Goal: Task Accomplishment & Management: Manage account settings

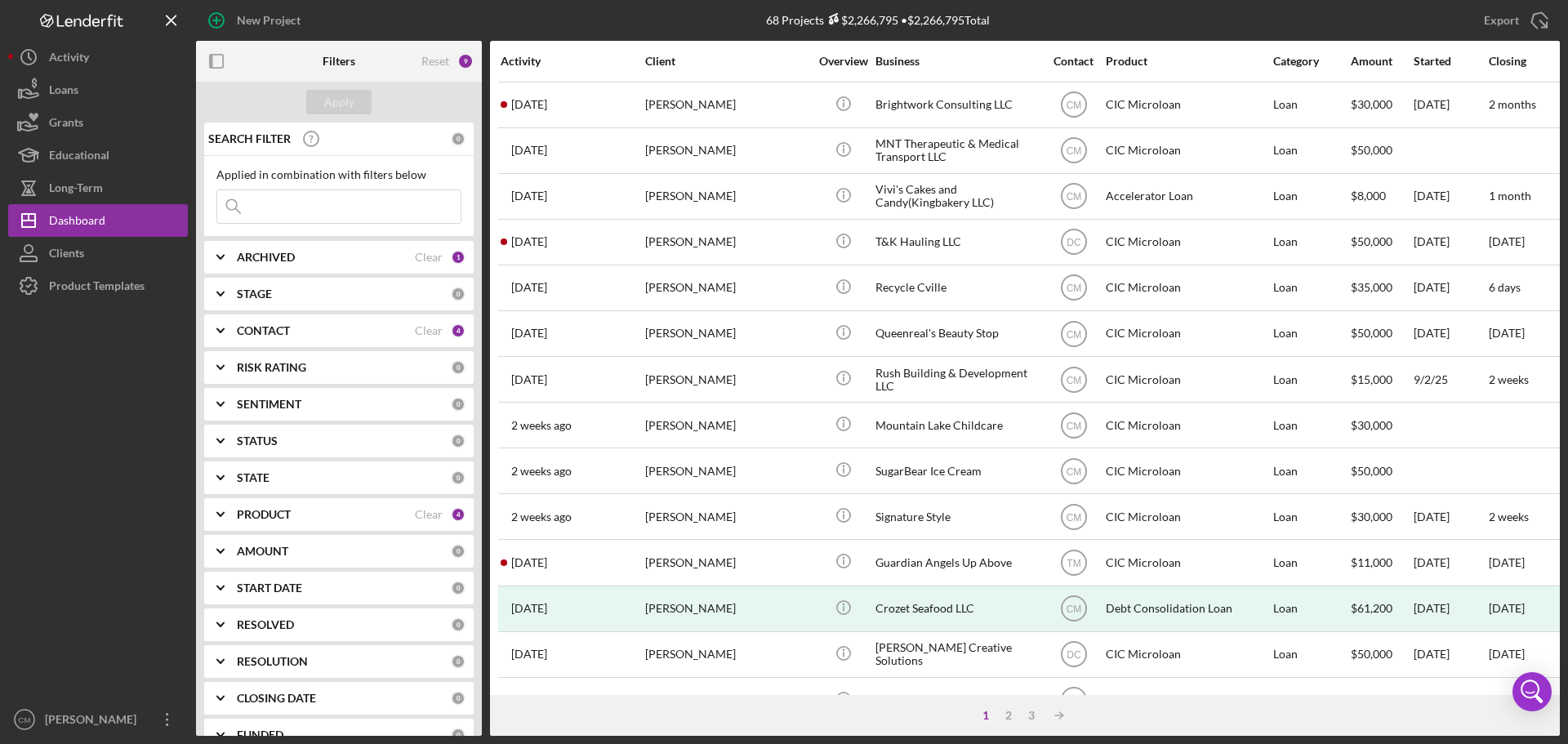
click at [221, 335] on icon "Icon/Expander" at bounding box center [220, 330] width 41 height 41
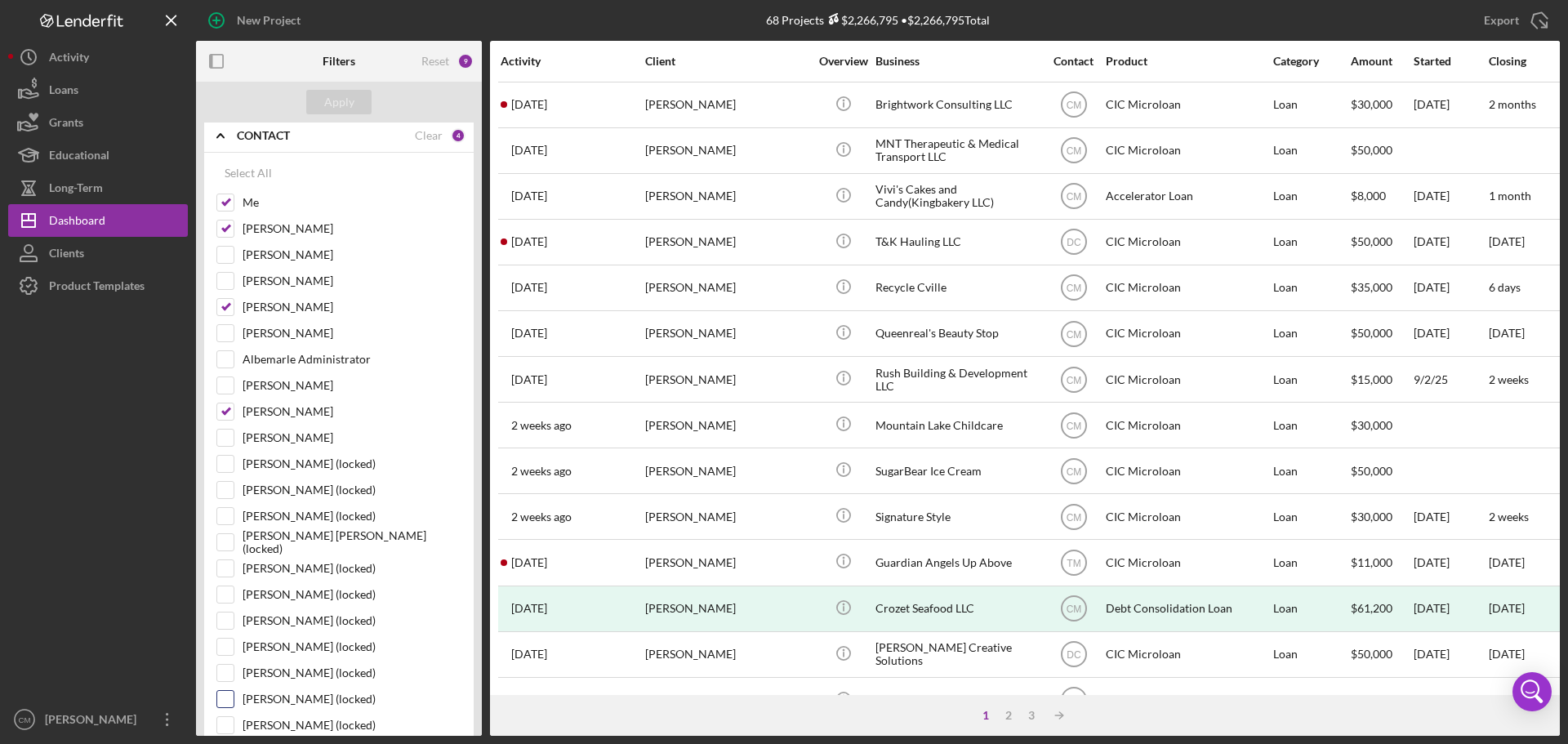
scroll to position [163, 0]
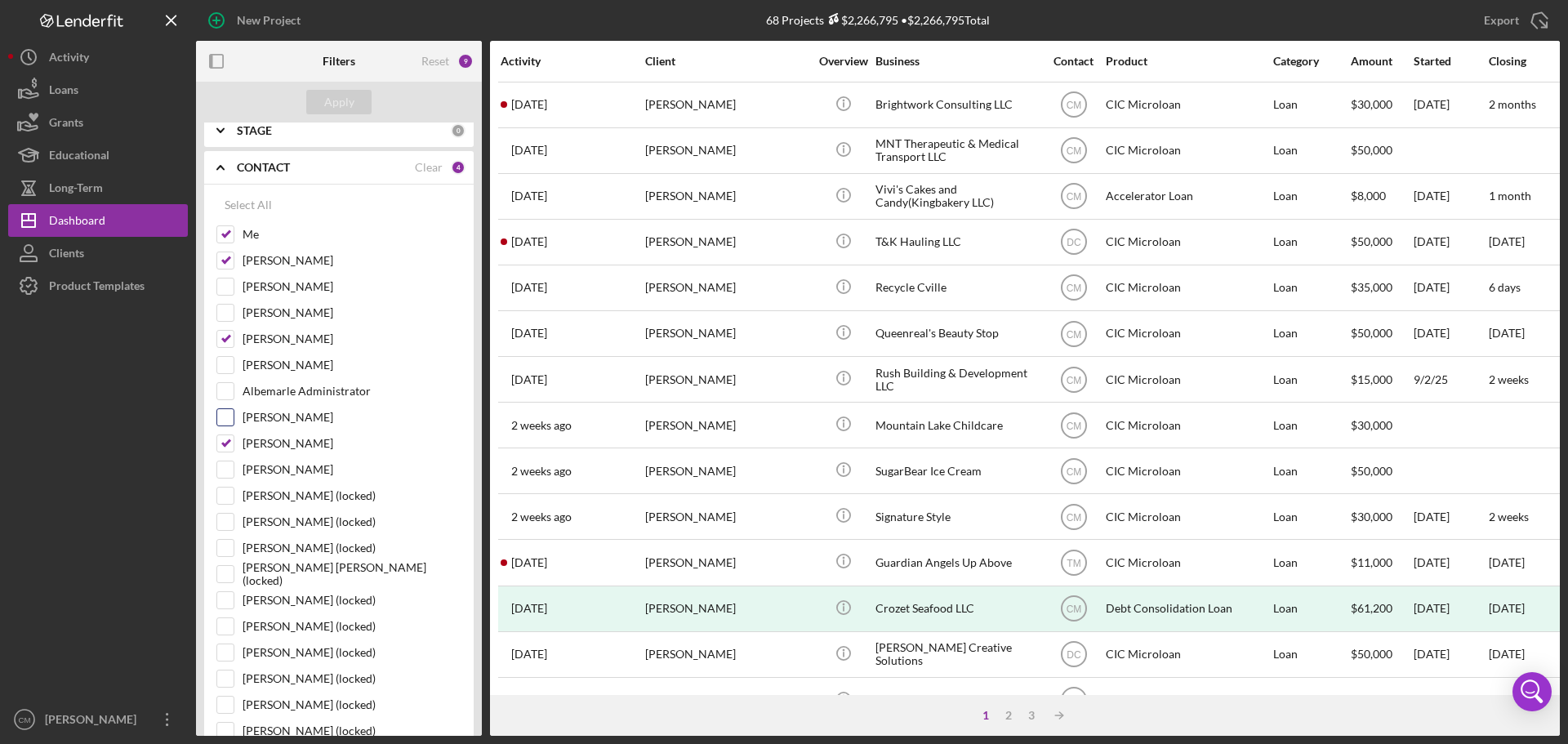
click at [220, 411] on input "[PERSON_NAME]" at bounding box center [225, 417] width 16 height 16
checkbox input "true"
click at [346, 98] on div "Apply" at bounding box center [340, 102] width 31 height 25
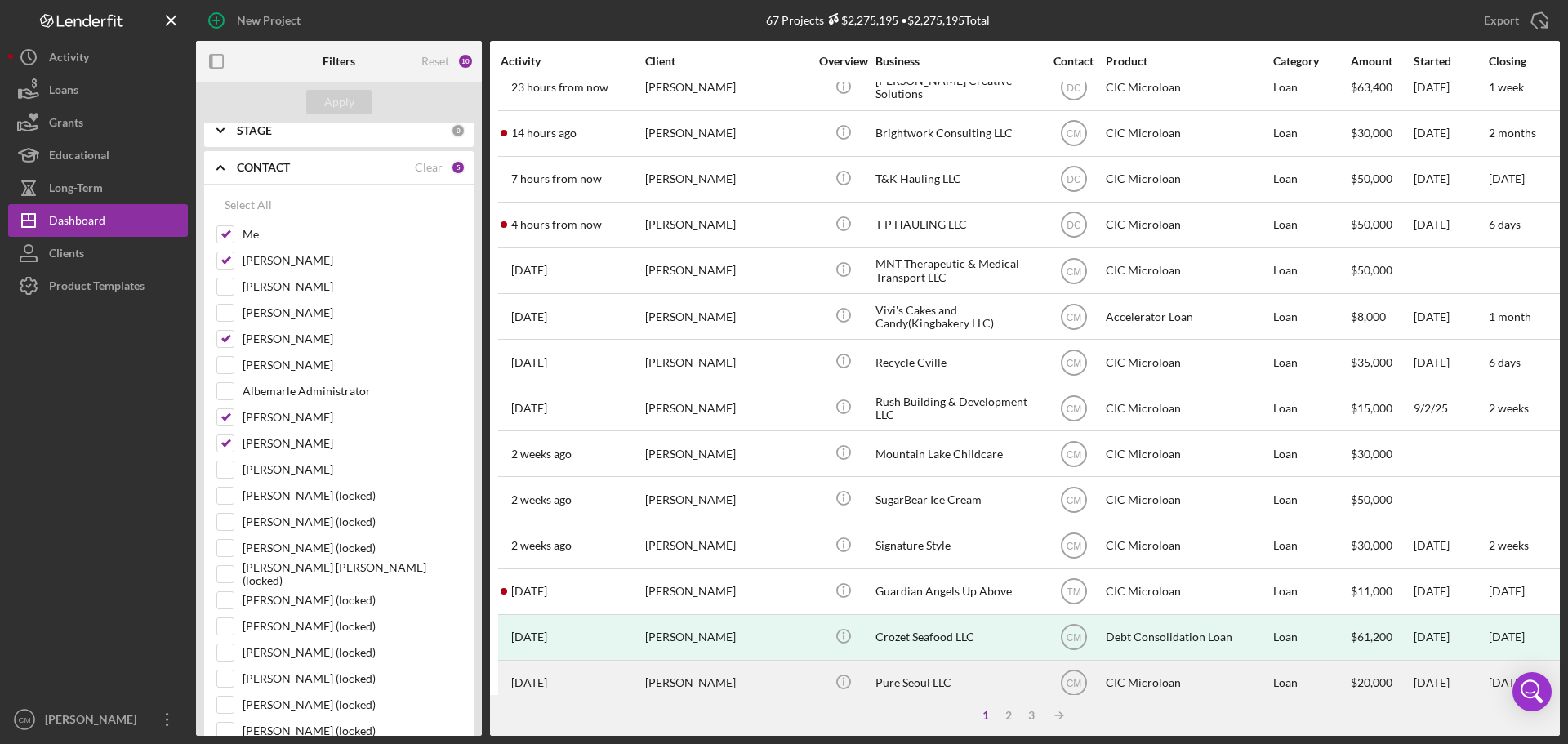
scroll to position [0, 0]
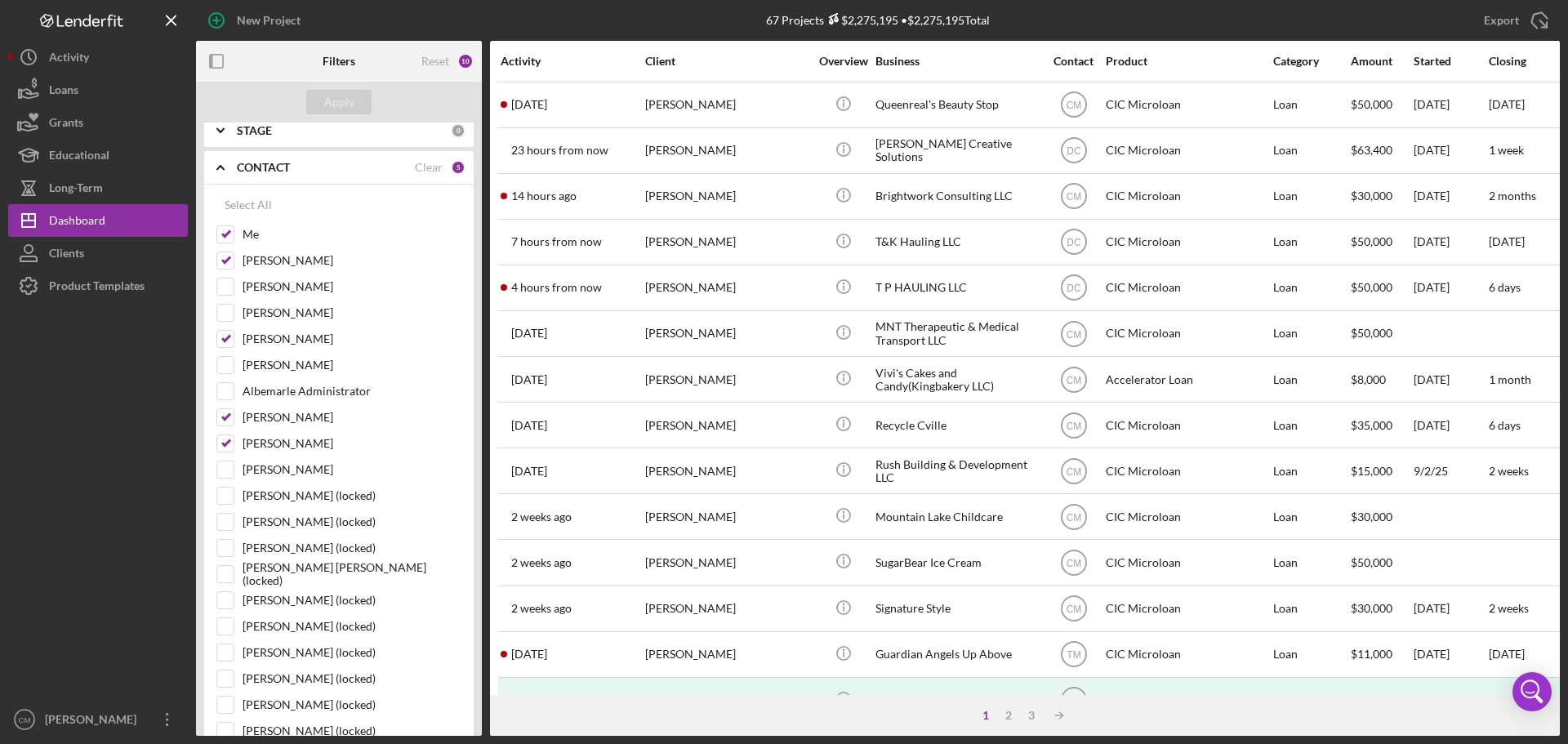
click at [1089, 65] on div "Contact" at bounding box center [1074, 61] width 61 height 13
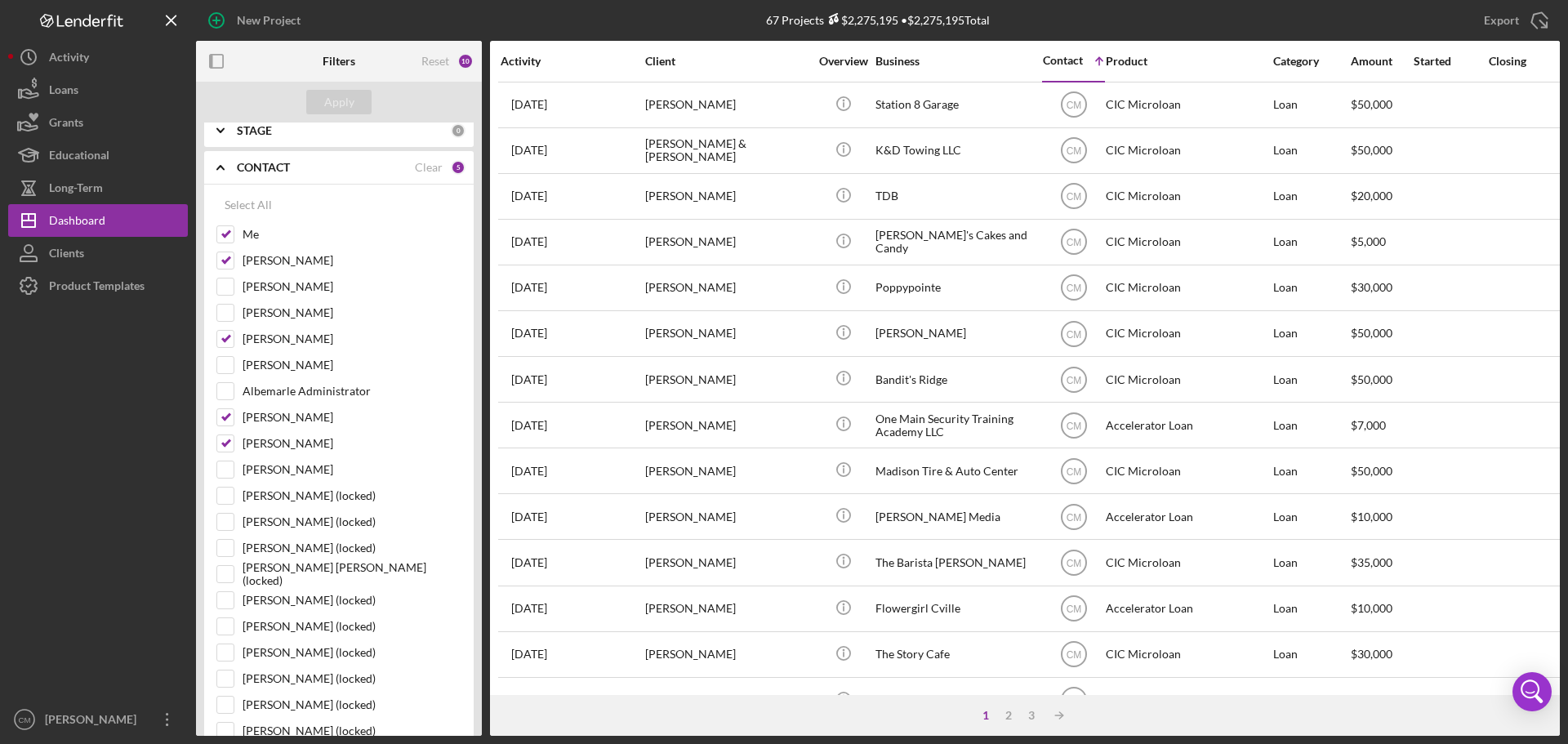
click at [1089, 65] on icon "Icon/Table Sort Arrow" at bounding box center [1099, 61] width 32 height 32
click at [1093, 59] on icon "Icon/Table Sort Arrow" at bounding box center [1099, 61] width 32 height 32
click at [1068, 59] on div "Contact" at bounding box center [1063, 60] width 40 height 13
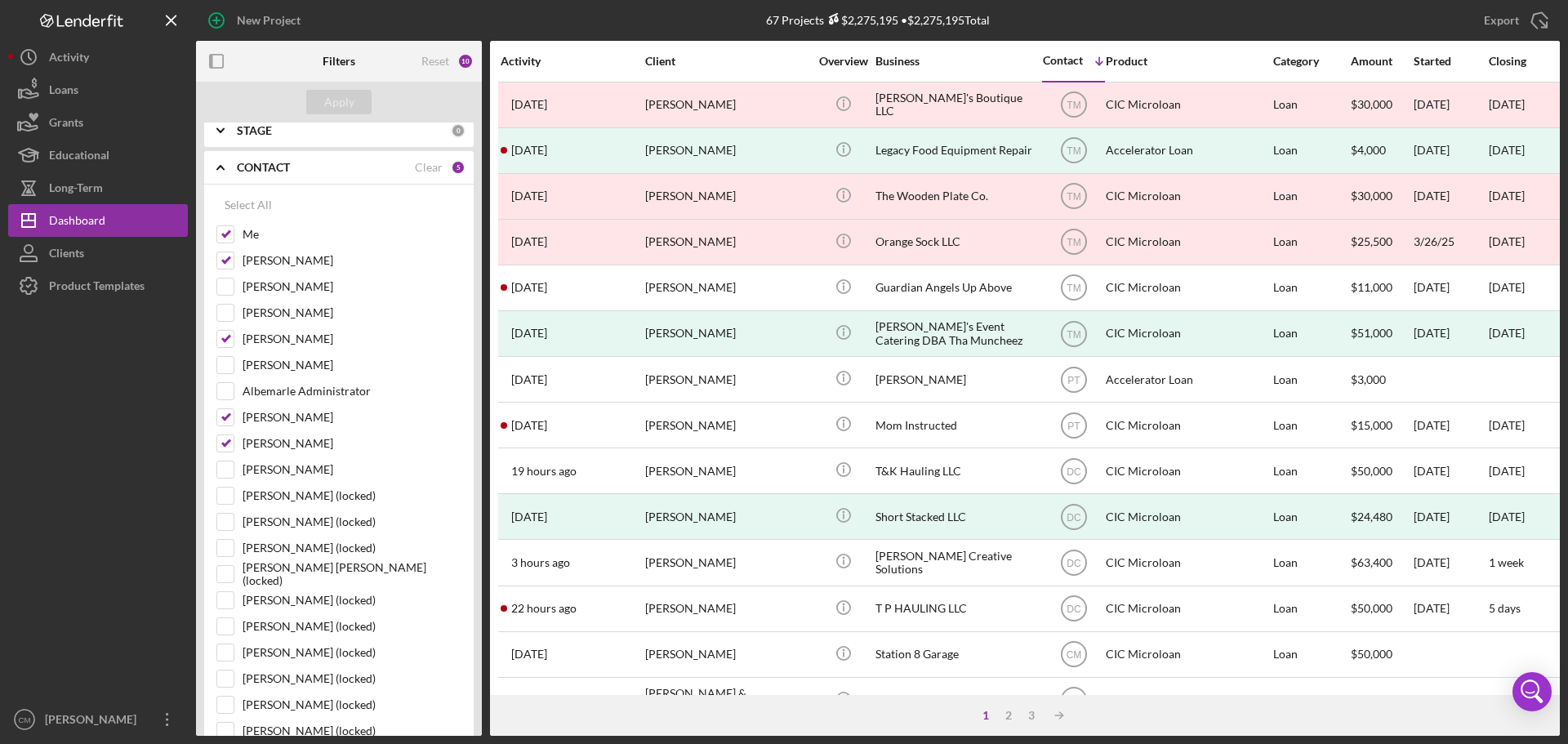
click at [1082, 63] on div "Contact" at bounding box center [1063, 60] width 40 height 13
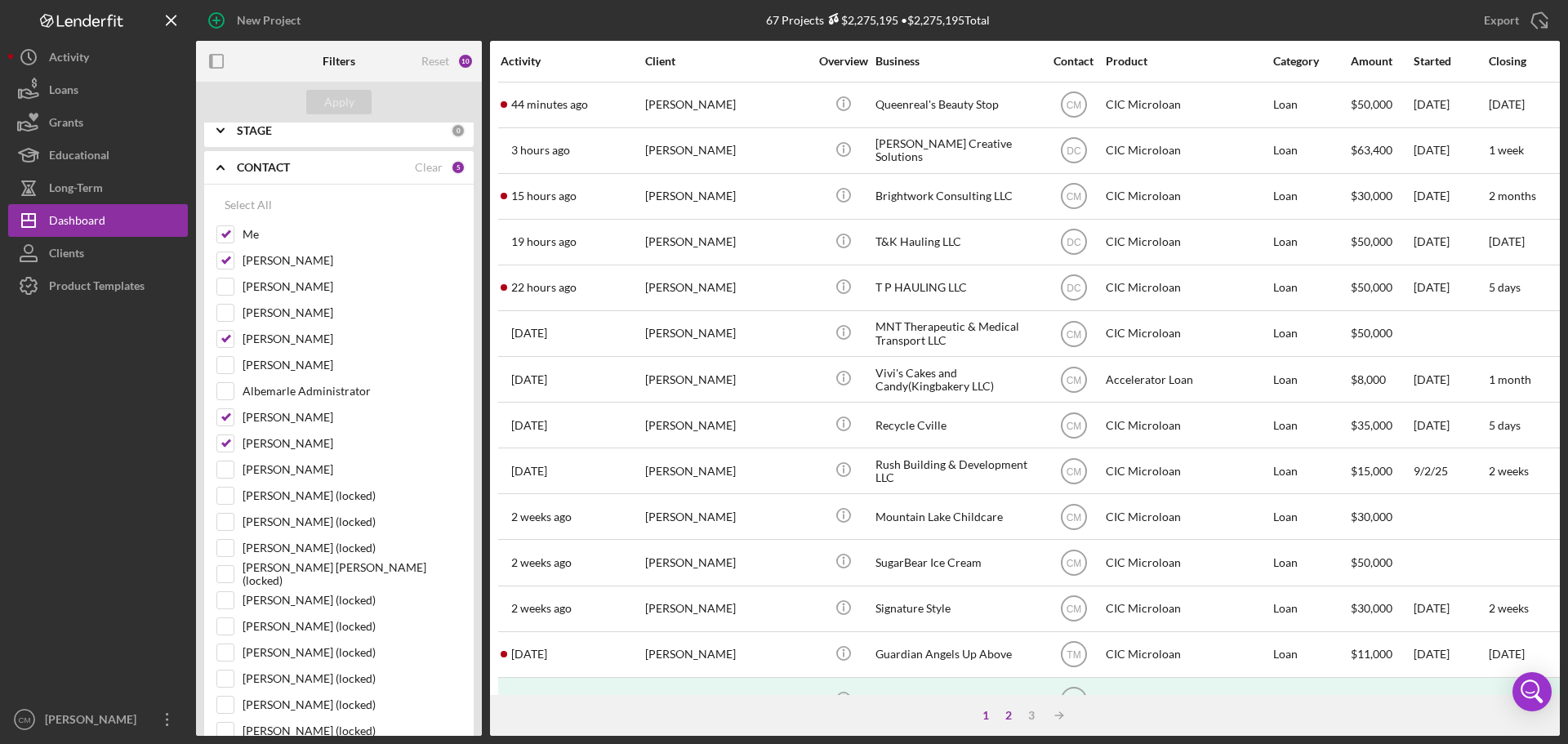
click at [1008, 715] on div "2" at bounding box center [1009, 715] width 23 height 13
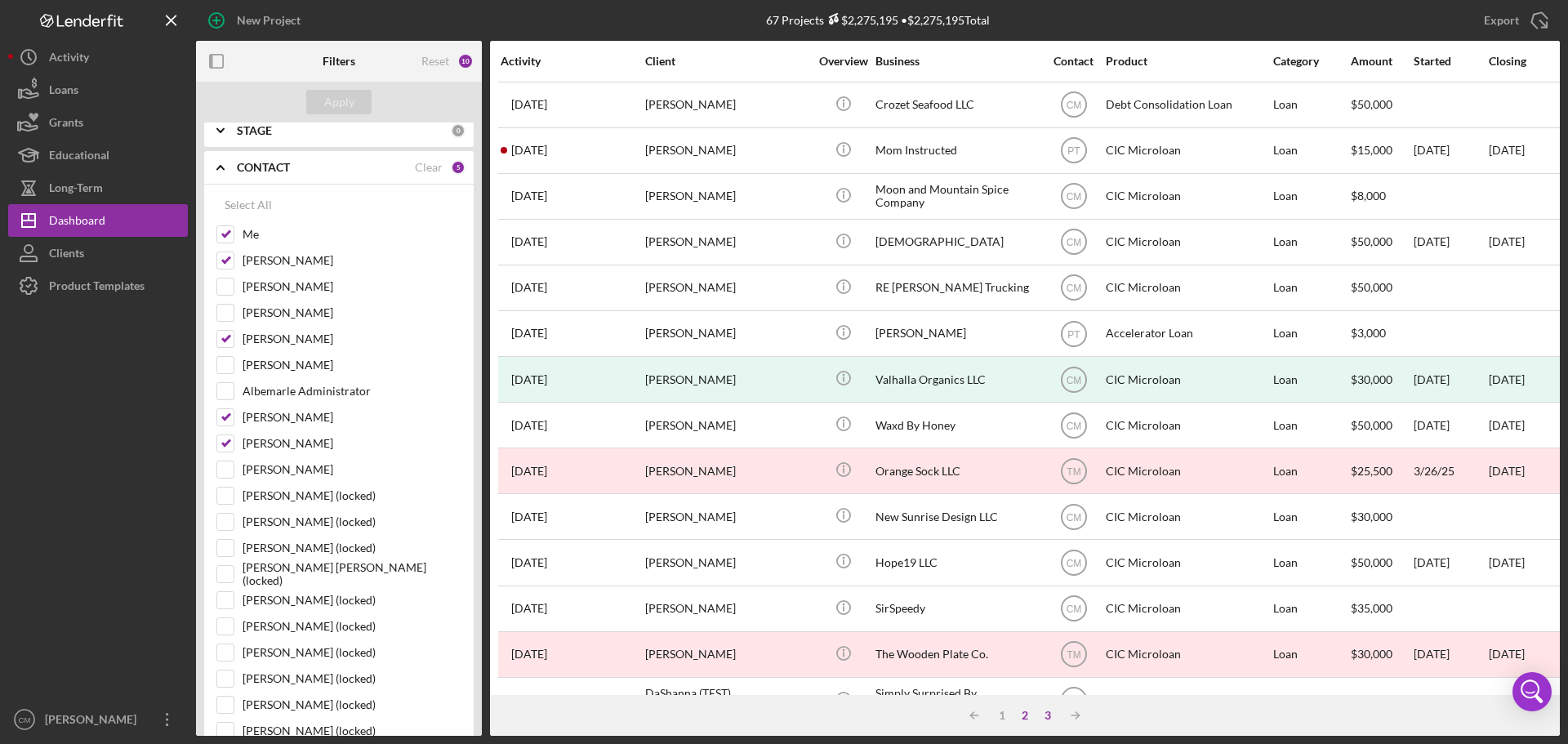
click at [1051, 711] on div "3" at bounding box center [1048, 715] width 23 height 13
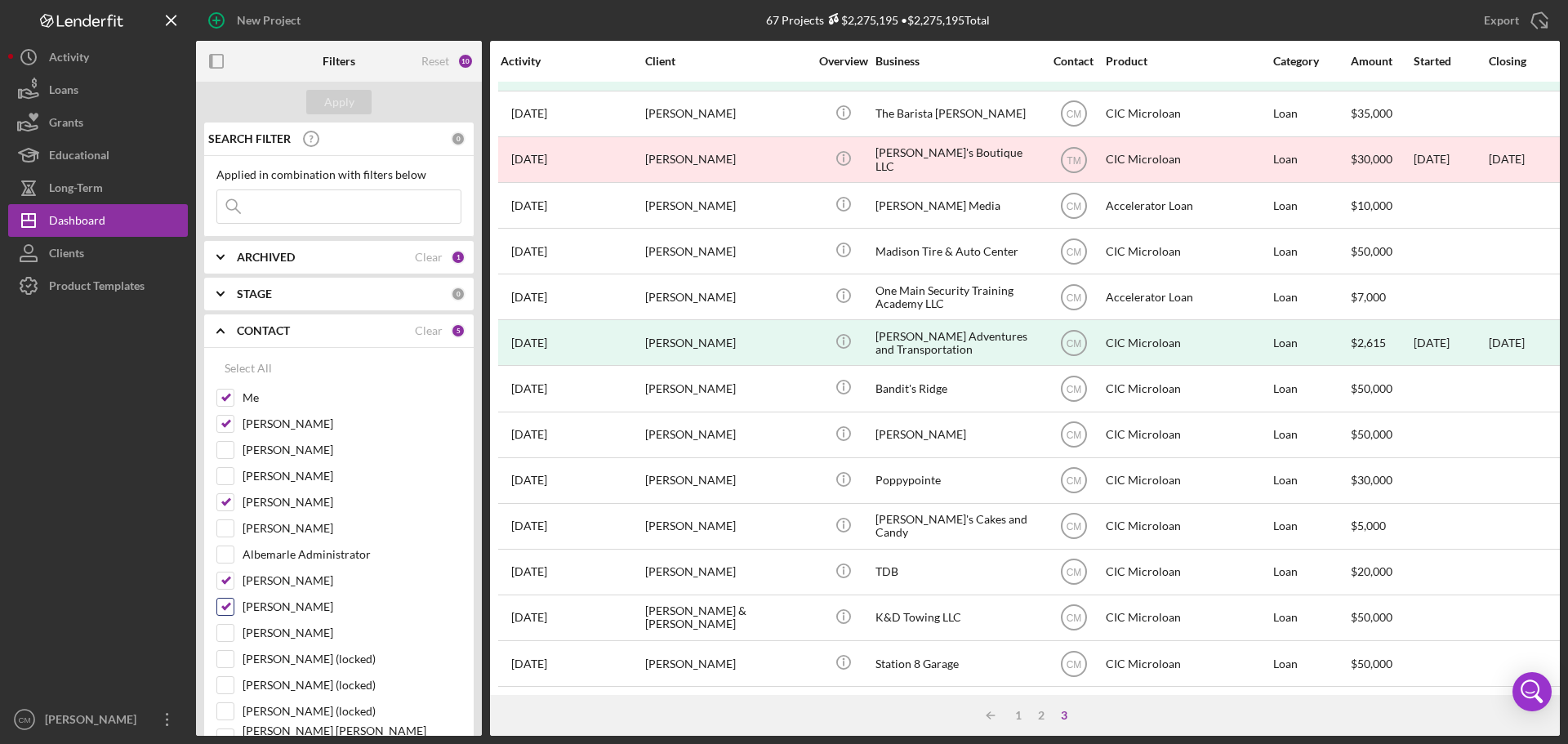
click at [230, 603] on input "[PERSON_NAME]" at bounding box center [225, 606] width 16 height 16
checkbox input "false"
click at [227, 502] on input "[PERSON_NAME]" at bounding box center [225, 502] width 16 height 16
checkbox input "false"
click at [229, 427] on input "[PERSON_NAME]" at bounding box center [225, 424] width 16 height 16
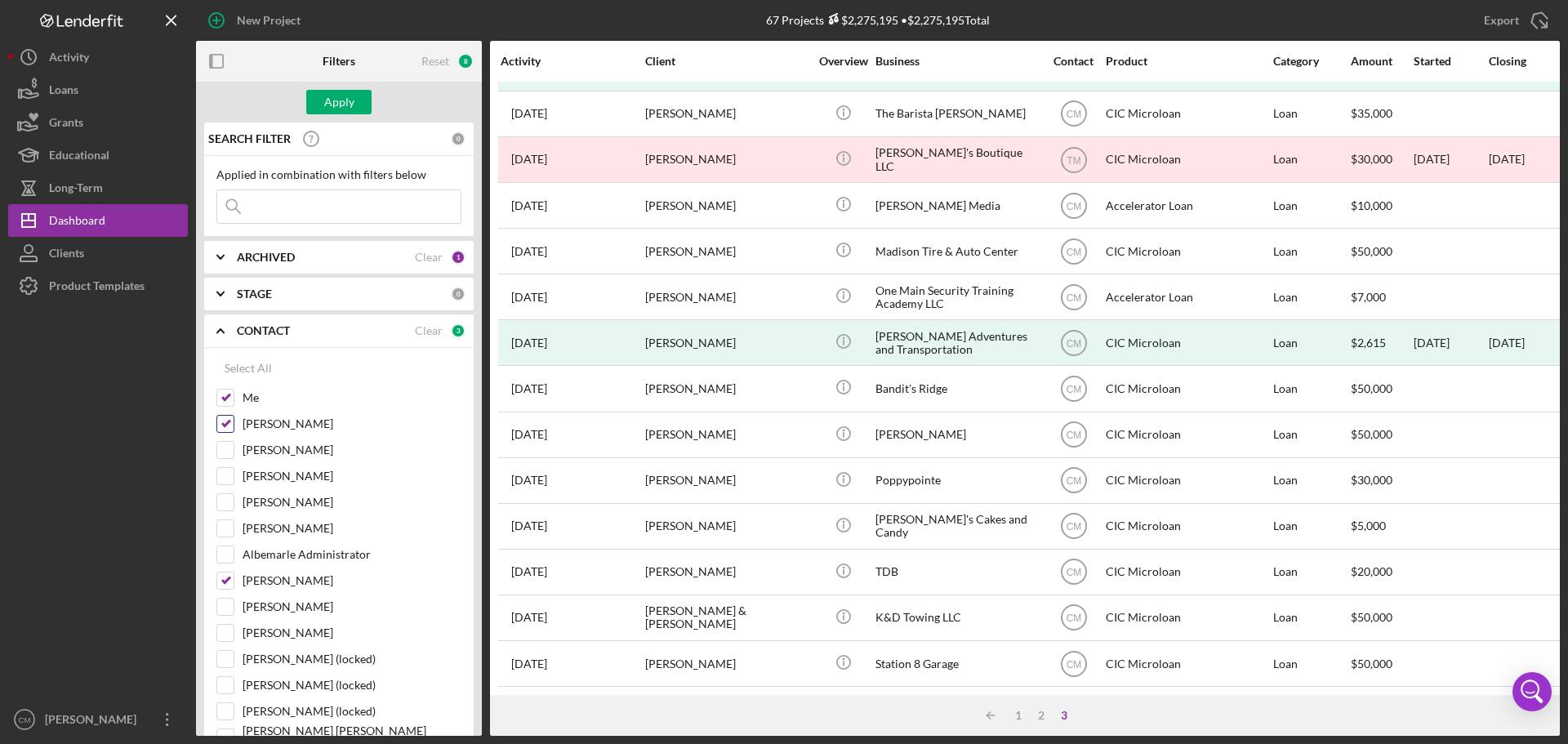
checkbox input "false"
click at [228, 395] on input "Me" at bounding box center [225, 397] width 16 height 16
checkbox input "false"
click at [328, 105] on div "Apply" at bounding box center [340, 102] width 31 height 25
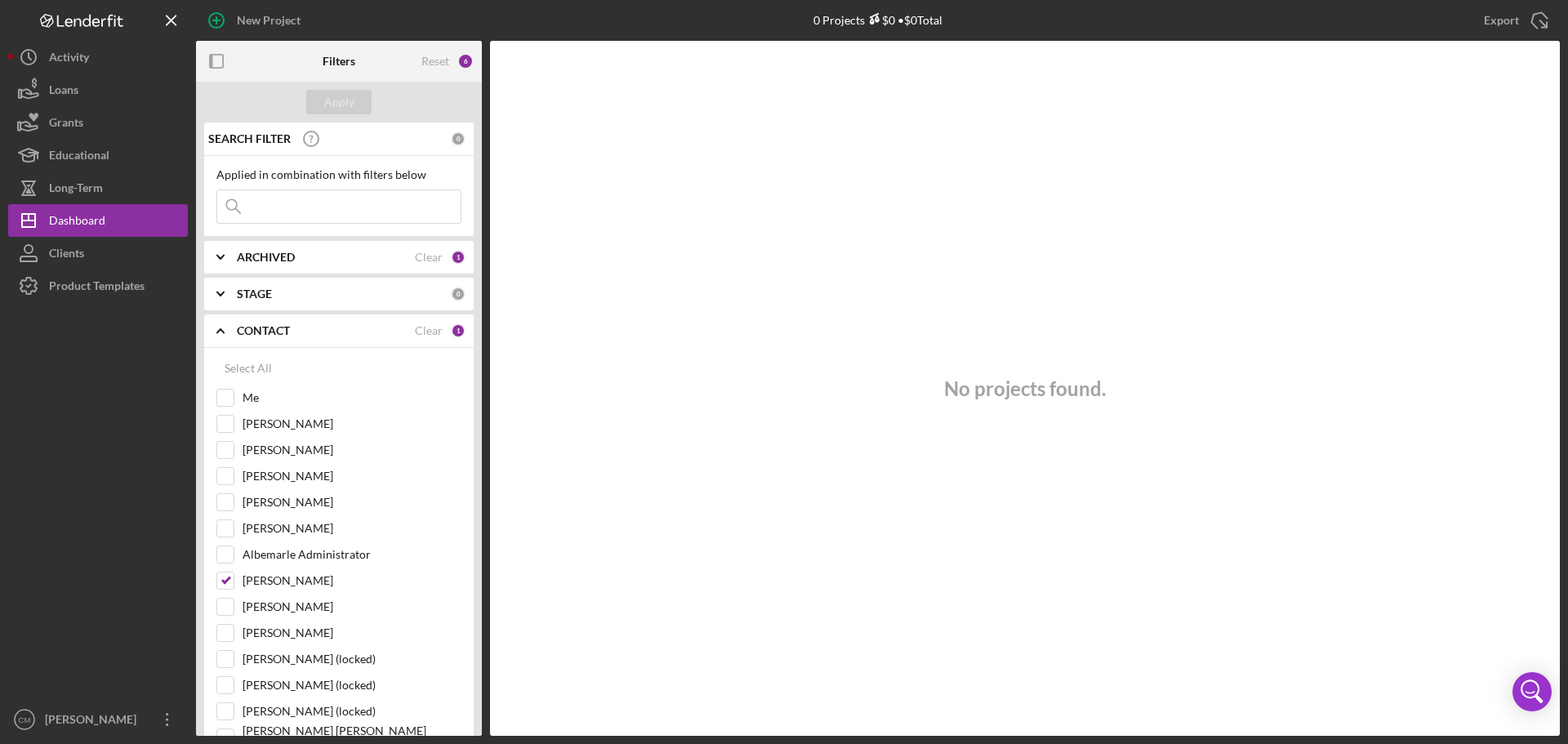
click at [328, 262] on div "ARCHIVED" at bounding box center [325, 258] width 178 height 13
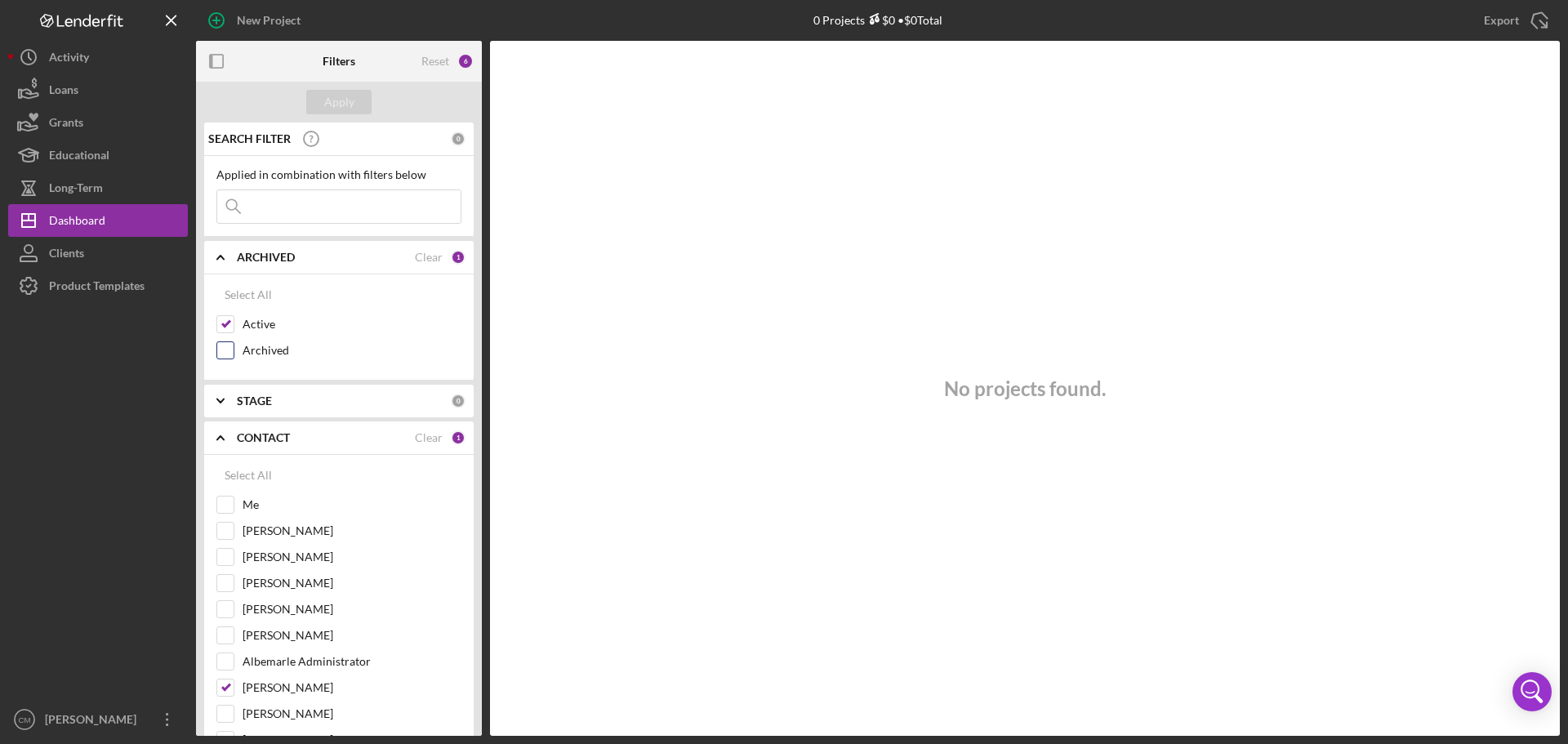
click at [232, 347] on input "Archived" at bounding box center [225, 350] width 16 height 16
checkbox input "true"
click at [354, 87] on div "Apply" at bounding box center [339, 102] width 286 height 41
click at [354, 97] on button "Apply" at bounding box center [339, 102] width 65 height 25
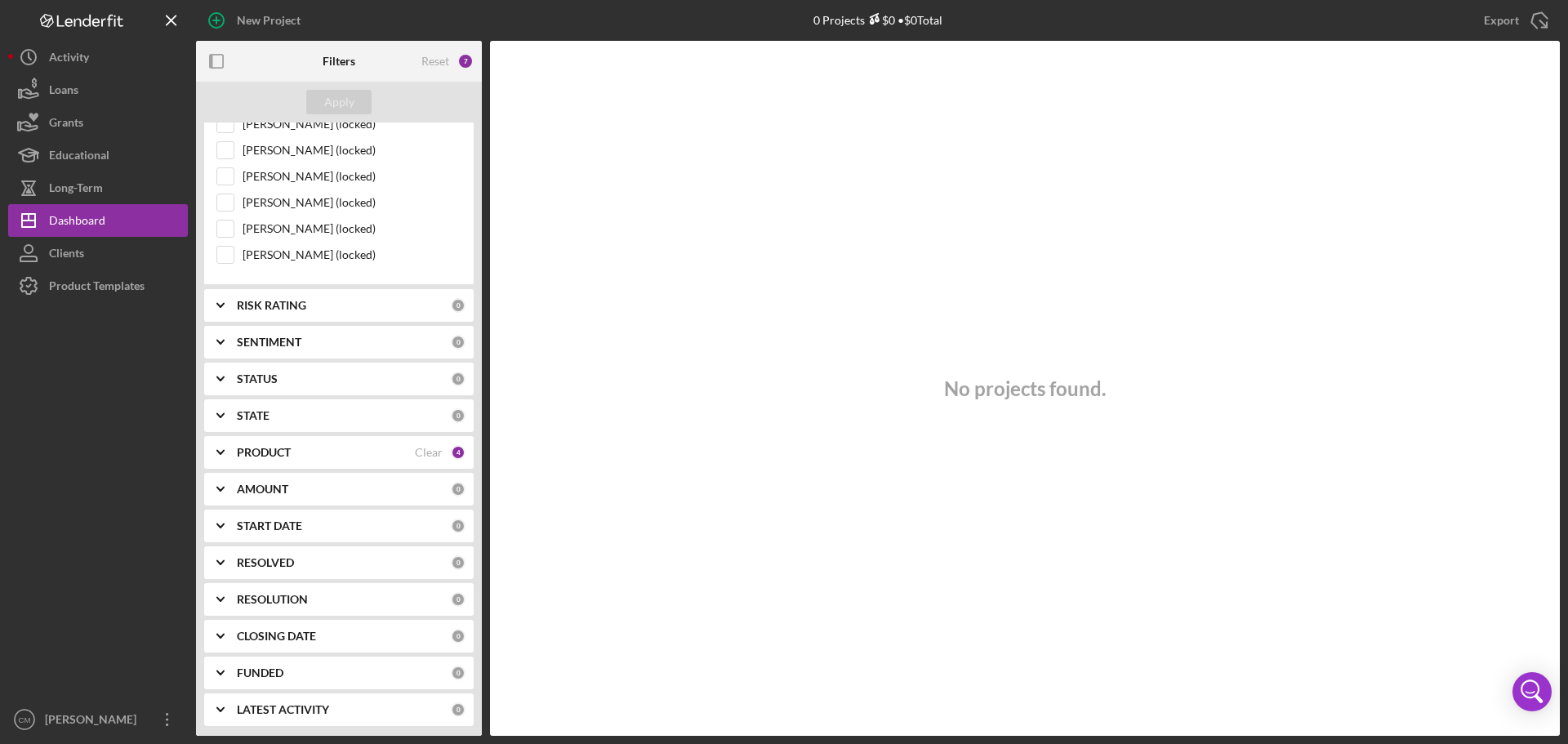
scroll to position [1480, 0]
click at [275, 457] on div "PRODUCT Clear 4" at bounding box center [351, 449] width 229 height 14
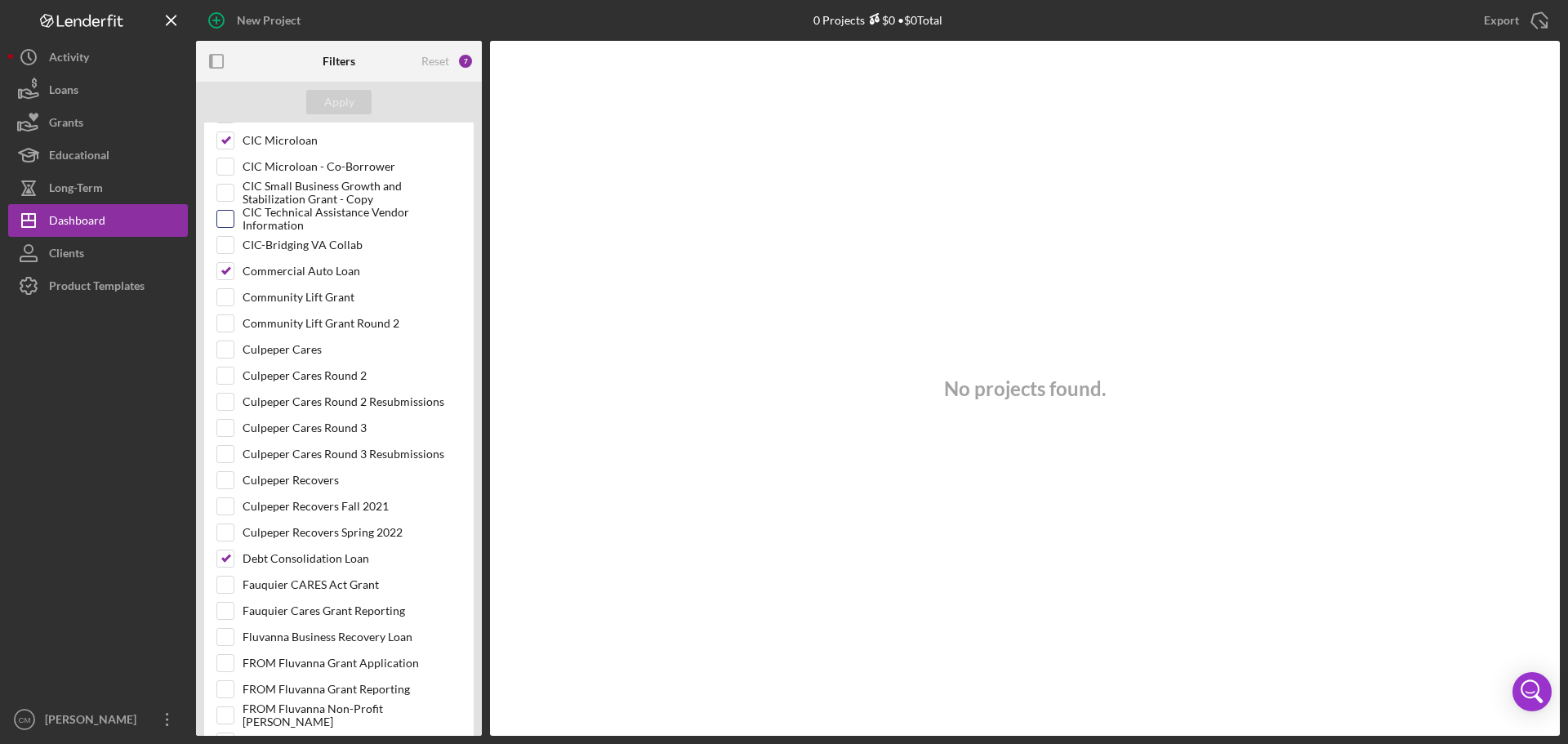
scroll to position [2296, 0]
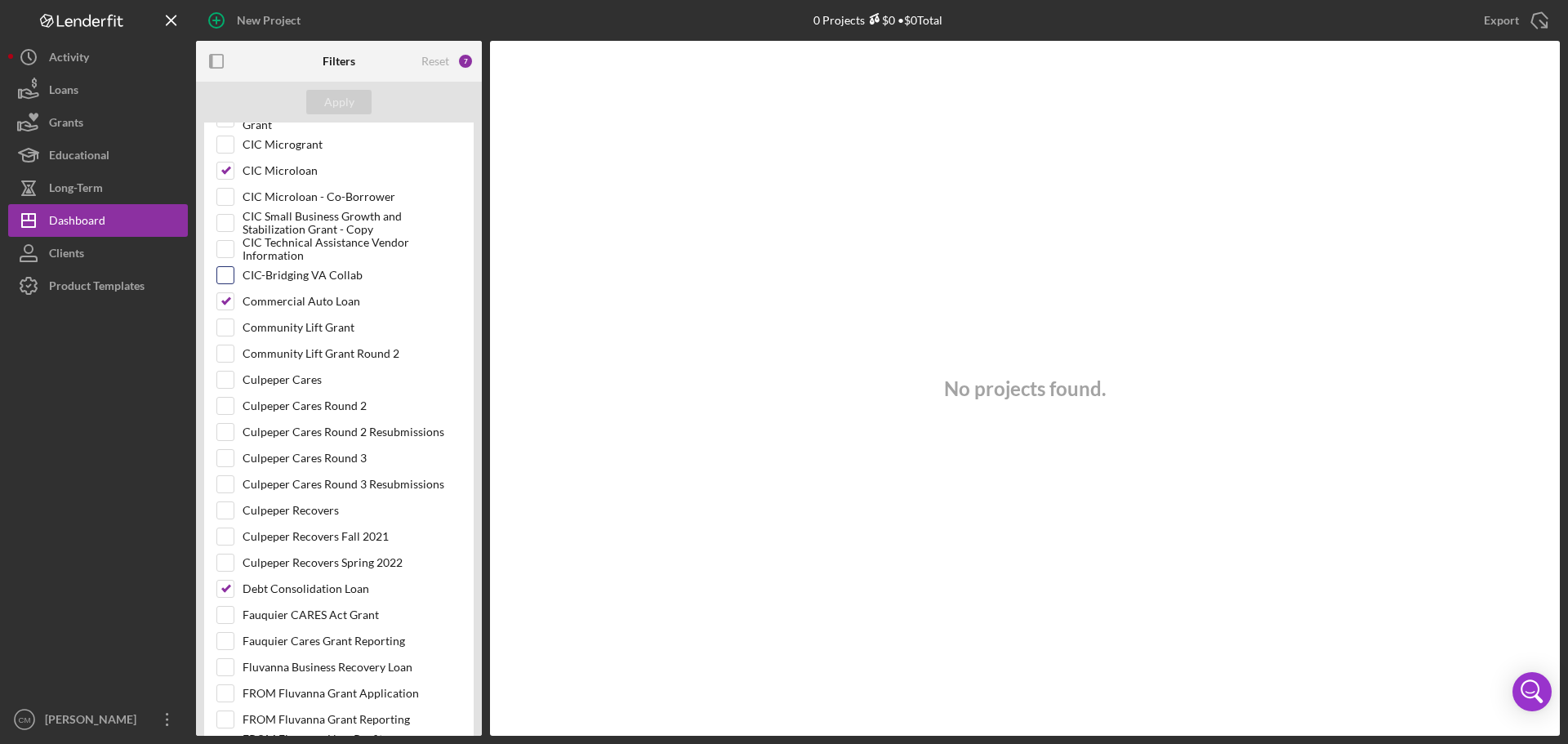
click at [220, 279] on input "CIC-Bridging VA Collab" at bounding box center [225, 275] width 16 height 16
checkbox input "true"
click at [325, 97] on div "Apply" at bounding box center [340, 102] width 31 height 25
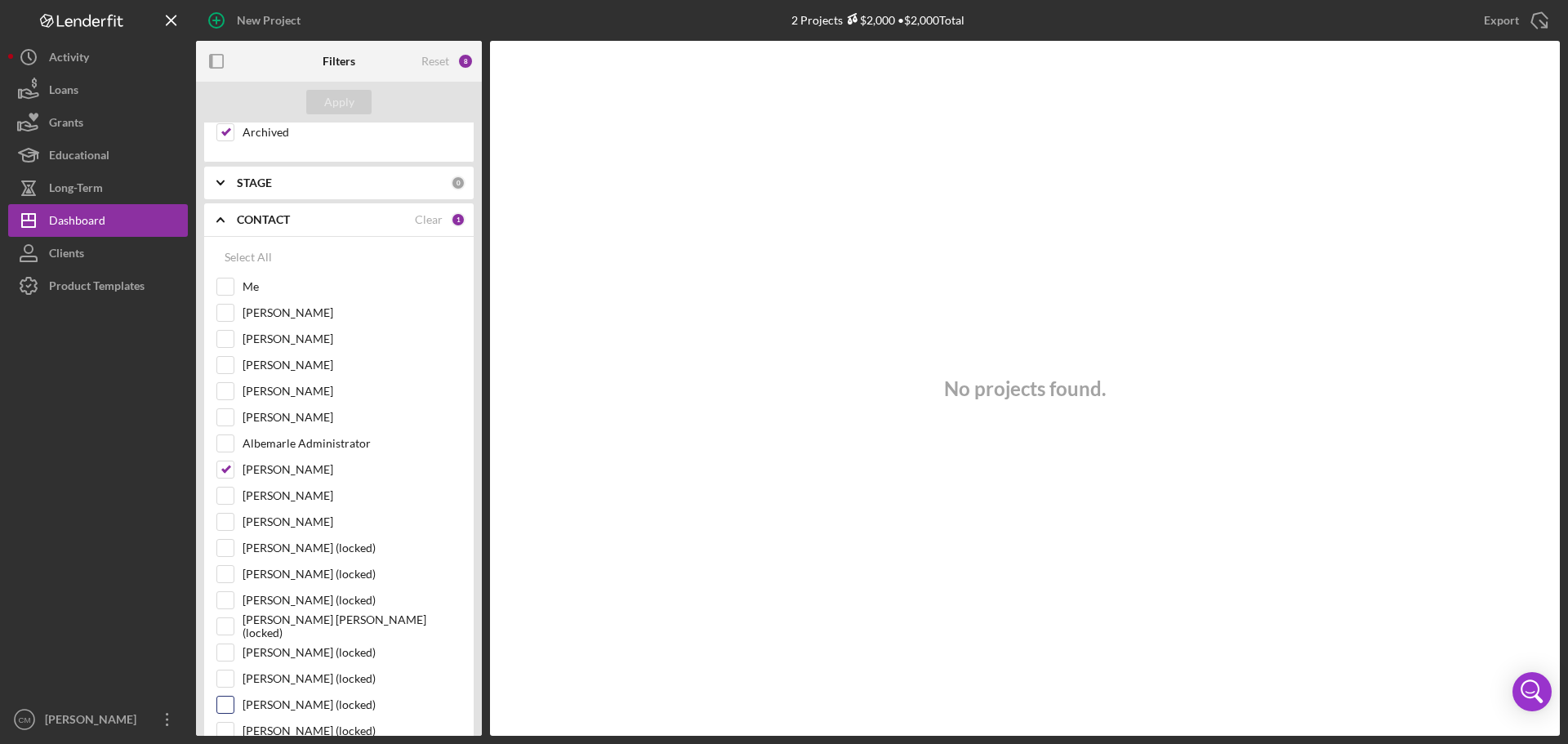
scroll to position [0, 0]
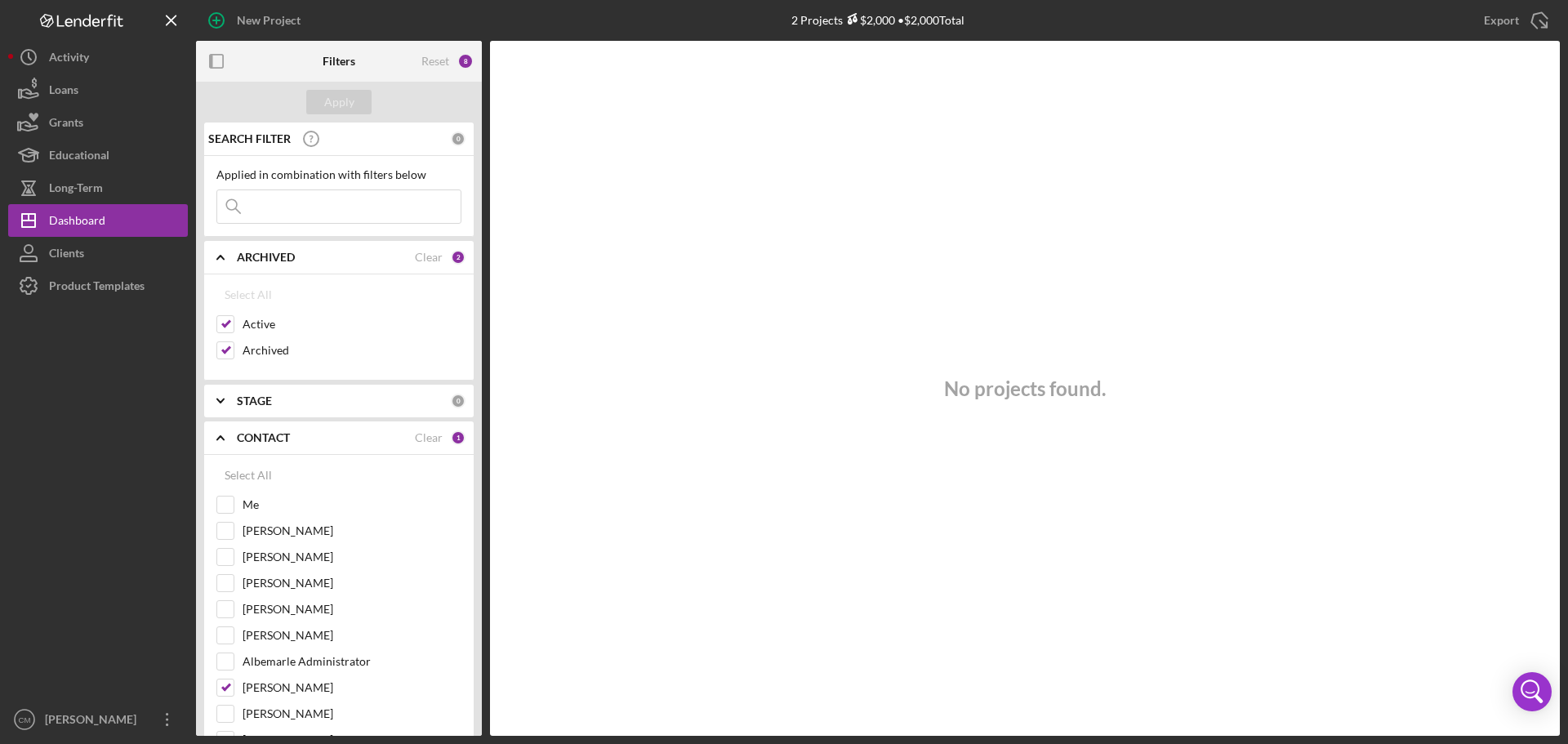
click at [294, 196] on input at bounding box center [339, 206] width 243 height 32
click at [118, 222] on button "Icon/Dashboard Dashboard" at bounding box center [98, 220] width 179 height 32
click at [74, 216] on div "Dashboard" at bounding box center [76, 222] width 56 height 37
click at [92, 258] on button "Clients" at bounding box center [98, 253] width 179 height 32
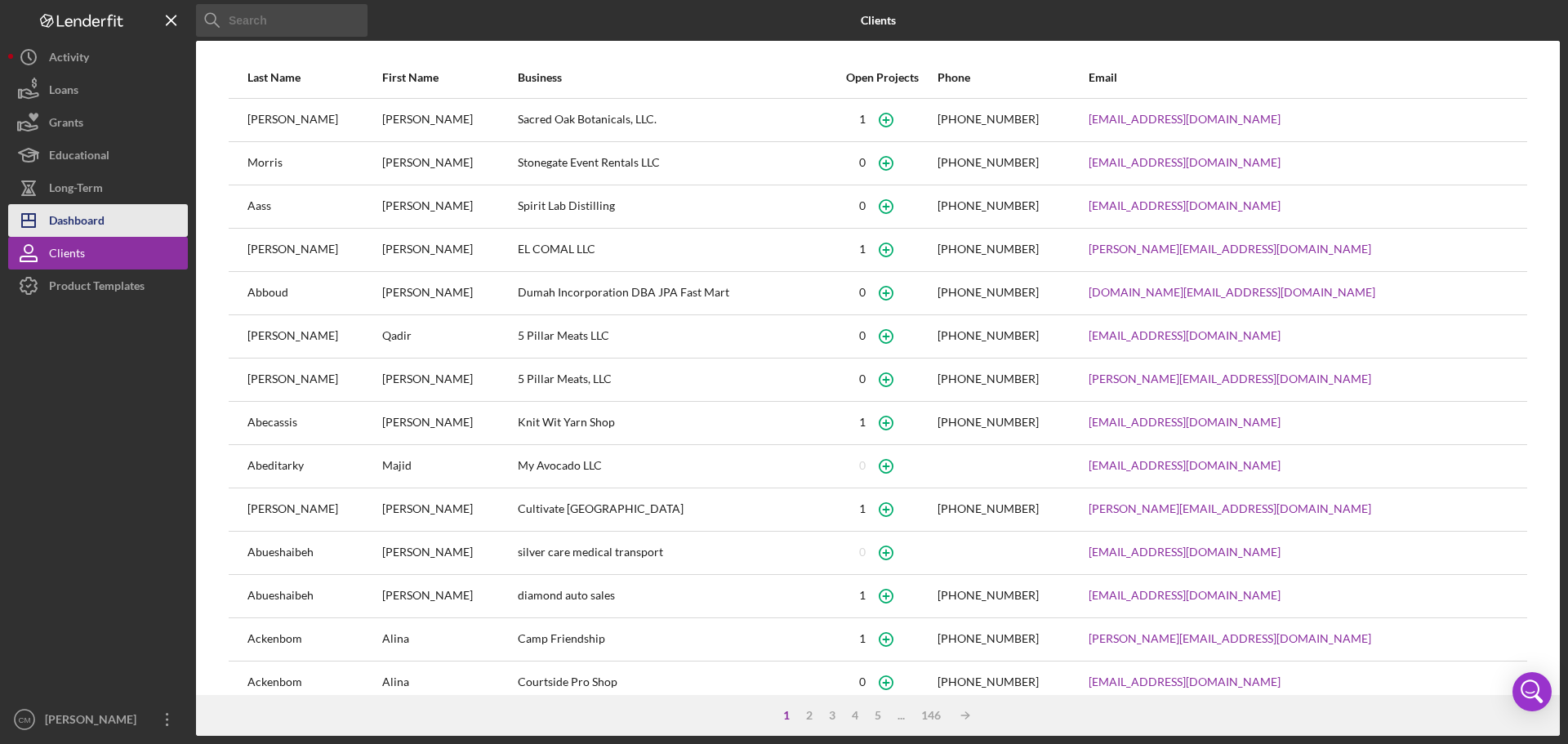
click at [88, 218] on div "Dashboard" at bounding box center [76, 222] width 55 height 37
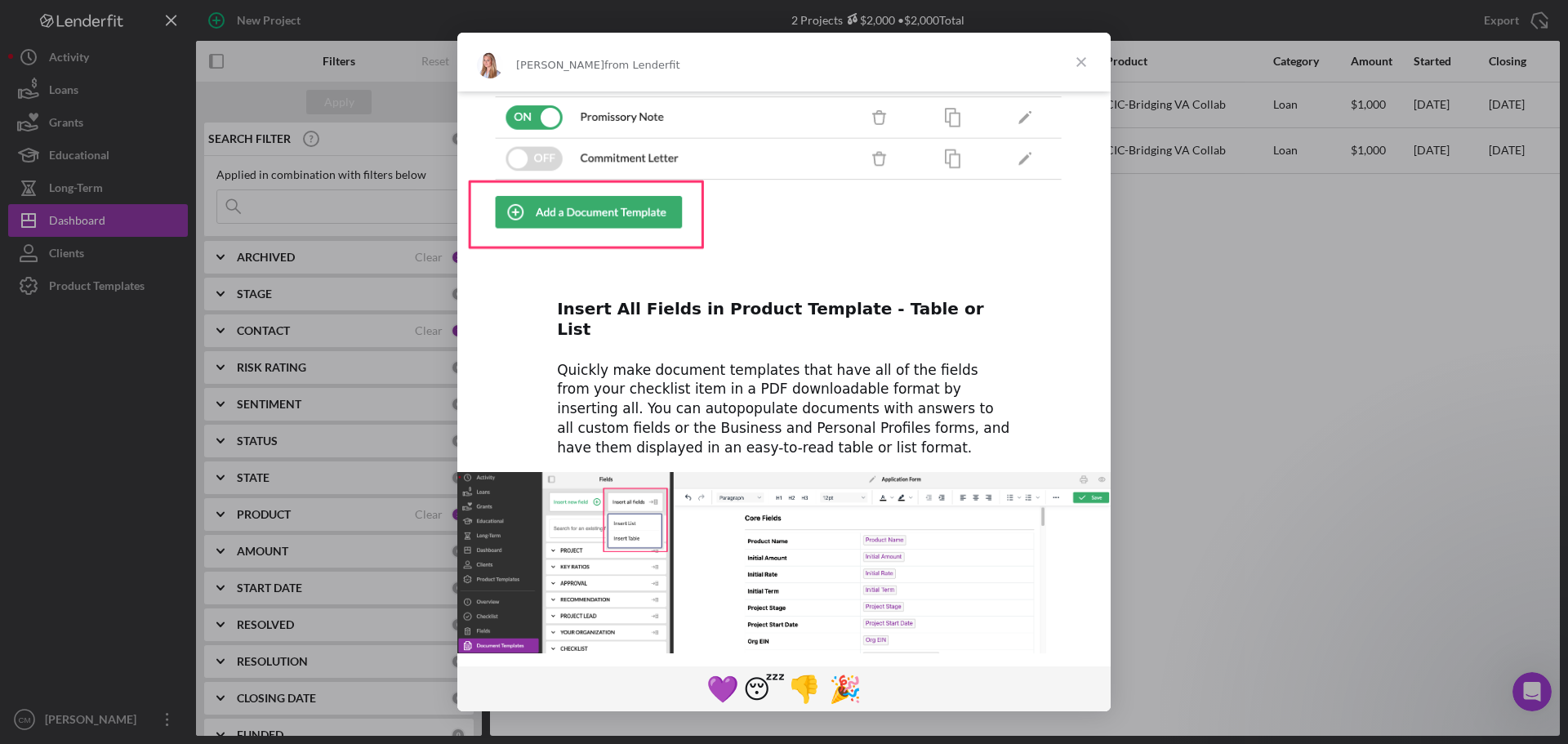
scroll to position [705, 0]
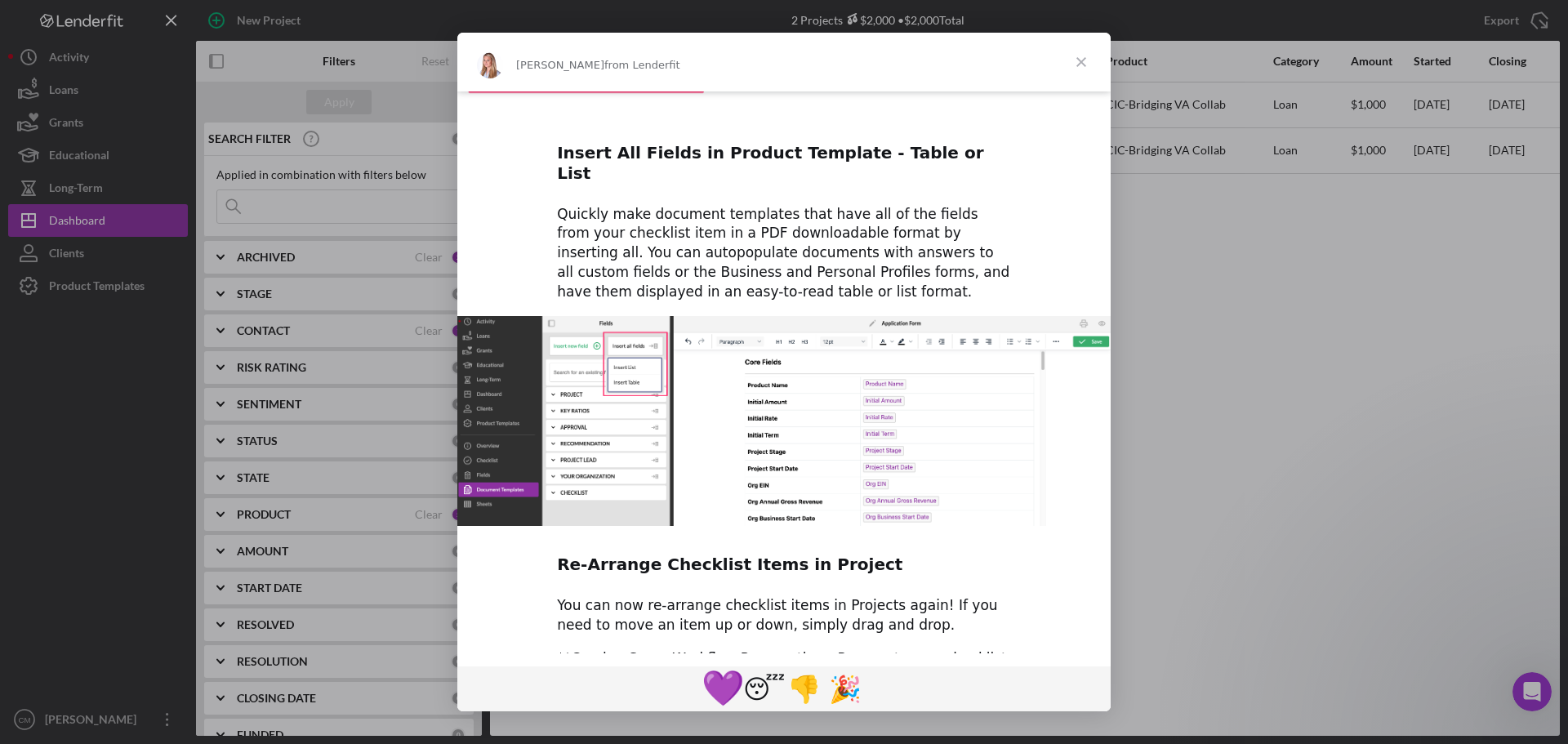
click at [725, 687] on span "💜" at bounding box center [722, 688] width 43 height 41
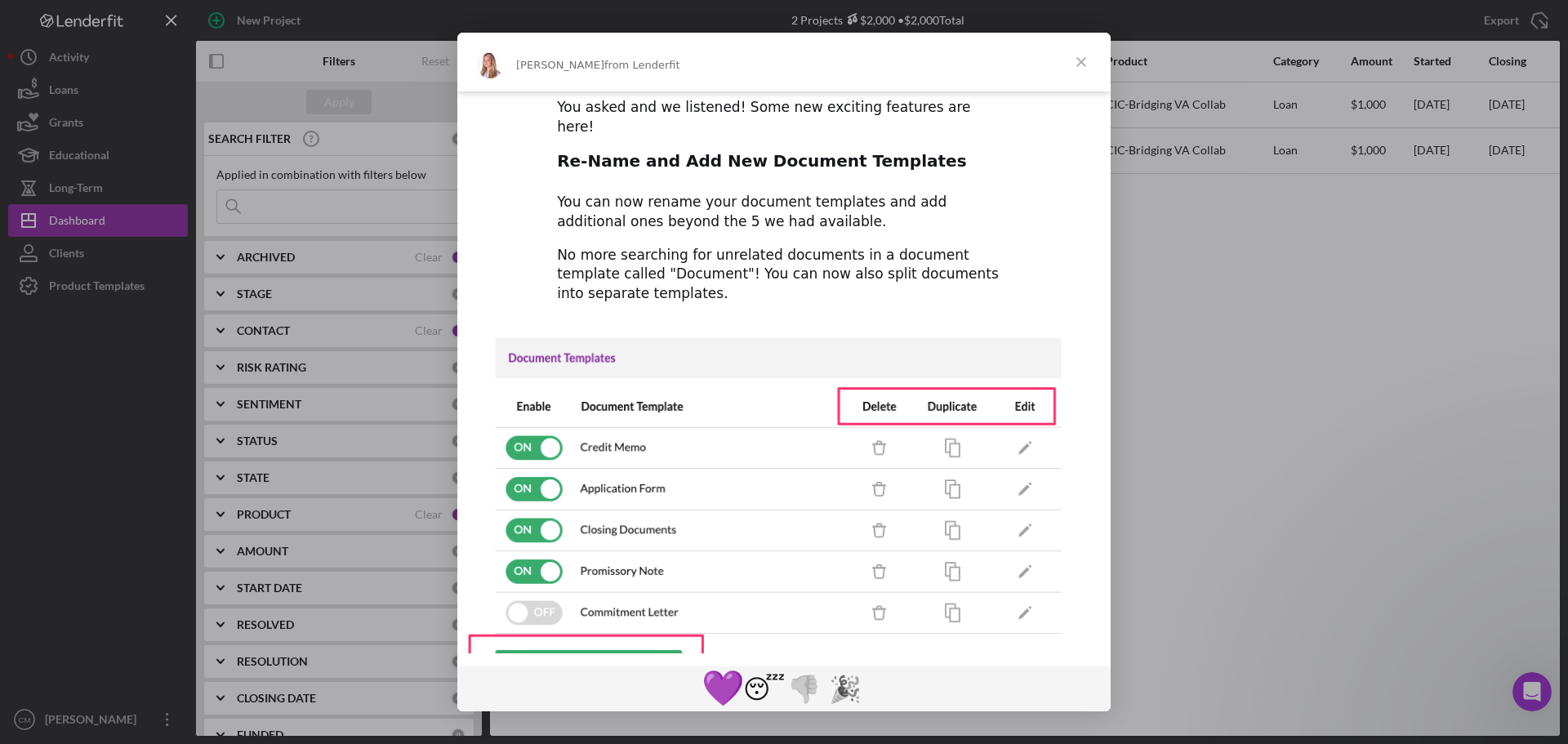
scroll to position [0, 0]
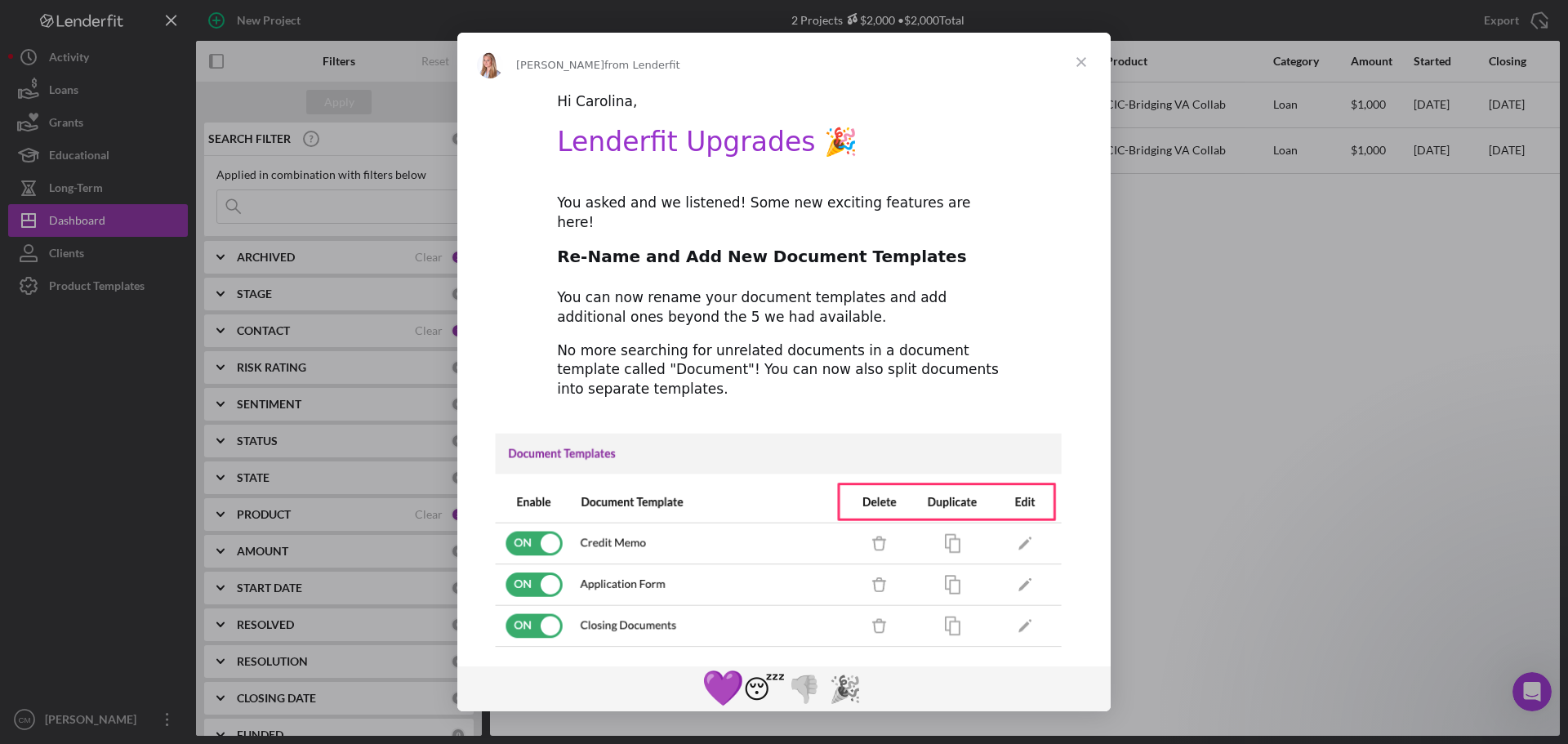
click at [1087, 64] on span "Close" at bounding box center [1081, 62] width 59 height 59
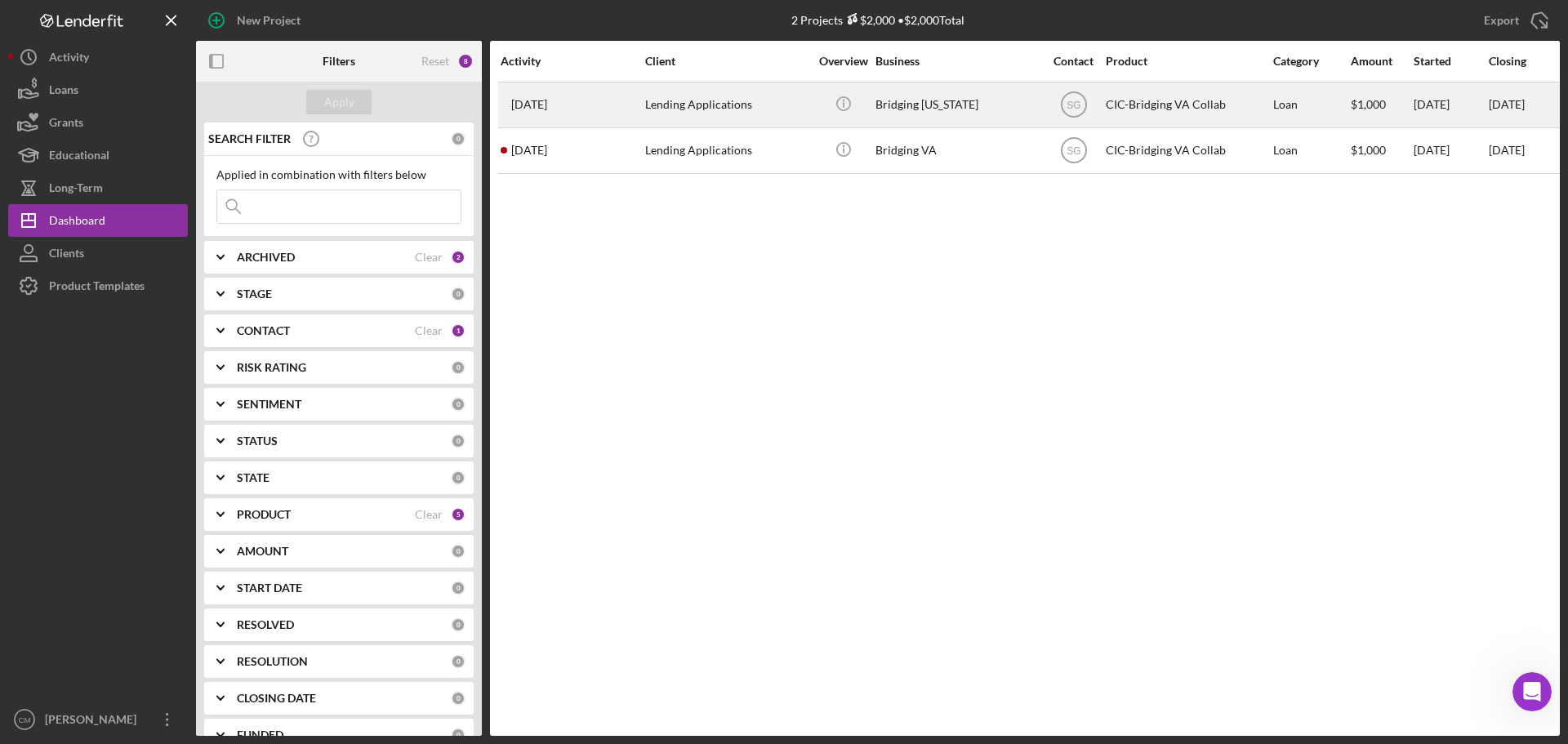
click at [912, 117] on div "Bridging [US_STATE]" at bounding box center [956, 104] width 163 height 43
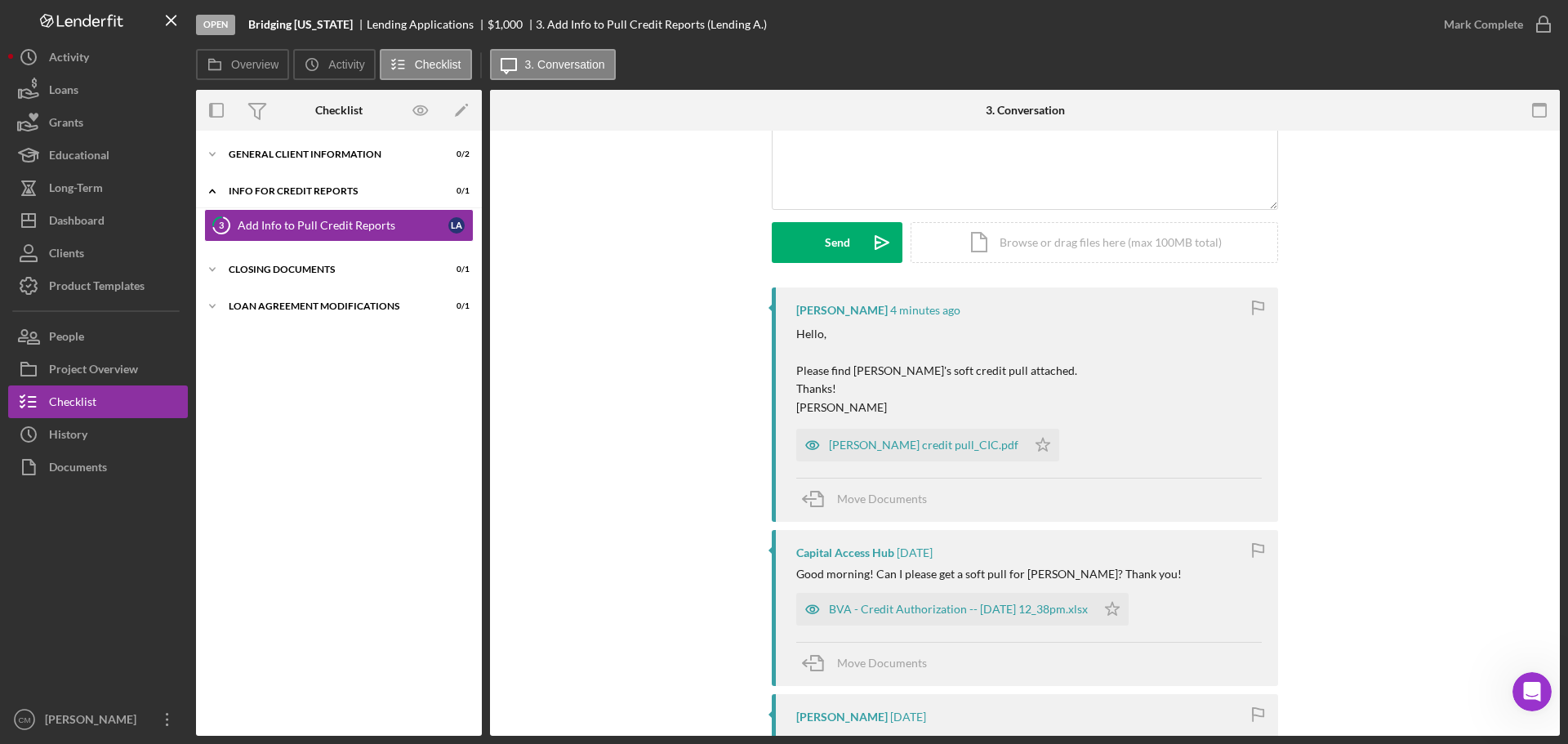
scroll to position [245, 0]
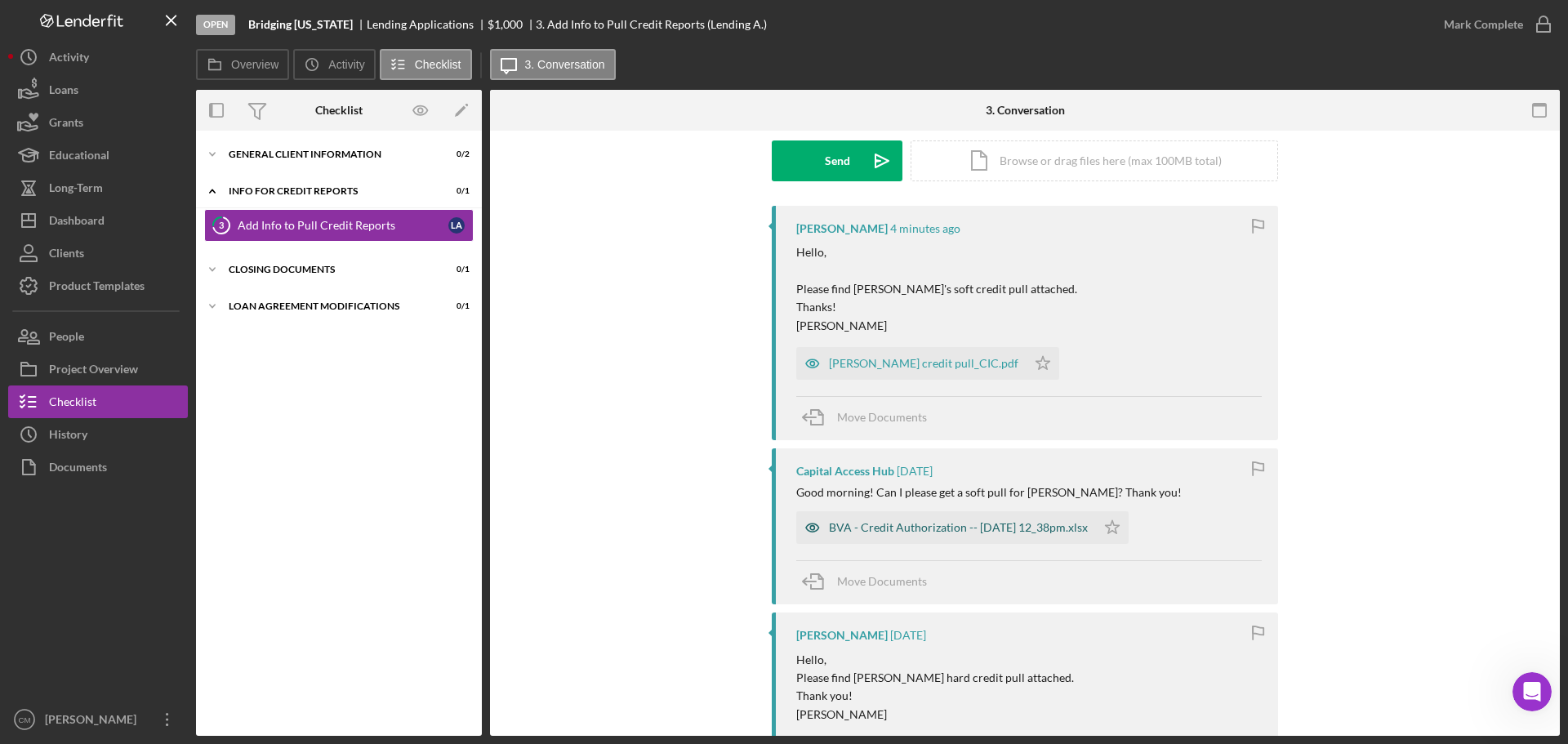
click at [810, 527] on icon "button" at bounding box center [812, 527] width 4 height 4
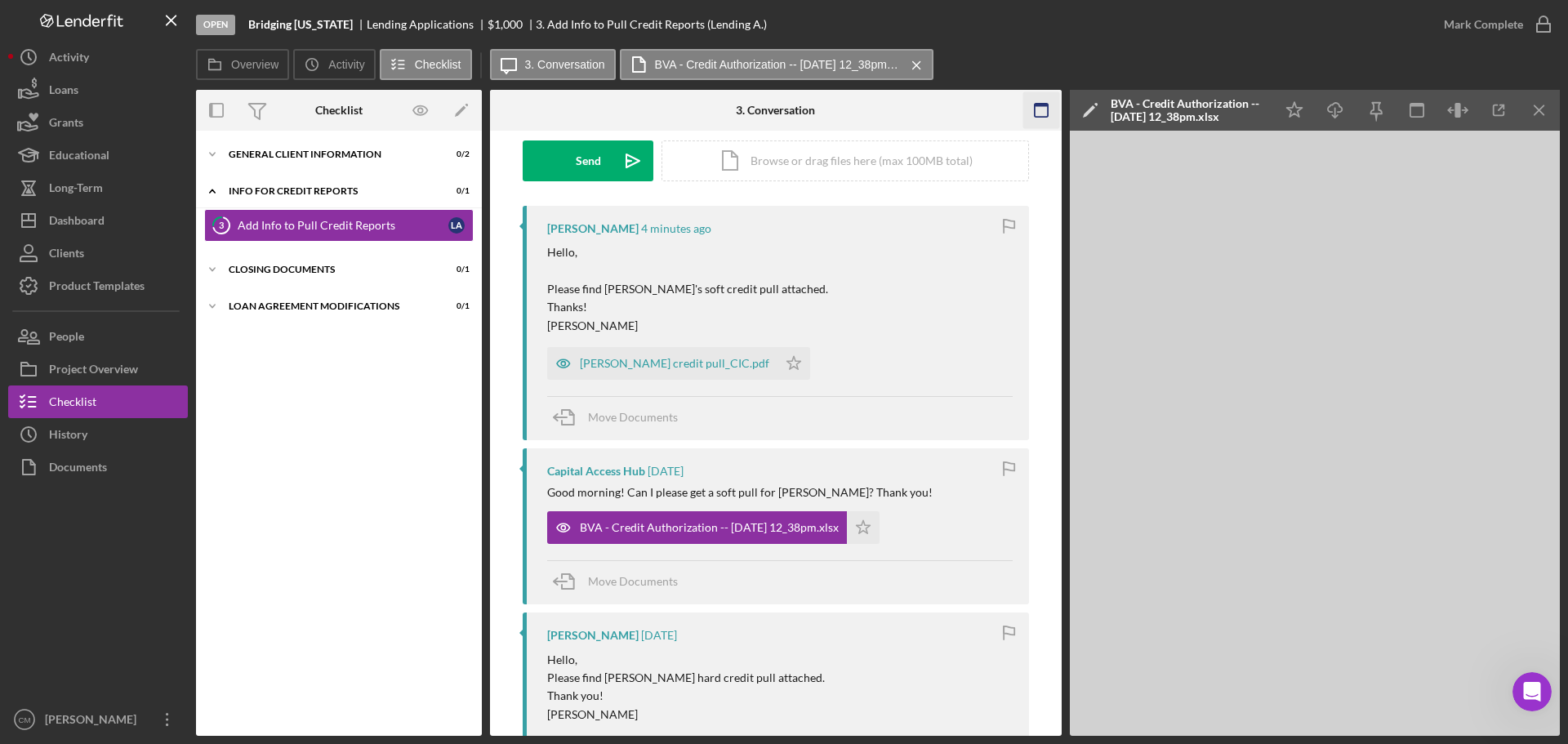
click at [1038, 105] on rect "button" at bounding box center [1041, 105] width 13 height 3
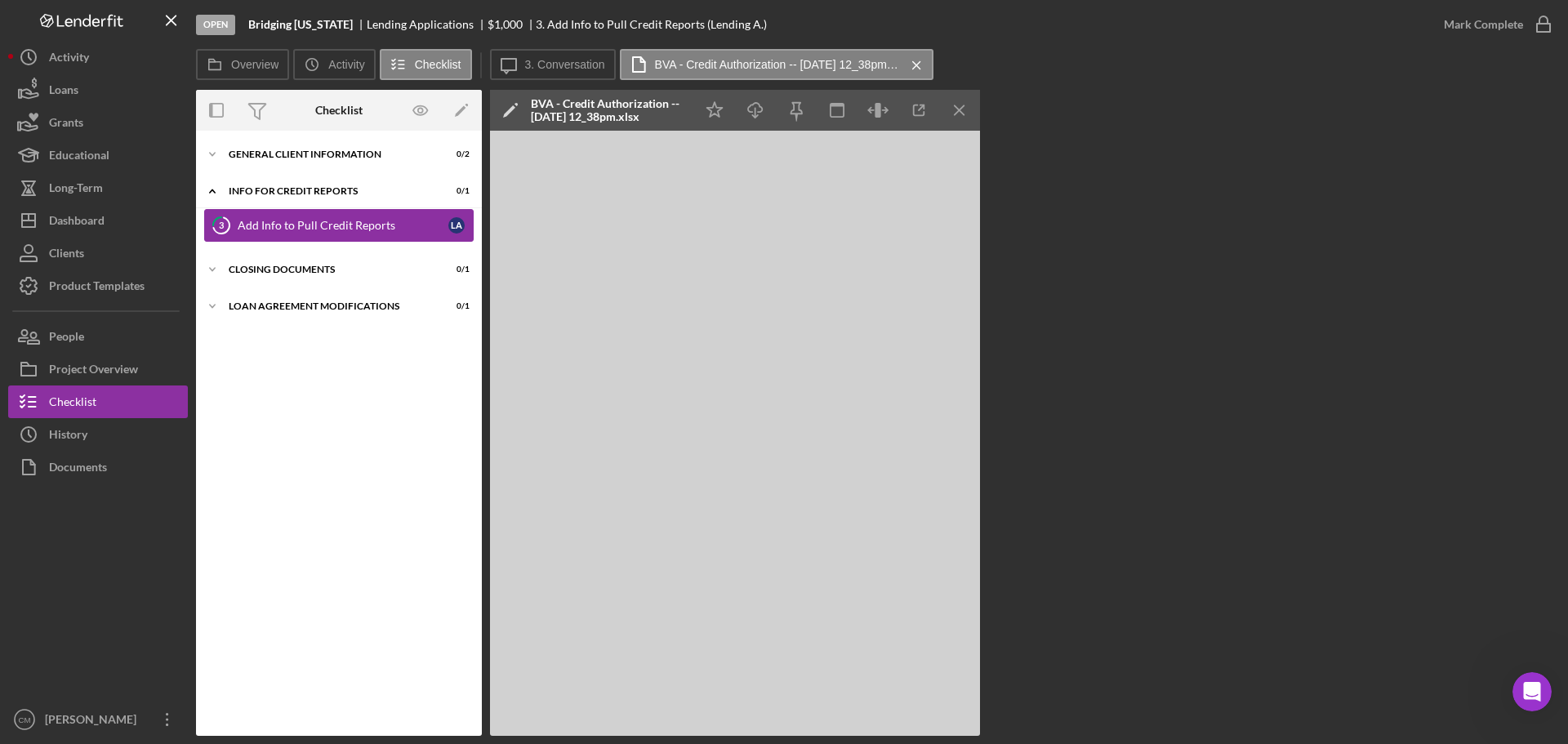
click at [318, 219] on div "Add Info to Pull Credit Reports" at bounding box center [343, 225] width 211 height 13
click at [553, 60] on label "3. Conversation" at bounding box center [565, 65] width 80 height 13
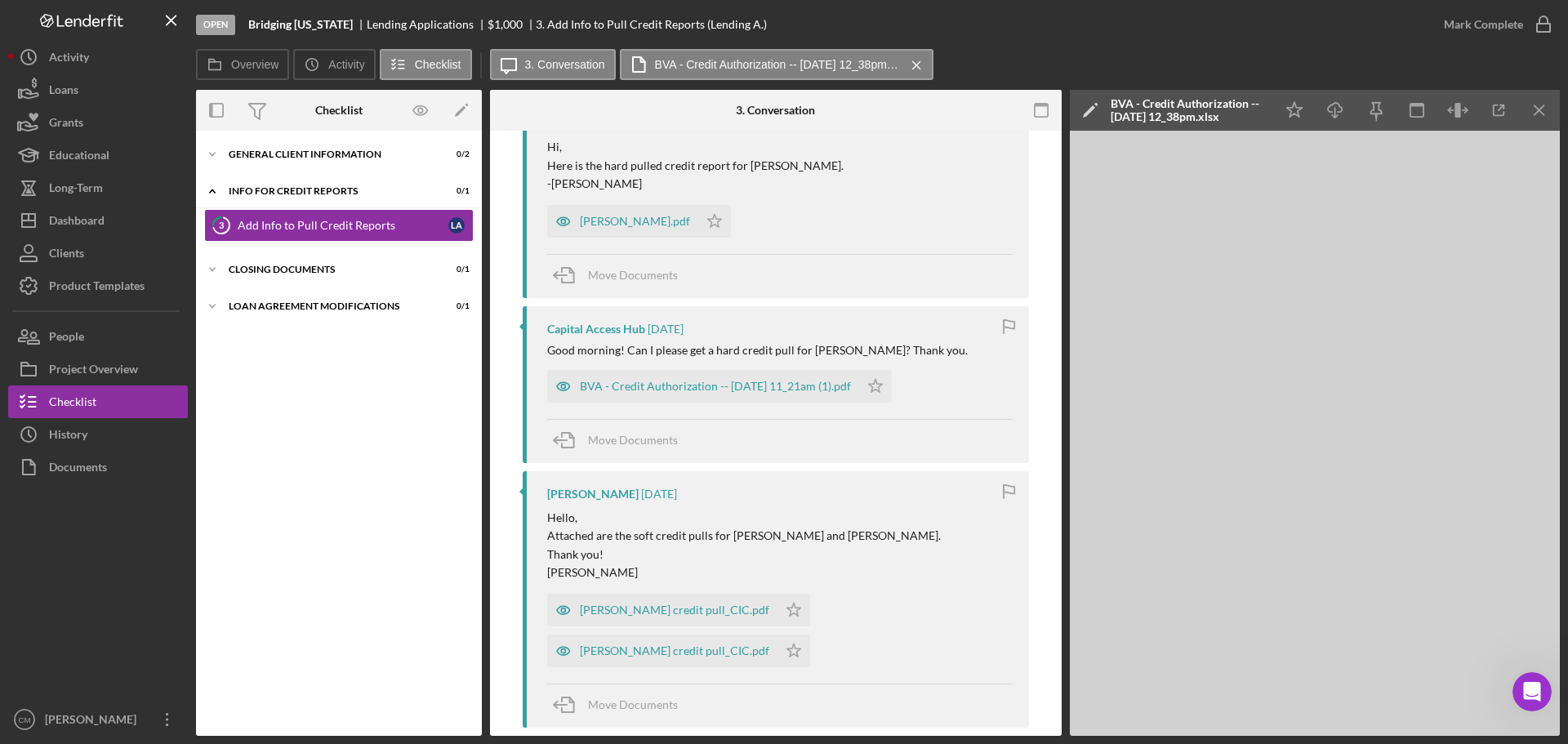
scroll to position [1143, 0]
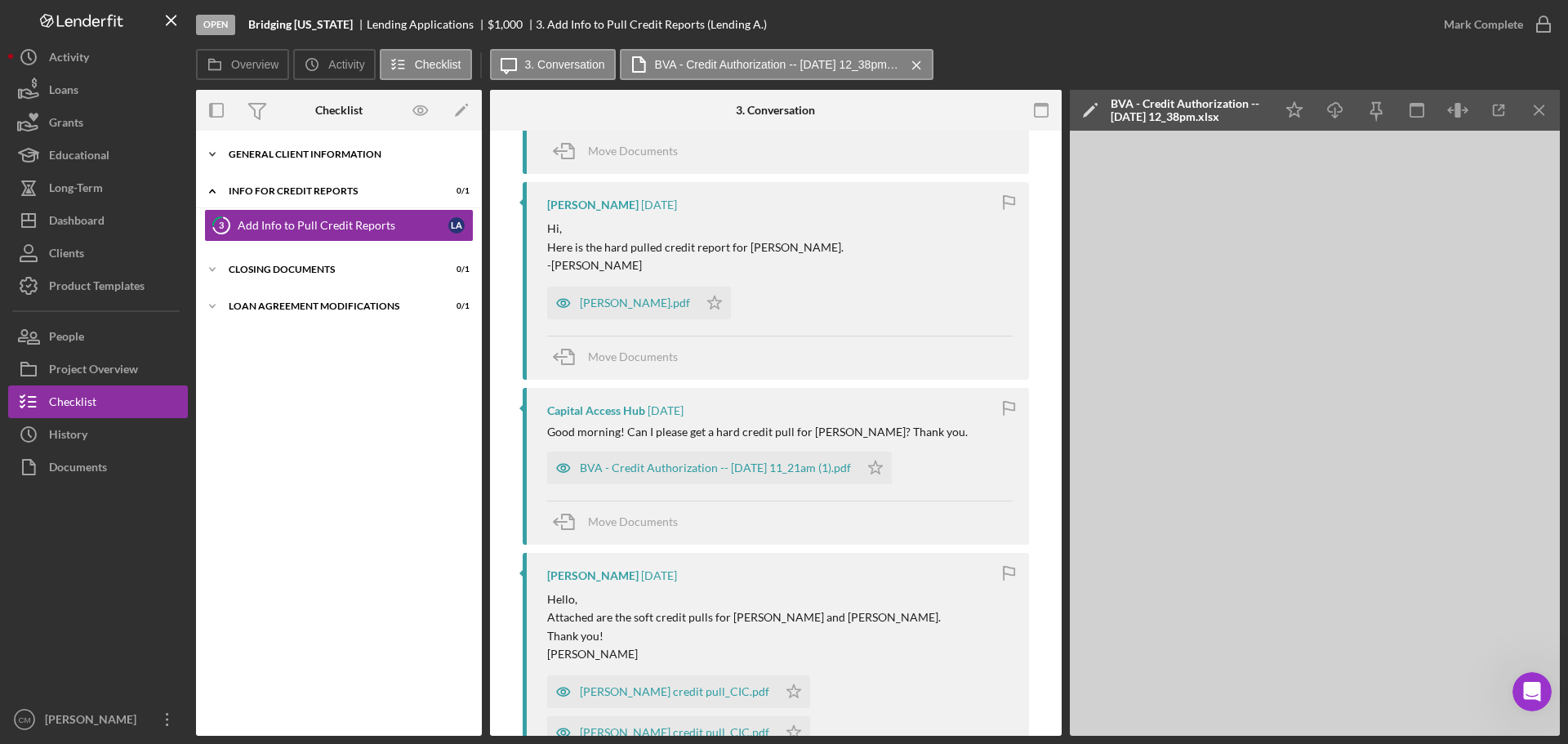
click at [281, 158] on div "General Client Information" at bounding box center [345, 155] width 233 height 10
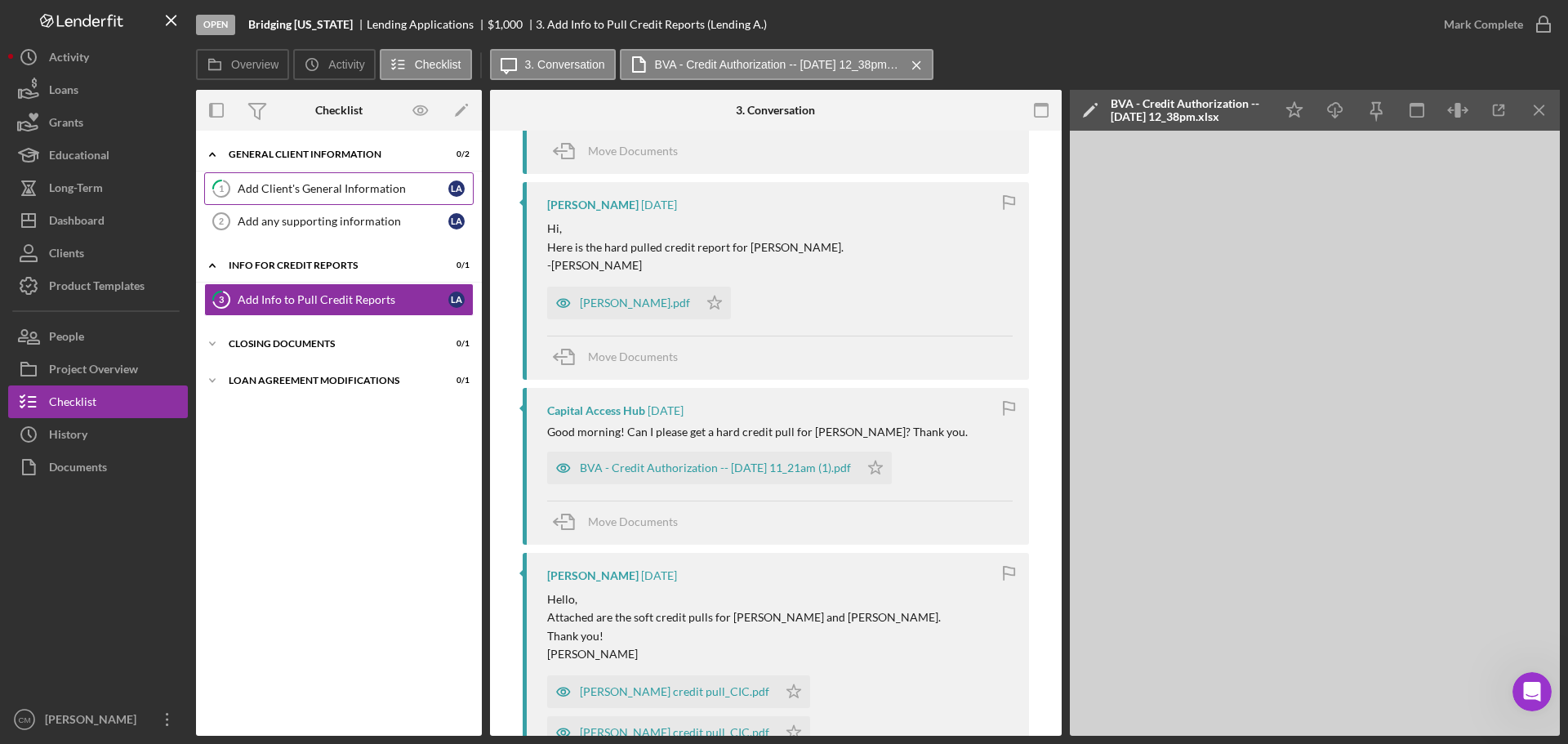
click at [286, 188] on div "Add Client's General Information" at bounding box center [343, 189] width 211 height 13
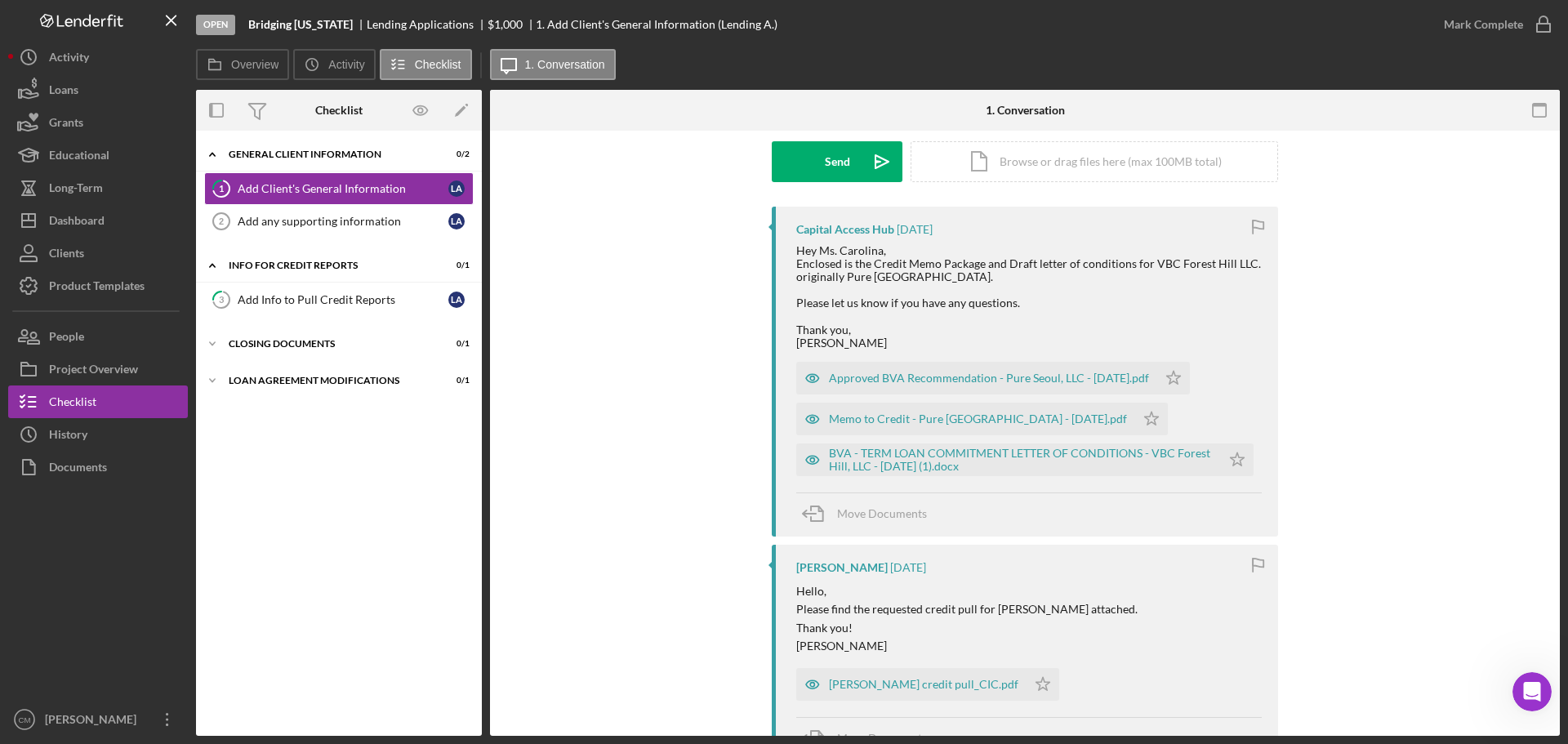
scroll to position [245, 0]
click at [810, 456] on icon "button" at bounding box center [812, 459] width 32 height 32
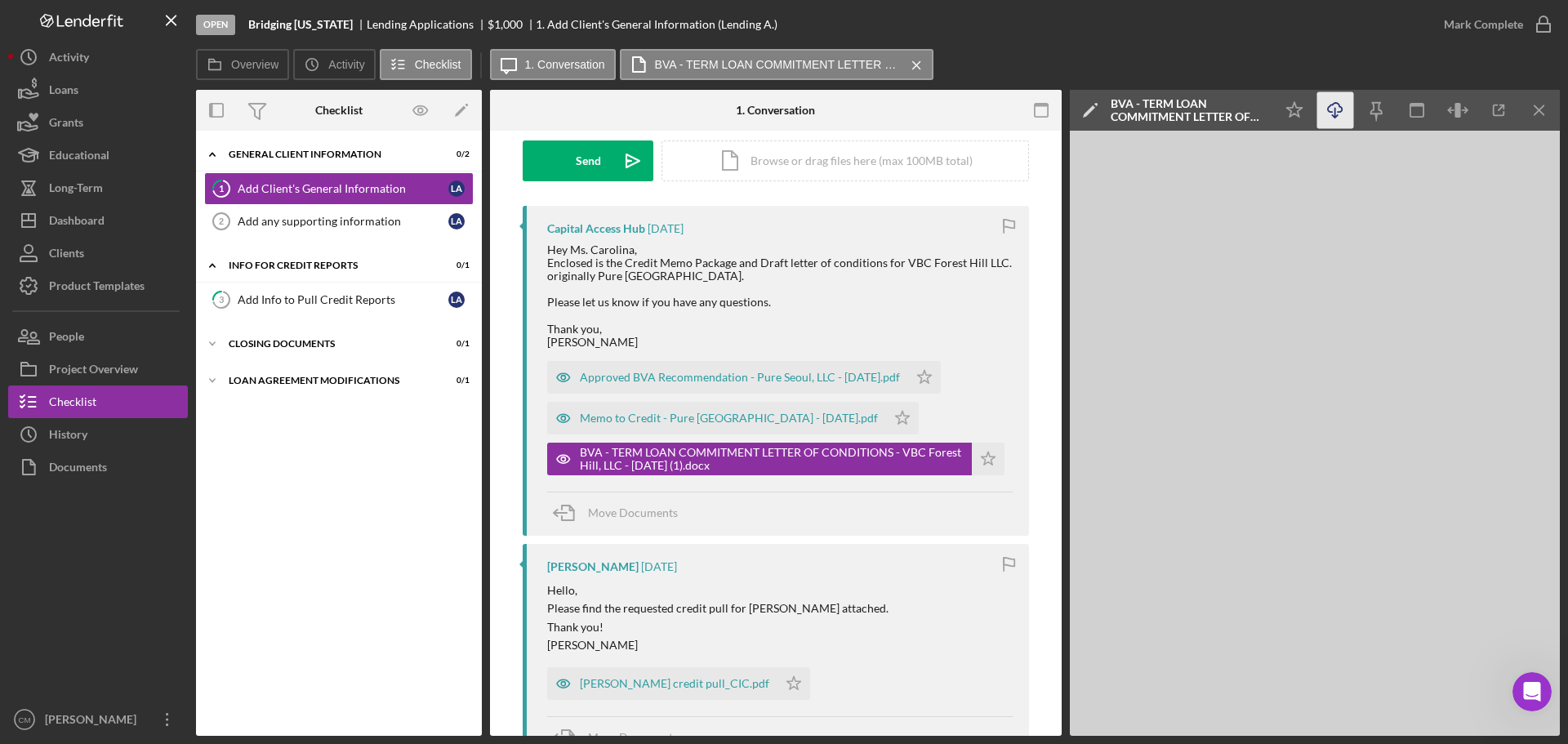
click at [1333, 107] on icon "Icon/Download" at bounding box center [1335, 111] width 37 height 37
click at [558, 416] on icon "button" at bounding box center [563, 418] width 32 height 32
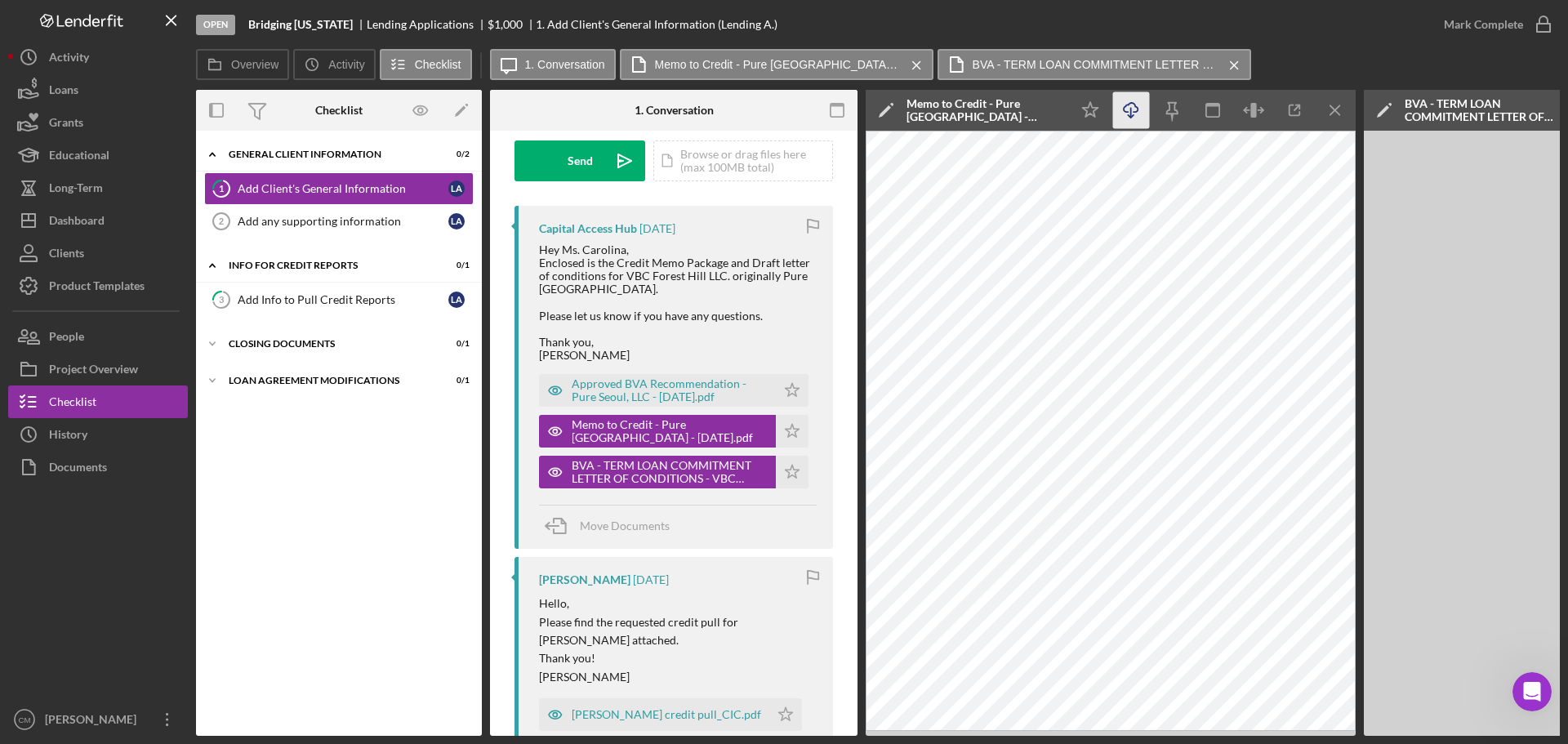
click at [1134, 105] on icon "Icon/Download" at bounding box center [1131, 111] width 37 height 37
click at [553, 392] on icon "button" at bounding box center [555, 390] width 32 height 32
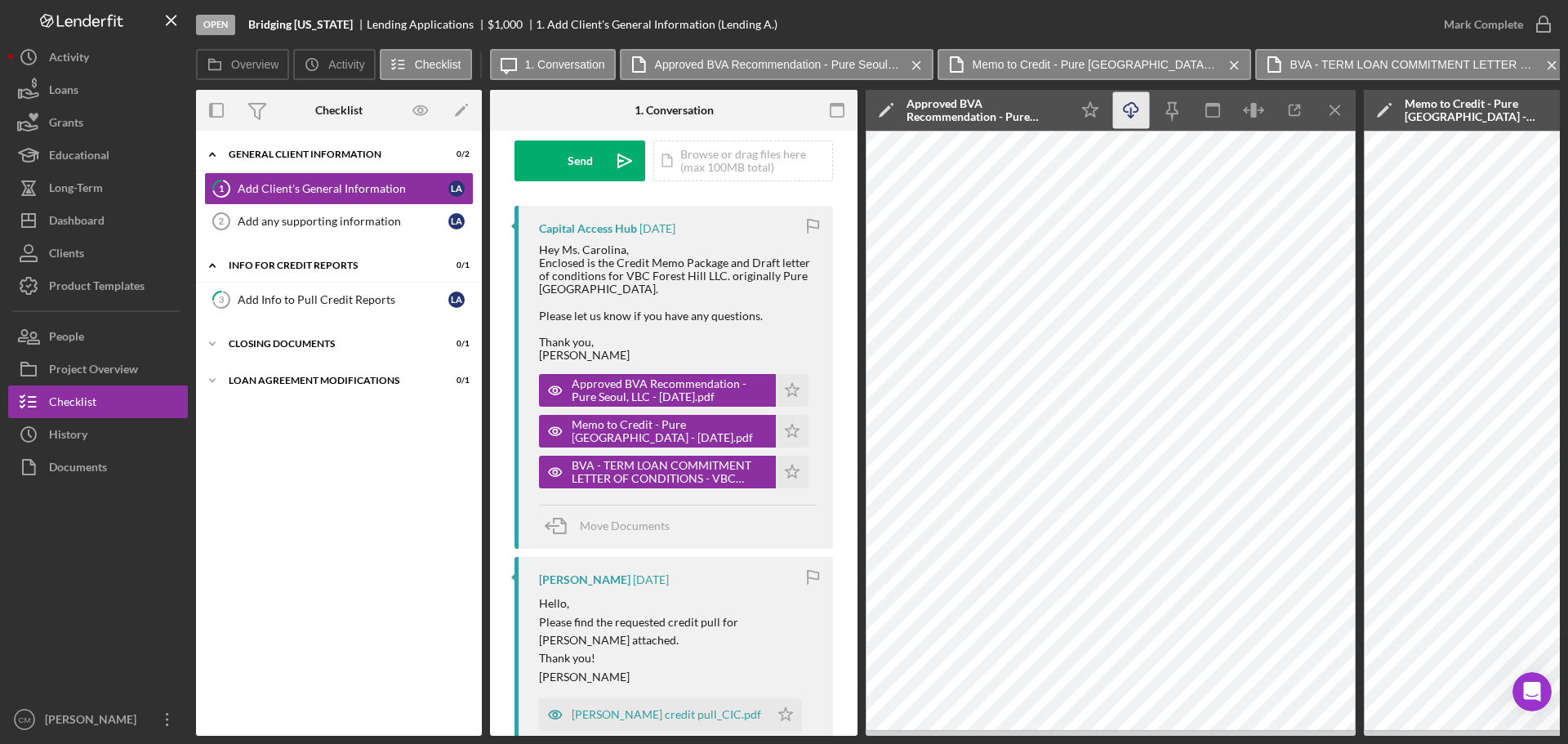
click at [1127, 114] on icon "Icon/Download" at bounding box center [1131, 111] width 37 height 37
drag, startPoint x: 625, startPoint y: 278, endPoint x: 718, endPoint y: 280, distance: 93.0
click at [718, 280] on div "Hey Ms. Carolina, Enclosed is the Credit Memo Package and Draft letter of condi…" at bounding box center [678, 302] width 278 height 118
copy div "VBC Forest Hill LLC"
click at [105, 223] on div "Dashboard" at bounding box center [76, 222] width 55 height 37
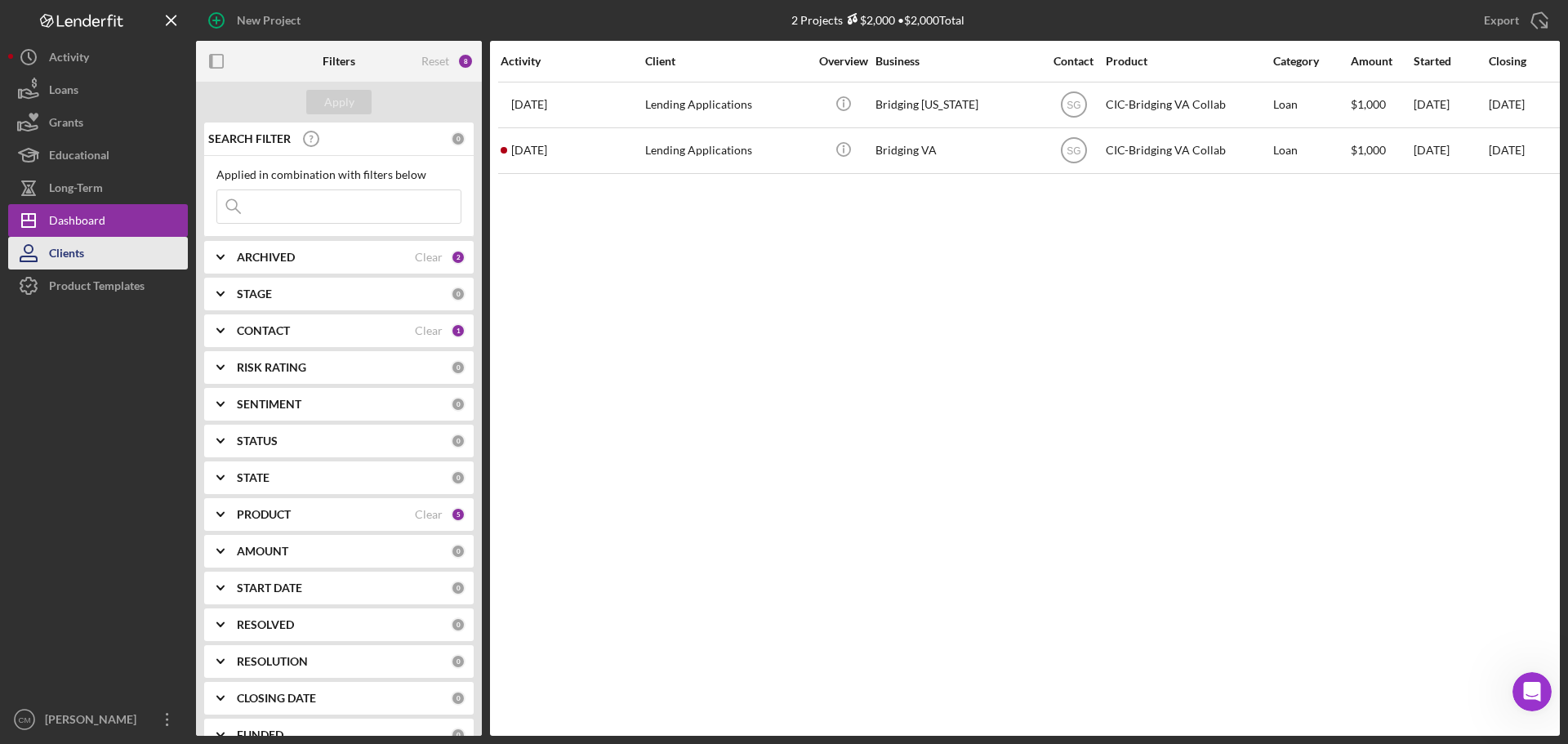
click at [72, 245] on div "Clients" at bounding box center [66, 255] width 35 height 37
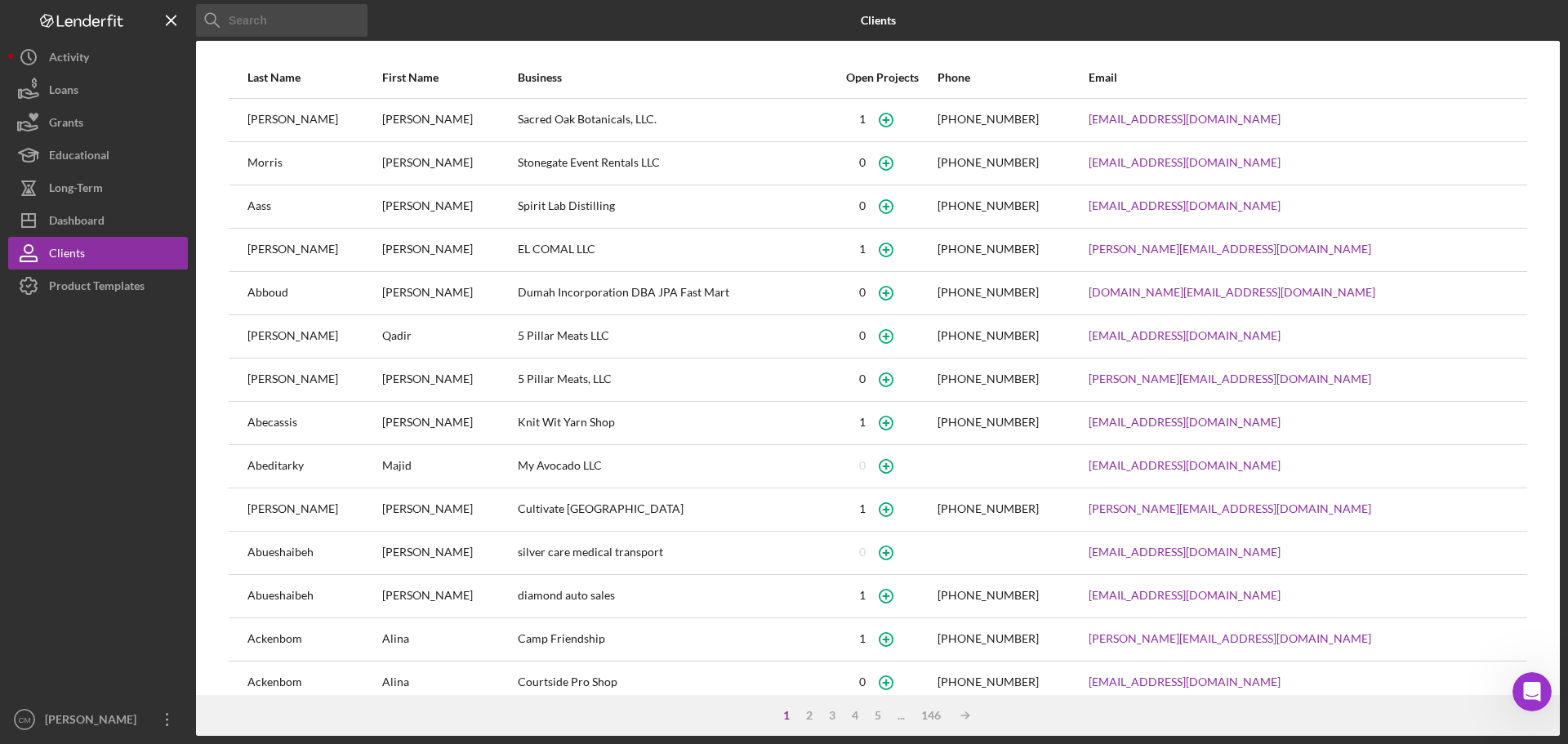
click at [301, 15] on input at bounding box center [282, 20] width 172 height 32
click at [292, 16] on input at bounding box center [282, 20] width 172 height 32
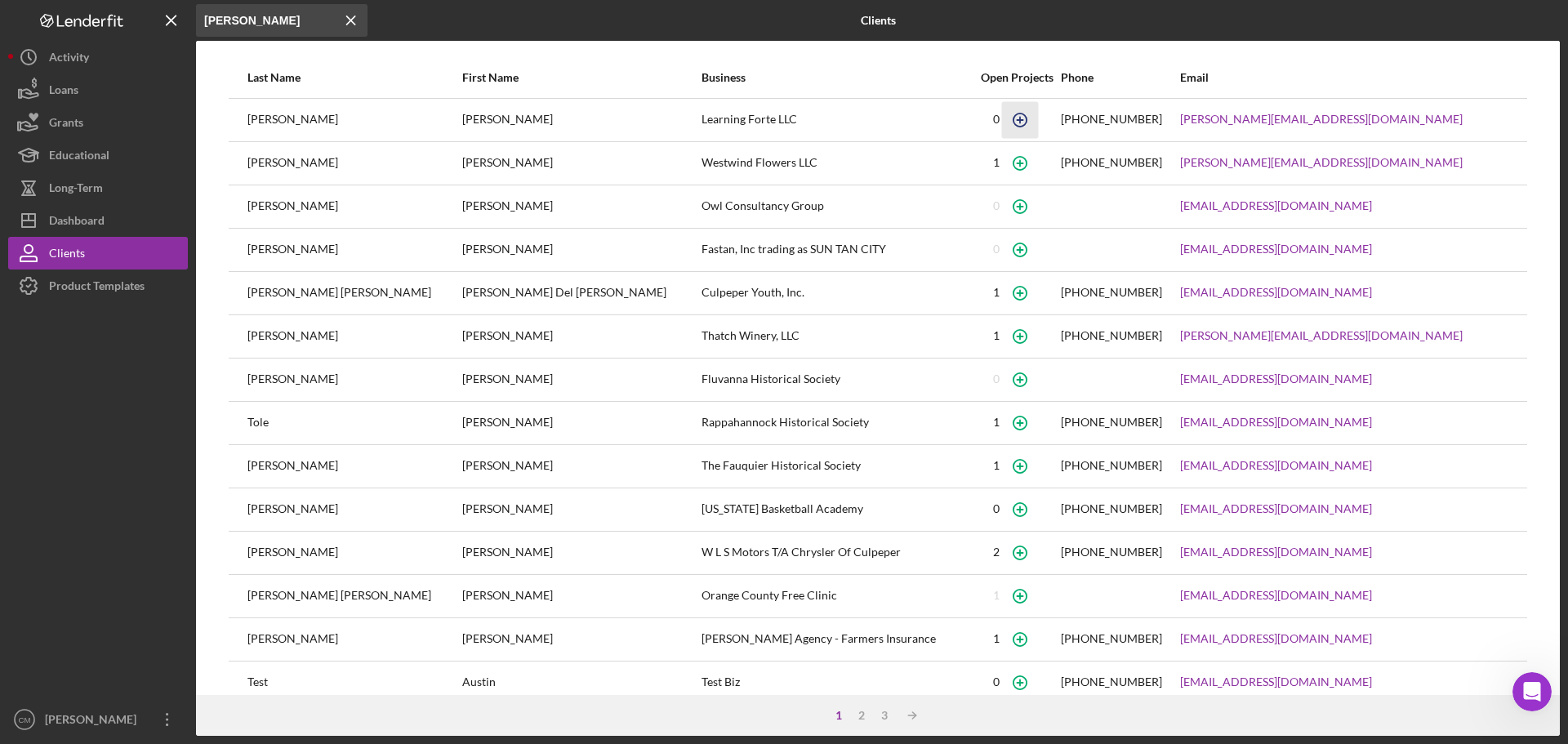
type input "[PERSON_NAME]"
click at [1014, 119] on circle "button" at bounding box center [1020, 119] width 13 height 13
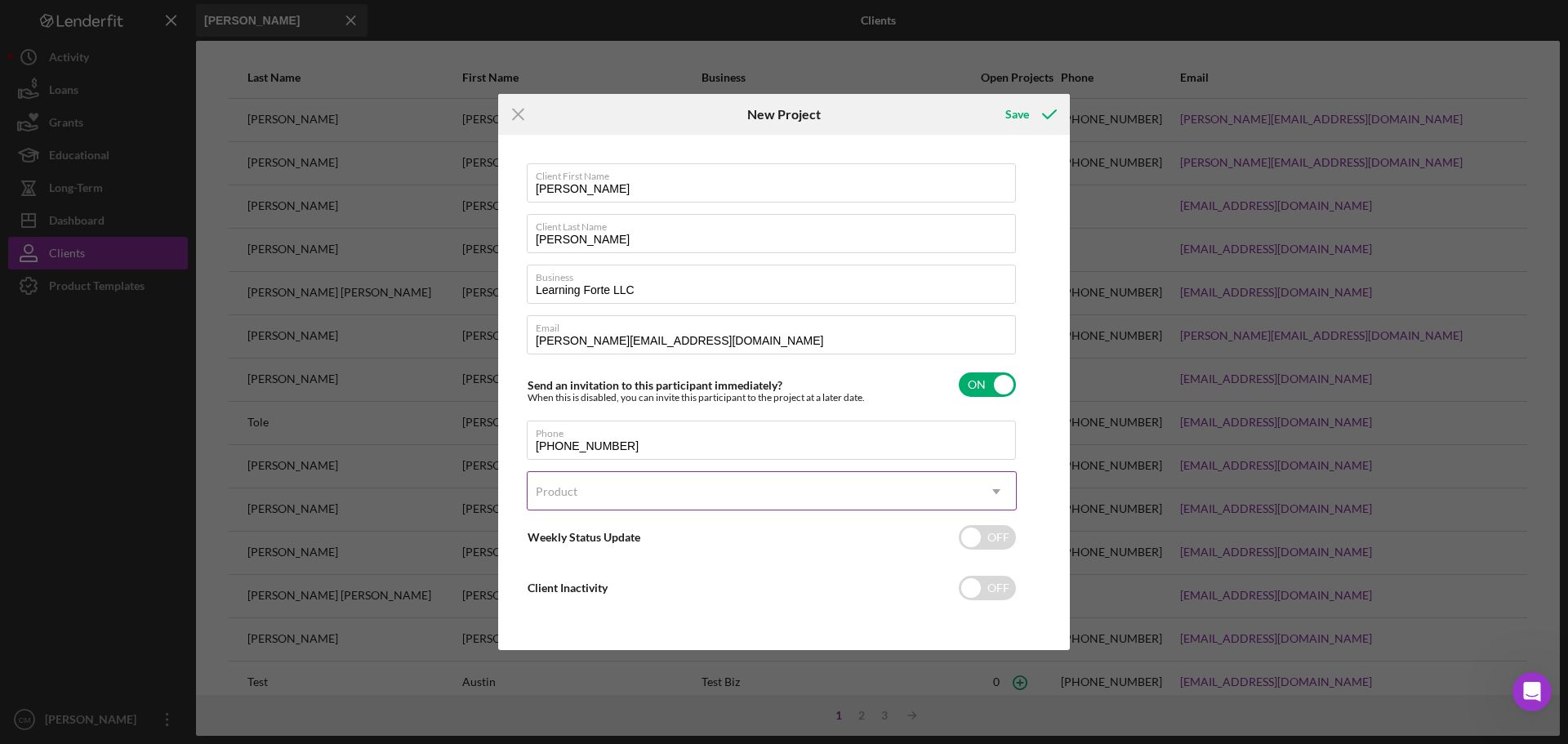
click at [805, 497] on div "Product" at bounding box center [752, 491] width 449 height 37
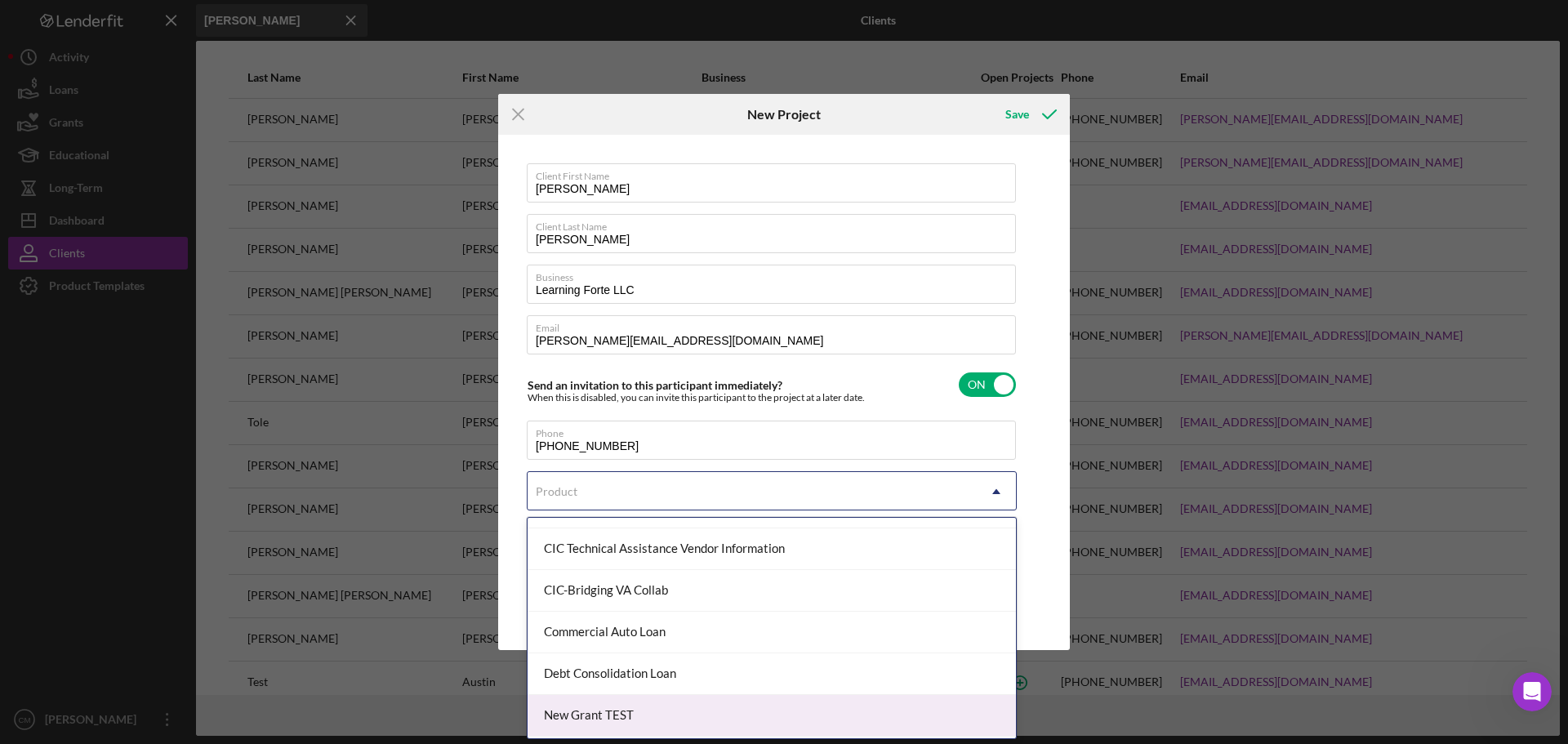
scroll to position [282, 0]
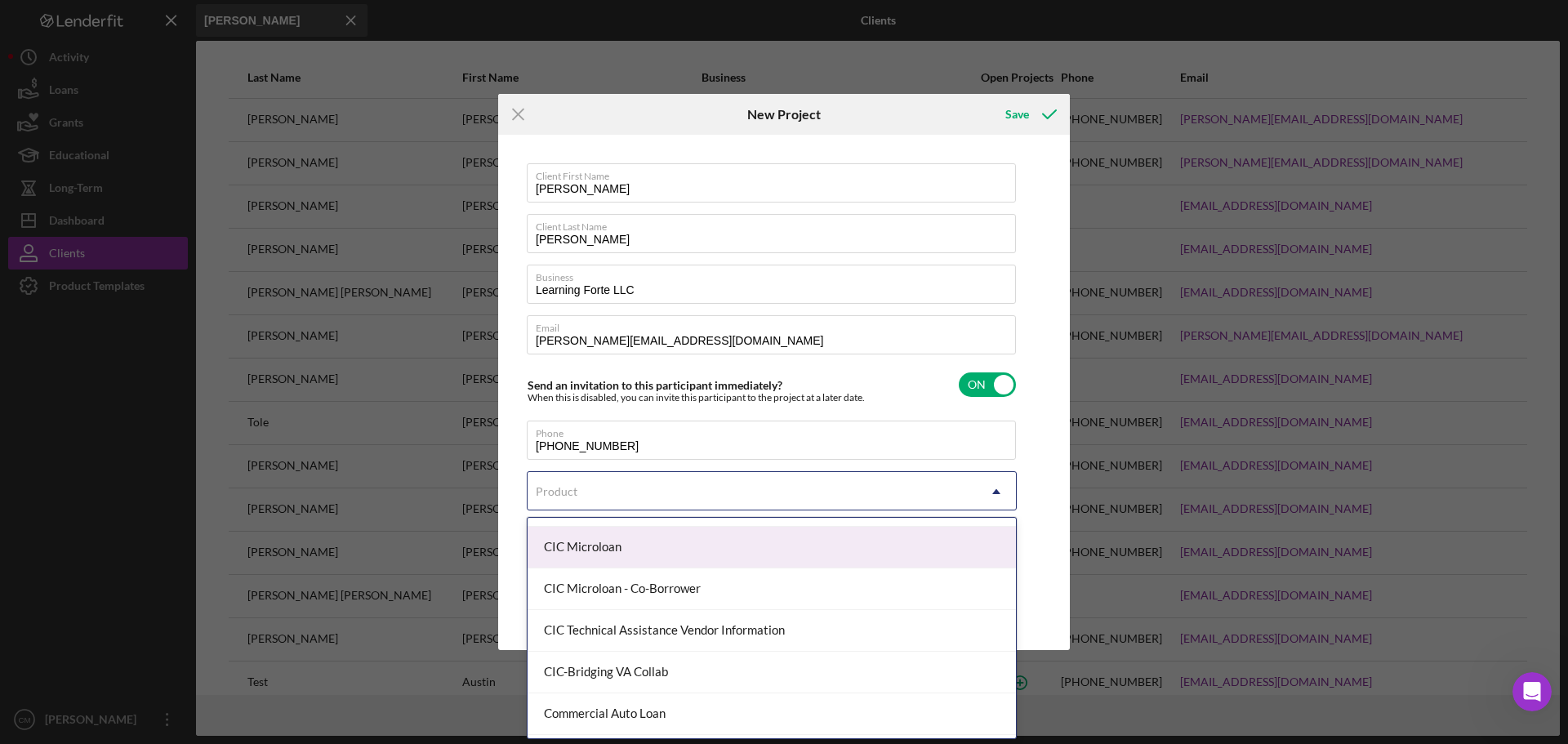
click at [638, 553] on div "CIC Microloan" at bounding box center [772, 548] width 489 height 42
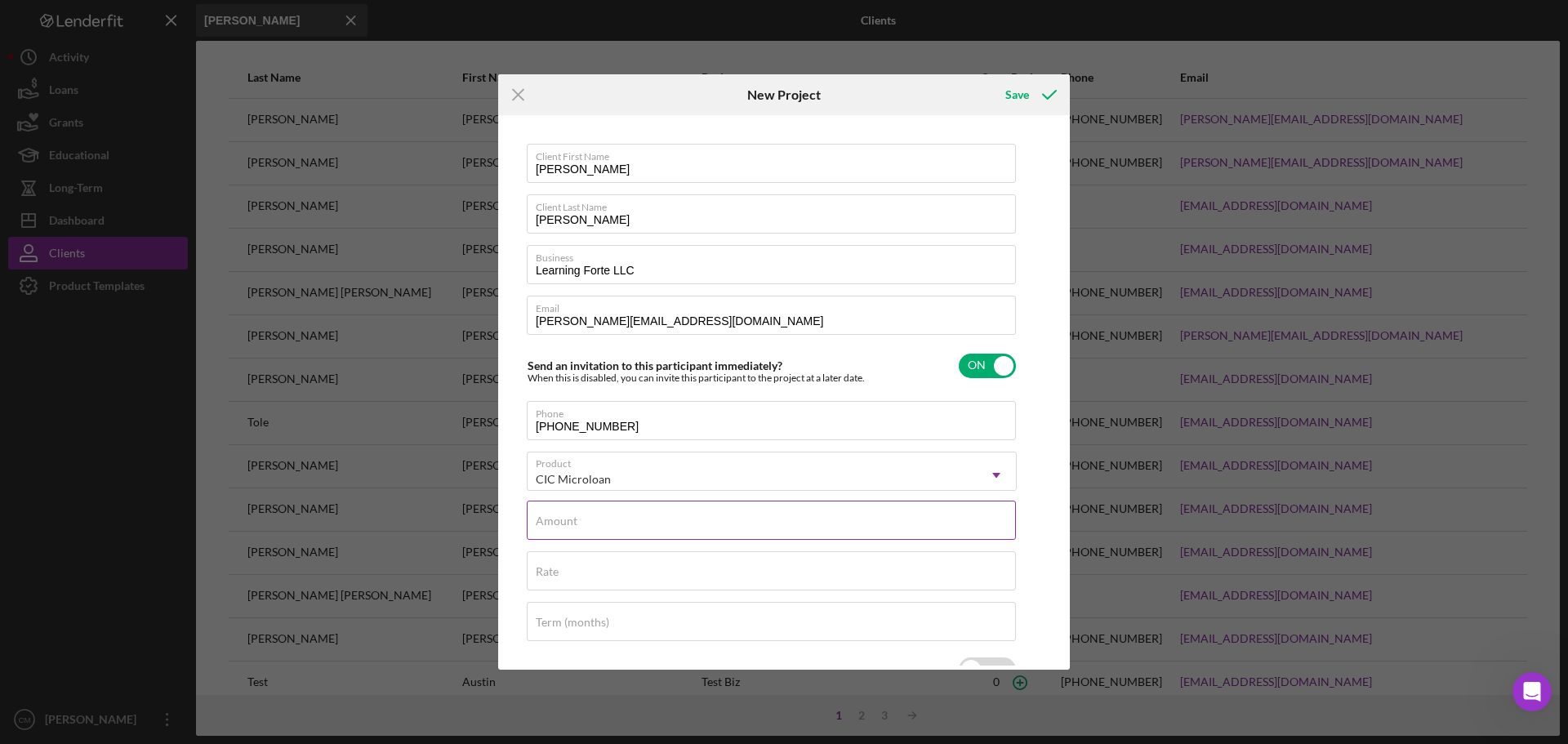
click at [658, 507] on div "Amount" at bounding box center [771, 521] width 490 height 41
type input "$40,000"
click at [672, 577] on input "Rate" at bounding box center [771, 570] width 490 height 39
type input "9.750%"
click at [636, 629] on input "Term (months)" at bounding box center [771, 621] width 490 height 39
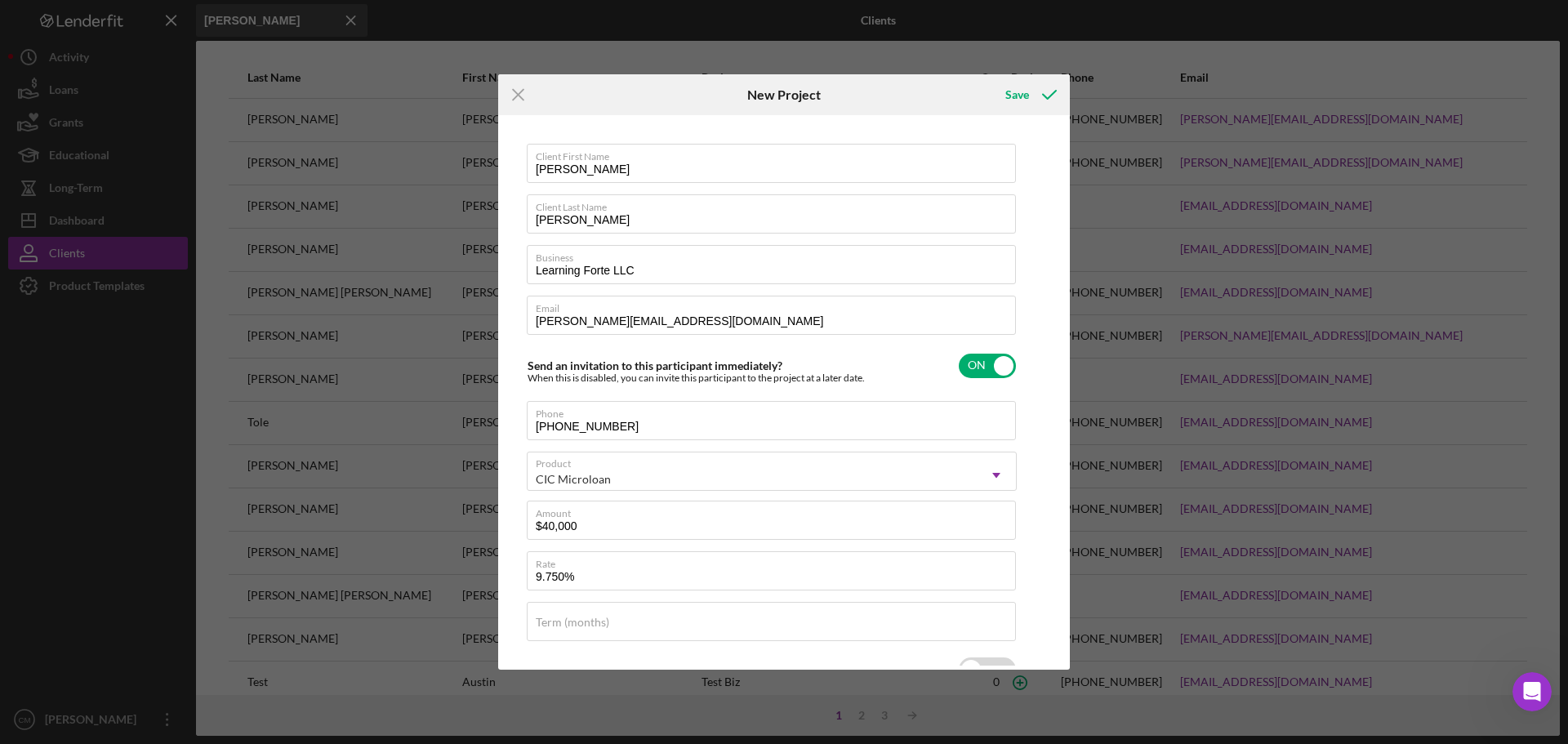
click at [1039, 543] on div "Client First Name [PERSON_NAME] Client Last Name [PERSON_NAME] Business Learnin…" at bounding box center [784, 392] width 564 height 547
click at [1013, 93] on div "Save" at bounding box center [1017, 94] width 24 height 32
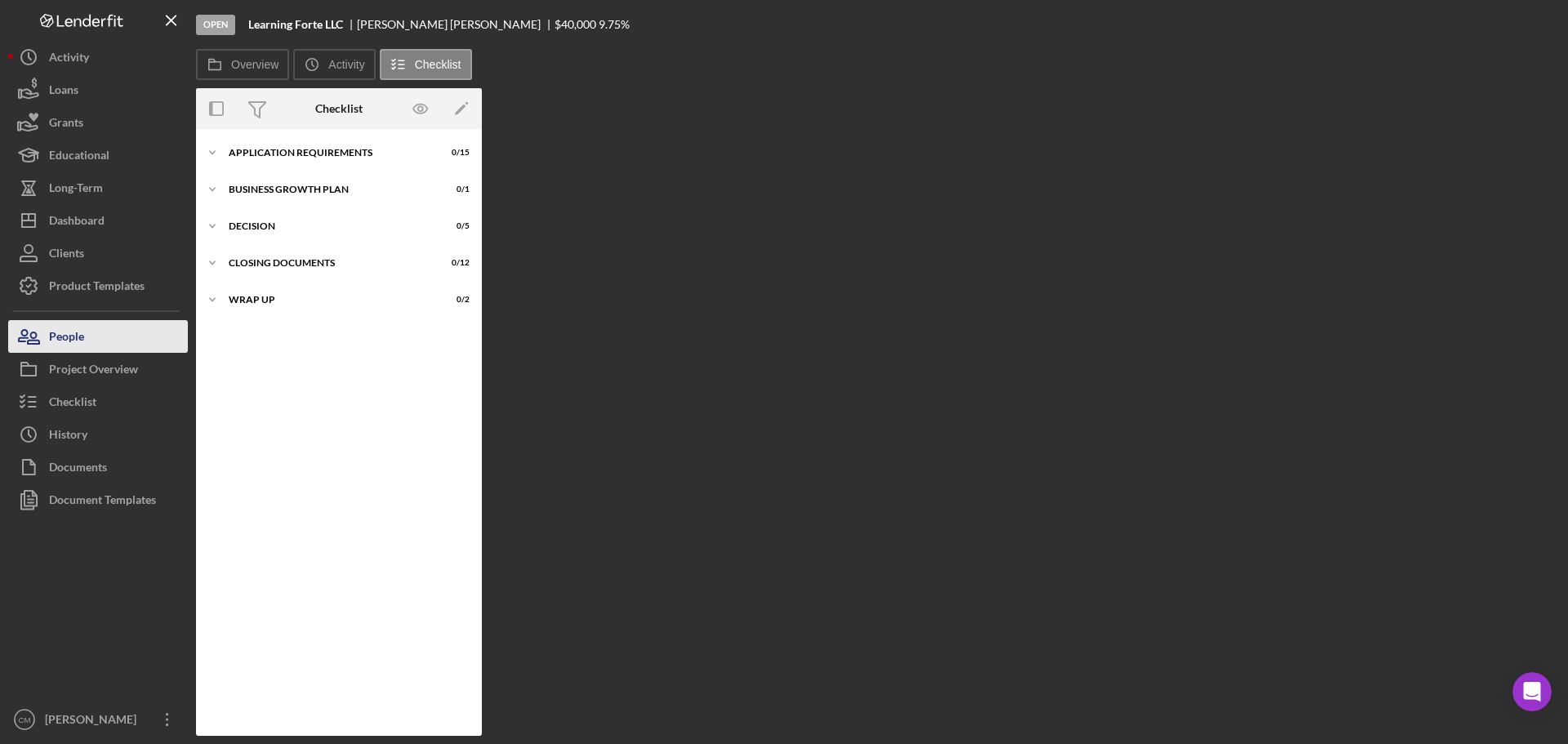
click at [87, 337] on button "People" at bounding box center [98, 336] width 179 height 32
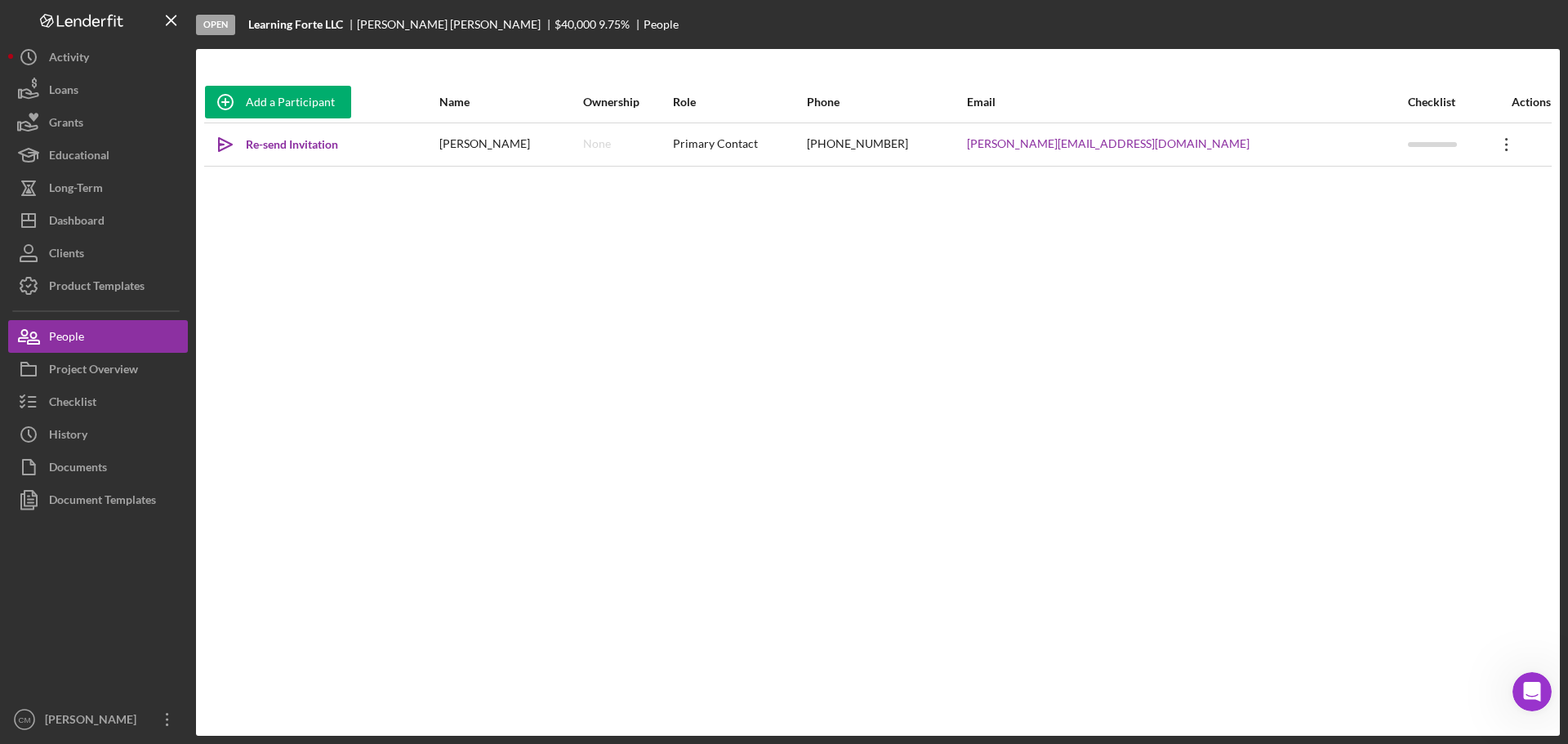
click at [1505, 139] on icon at bounding box center [1506, 145] width 3 height 13
click at [1369, 217] on button "Icon/Link Get Invitation Link" at bounding box center [1421, 220] width 179 height 32
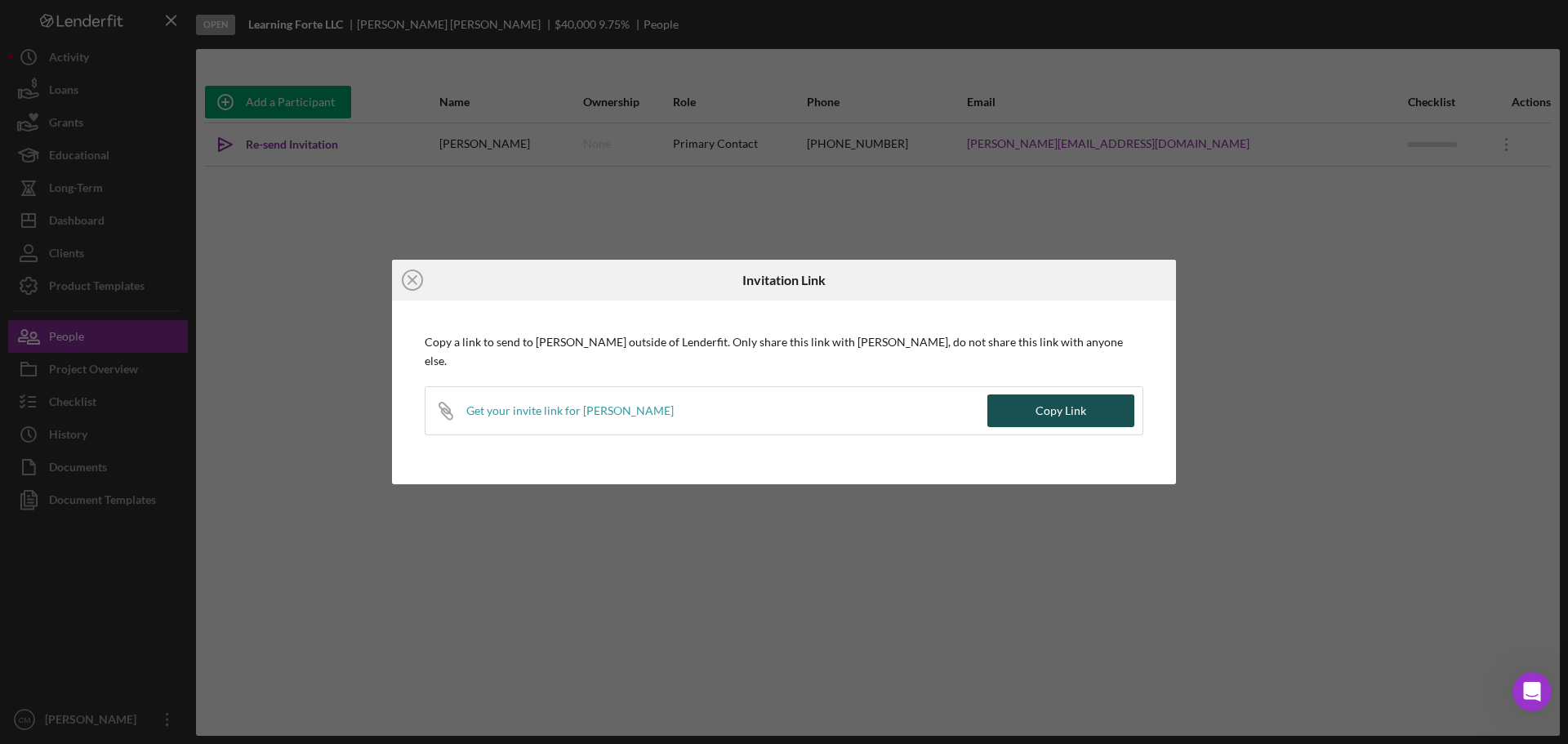
click at [1062, 415] on div "Copy Link" at bounding box center [1060, 410] width 51 height 32
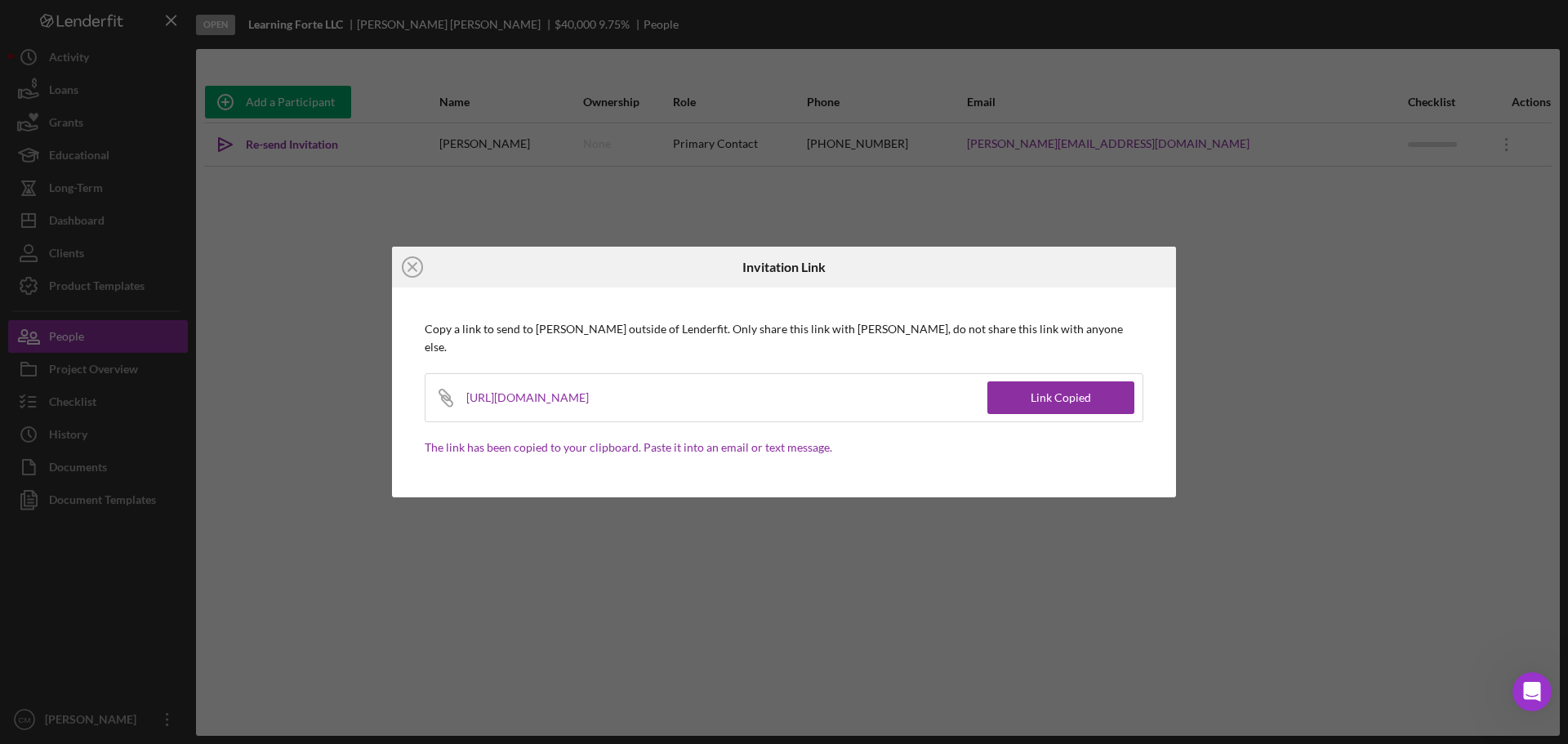
drag, startPoint x: 832, startPoint y: 400, endPoint x: 444, endPoint y: 403, distance: 388.0
click at [444, 403] on div "Icon/Link [URL][DOMAIN_NAME]" at bounding box center [706, 398] width 562 height 48
copy div "[URL][DOMAIN_NAME]"
click at [414, 265] on line at bounding box center [412, 267] width 9 height 9
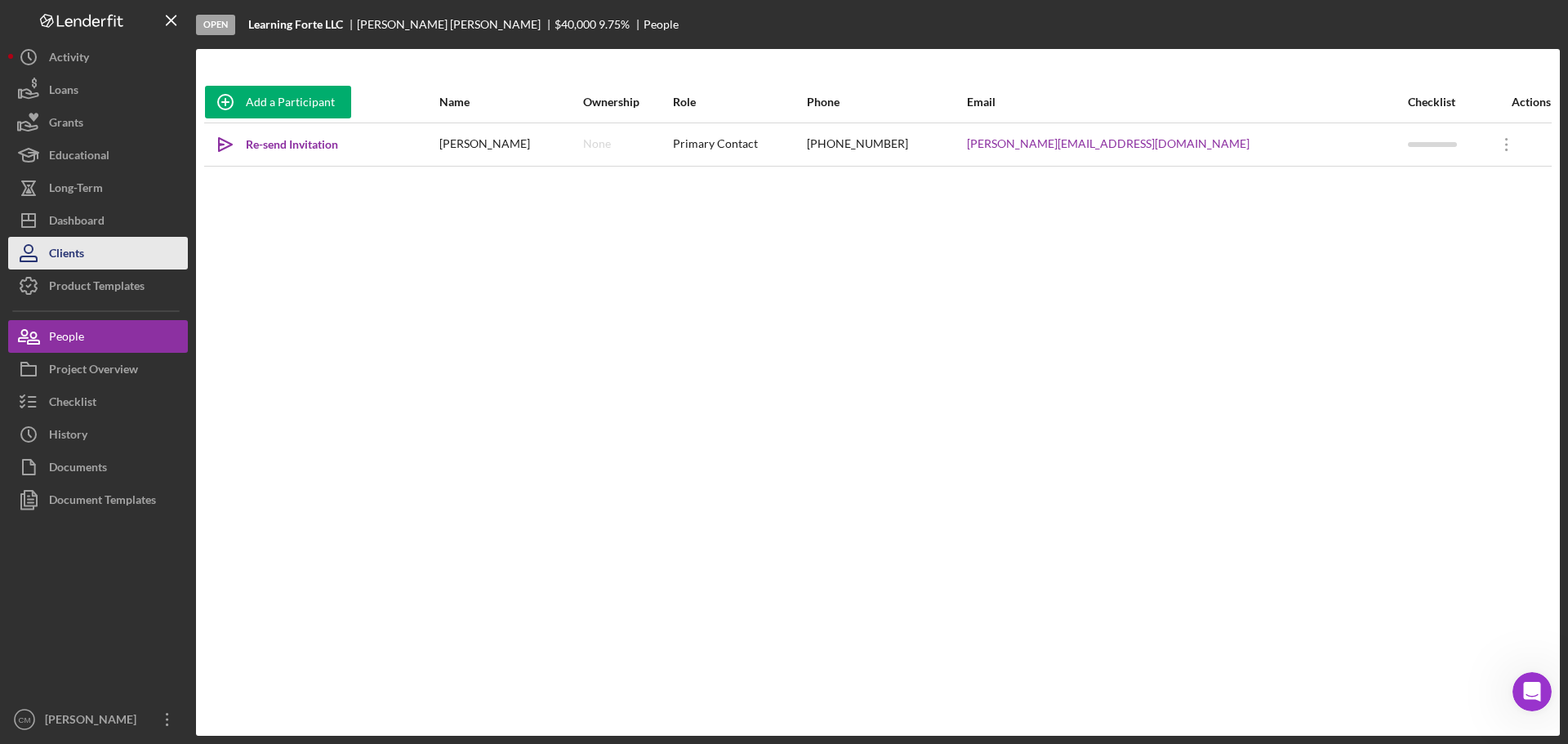
click at [116, 239] on button "Clients" at bounding box center [98, 253] width 179 height 32
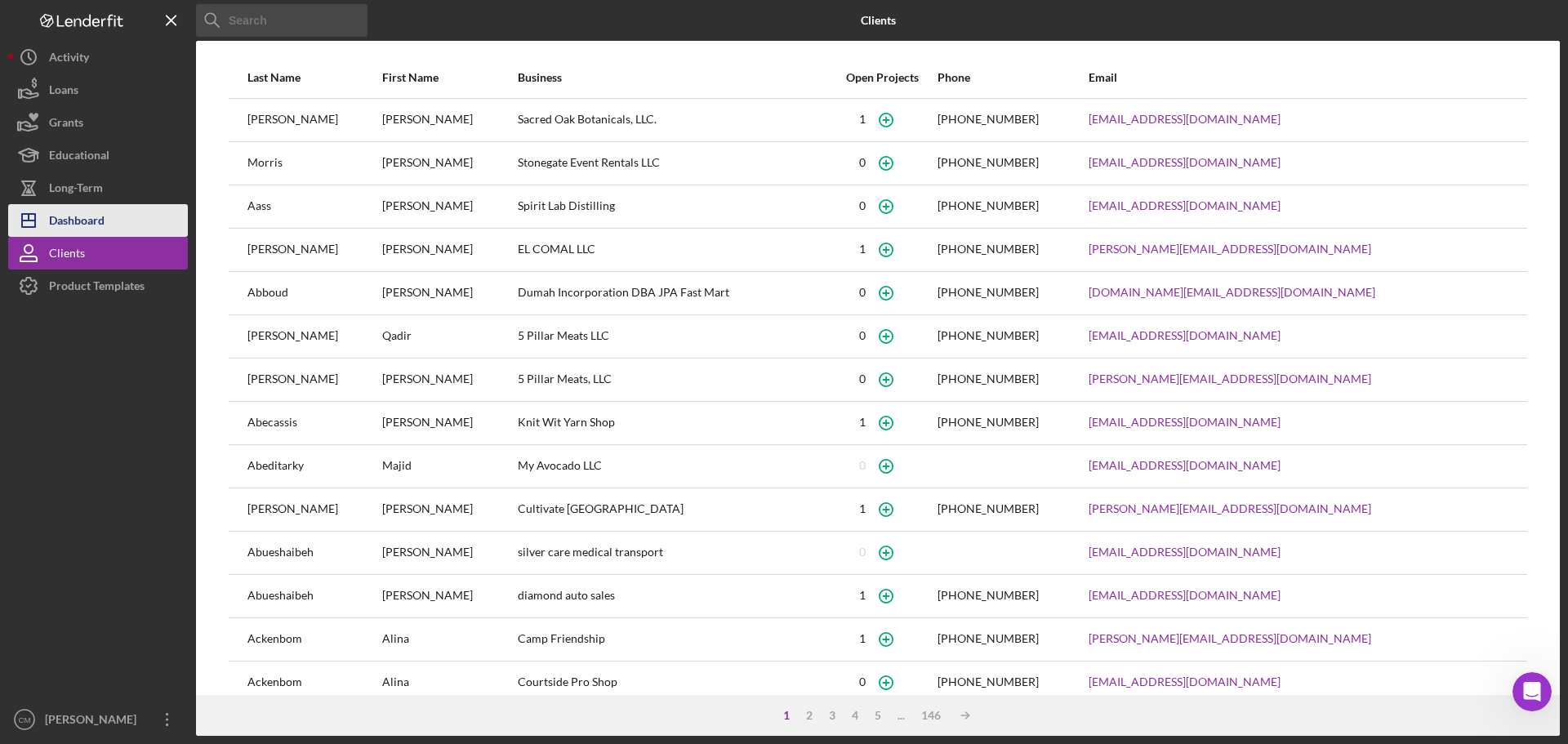
click at [120, 228] on button "Icon/Dashboard Dashboard" at bounding box center [98, 220] width 179 height 32
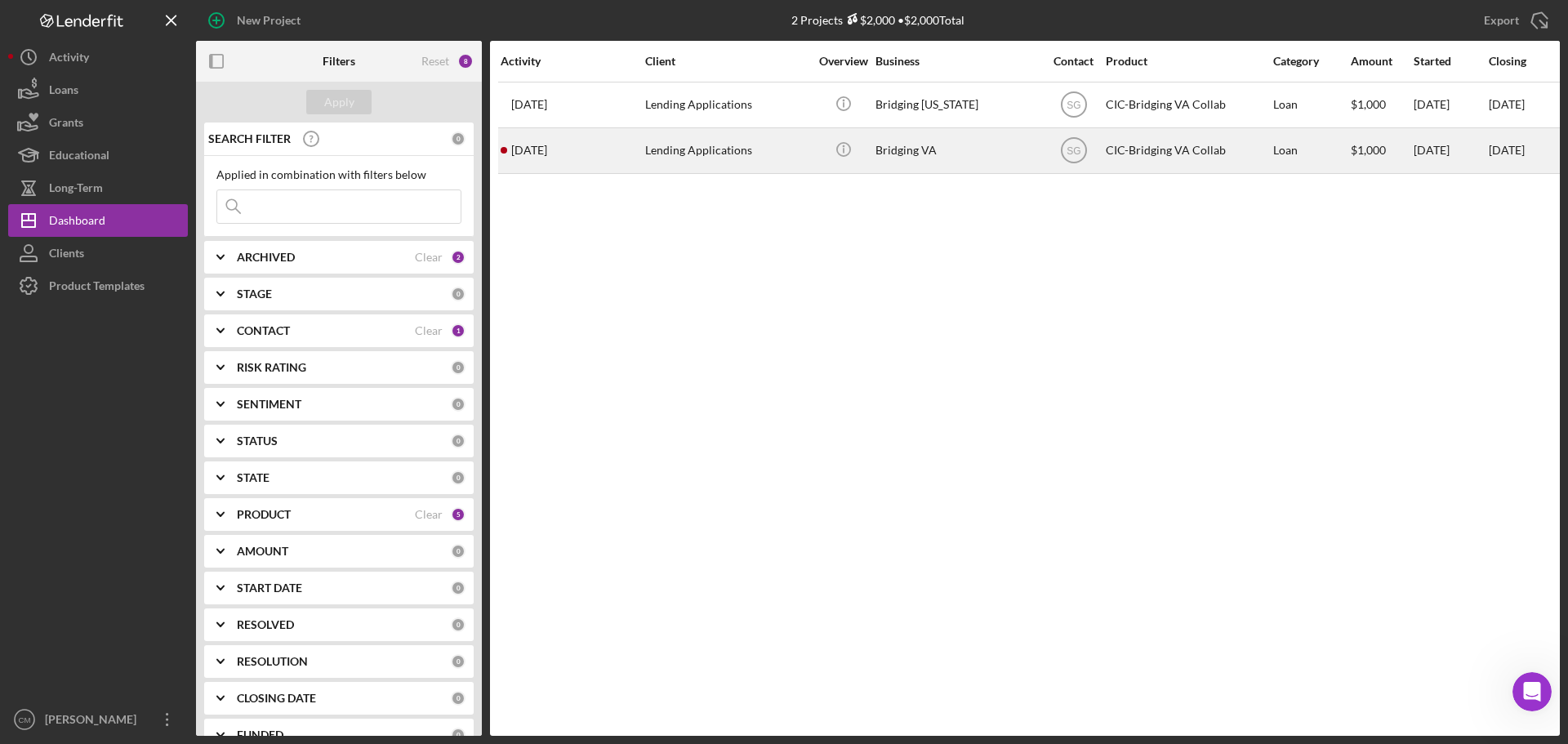
click at [784, 160] on div "Lending Applications" at bounding box center [726, 150] width 163 height 43
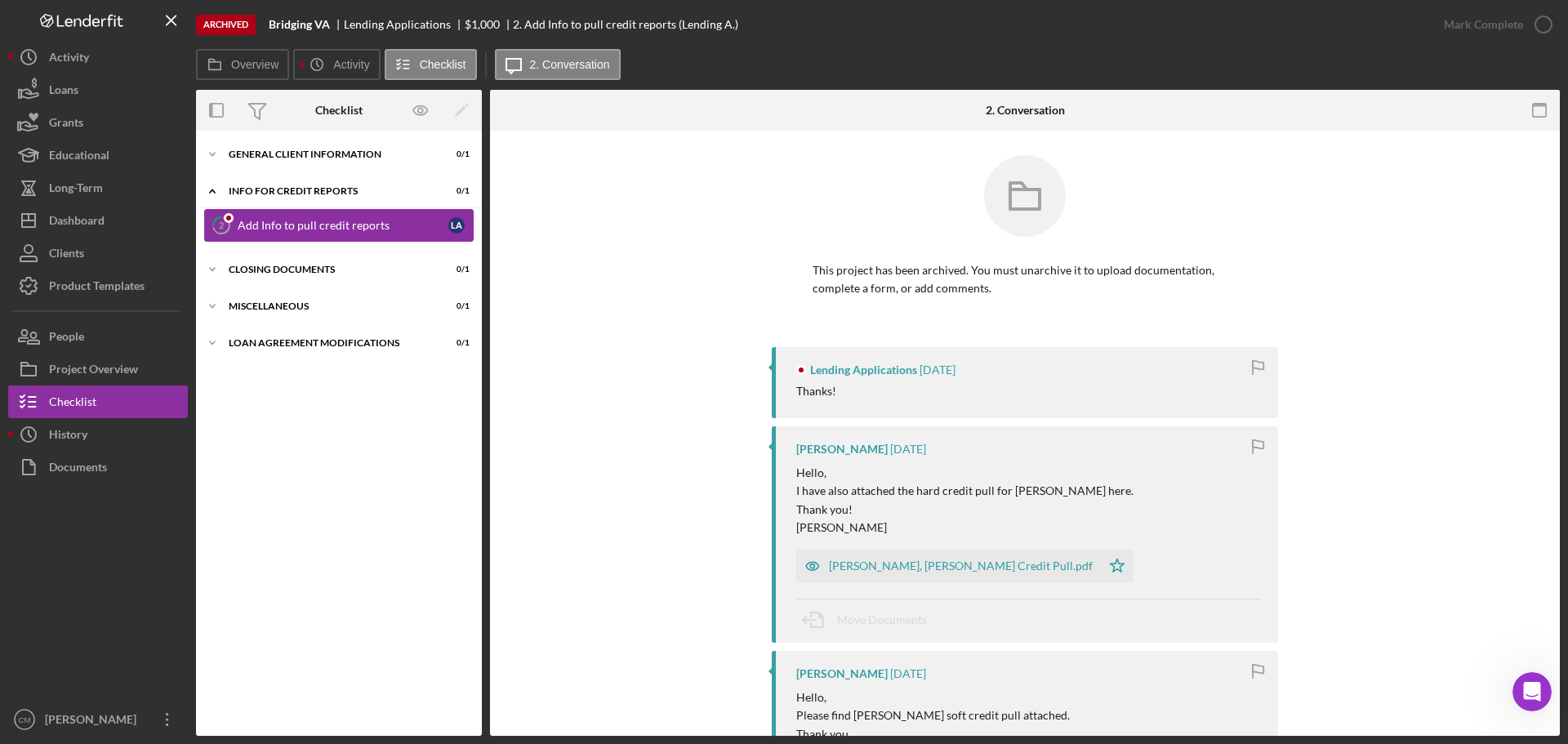
click at [276, 224] on div "Add Info to pull credit reports" at bounding box center [343, 225] width 211 height 13
click at [286, 271] on div "Closing Documents" at bounding box center [345, 269] width 233 height 10
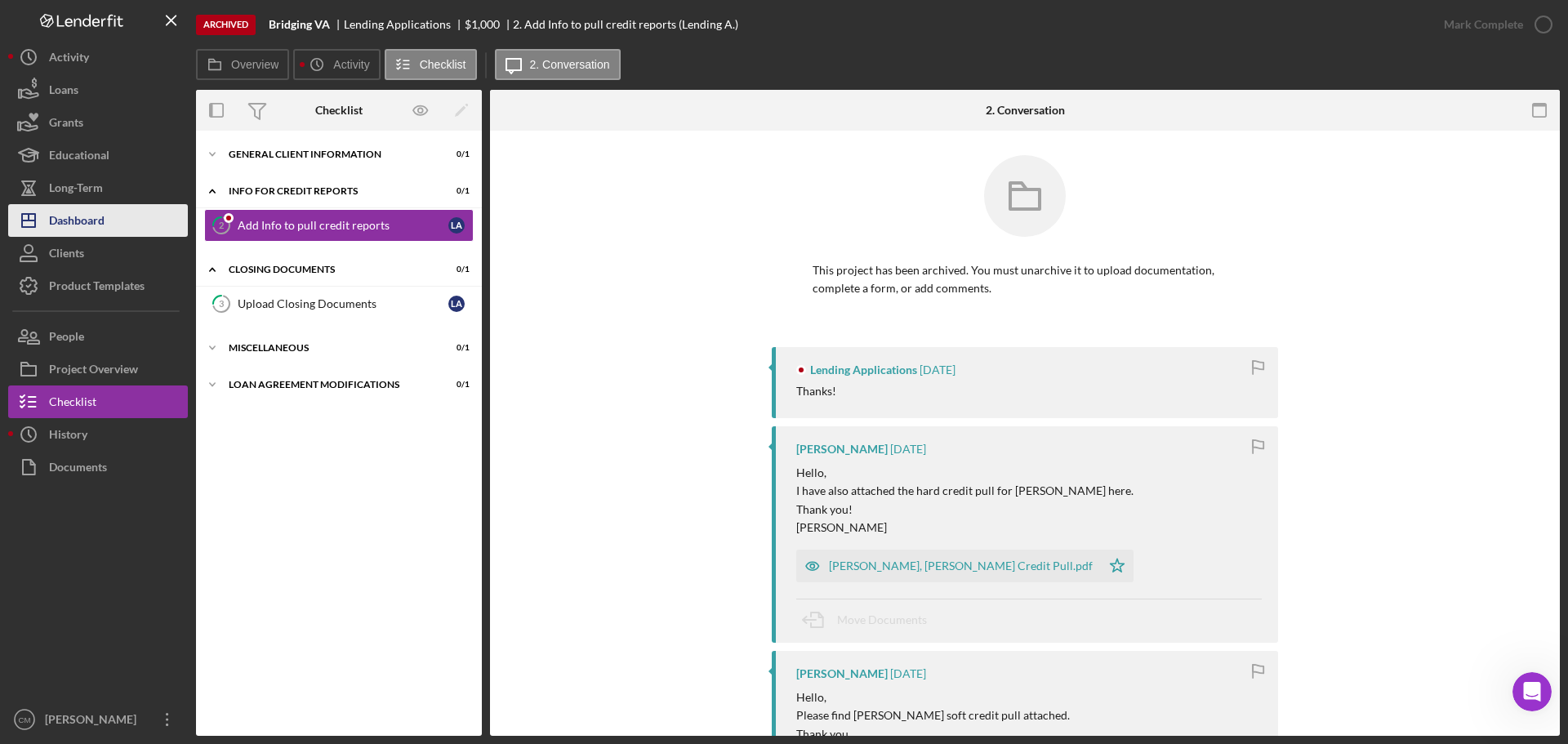
click at [70, 218] on div "Dashboard" at bounding box center [76, 222] width 55 height 37
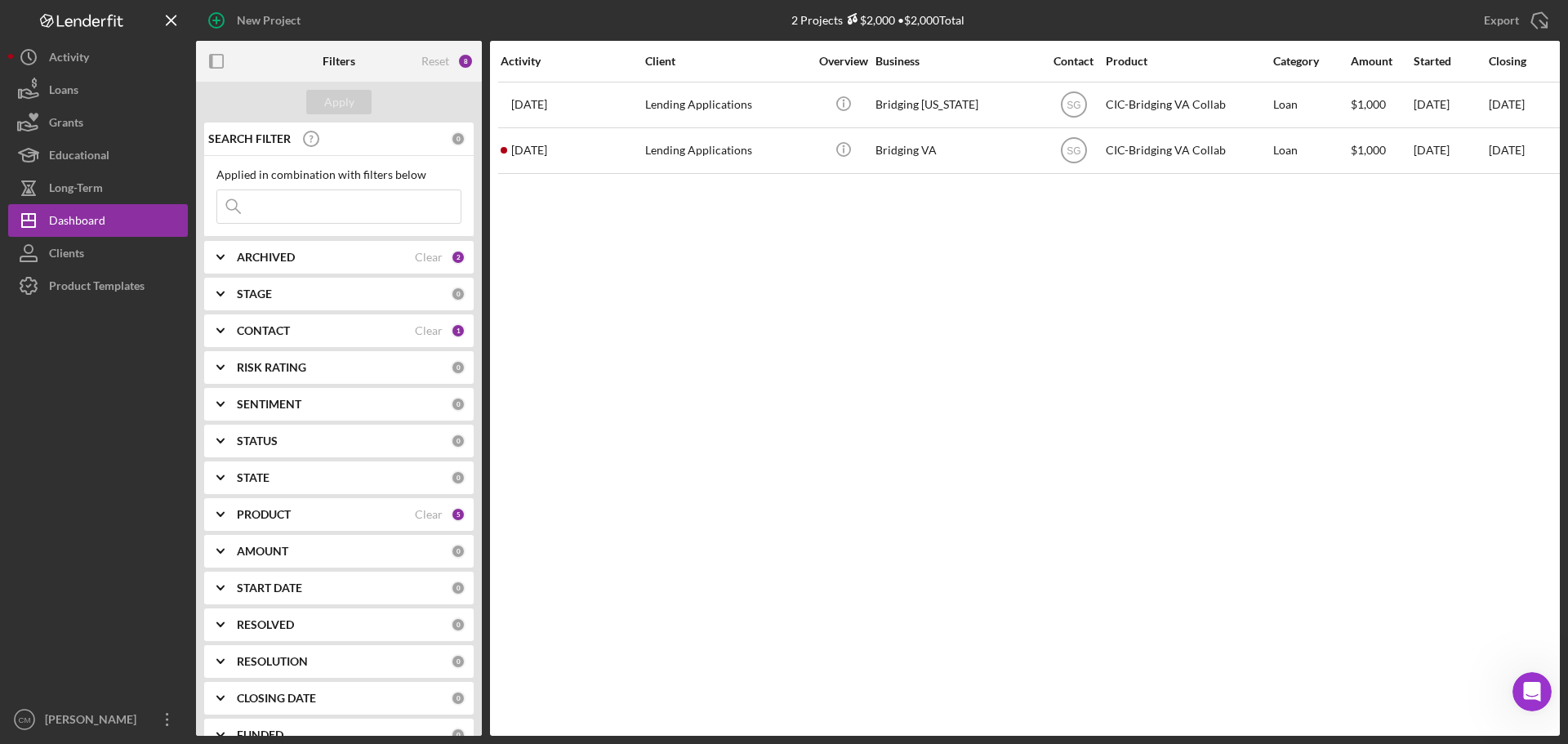
click at [297, 261] on div "ARCHIVED" at bounding box center [325, 258] width 178 height 13
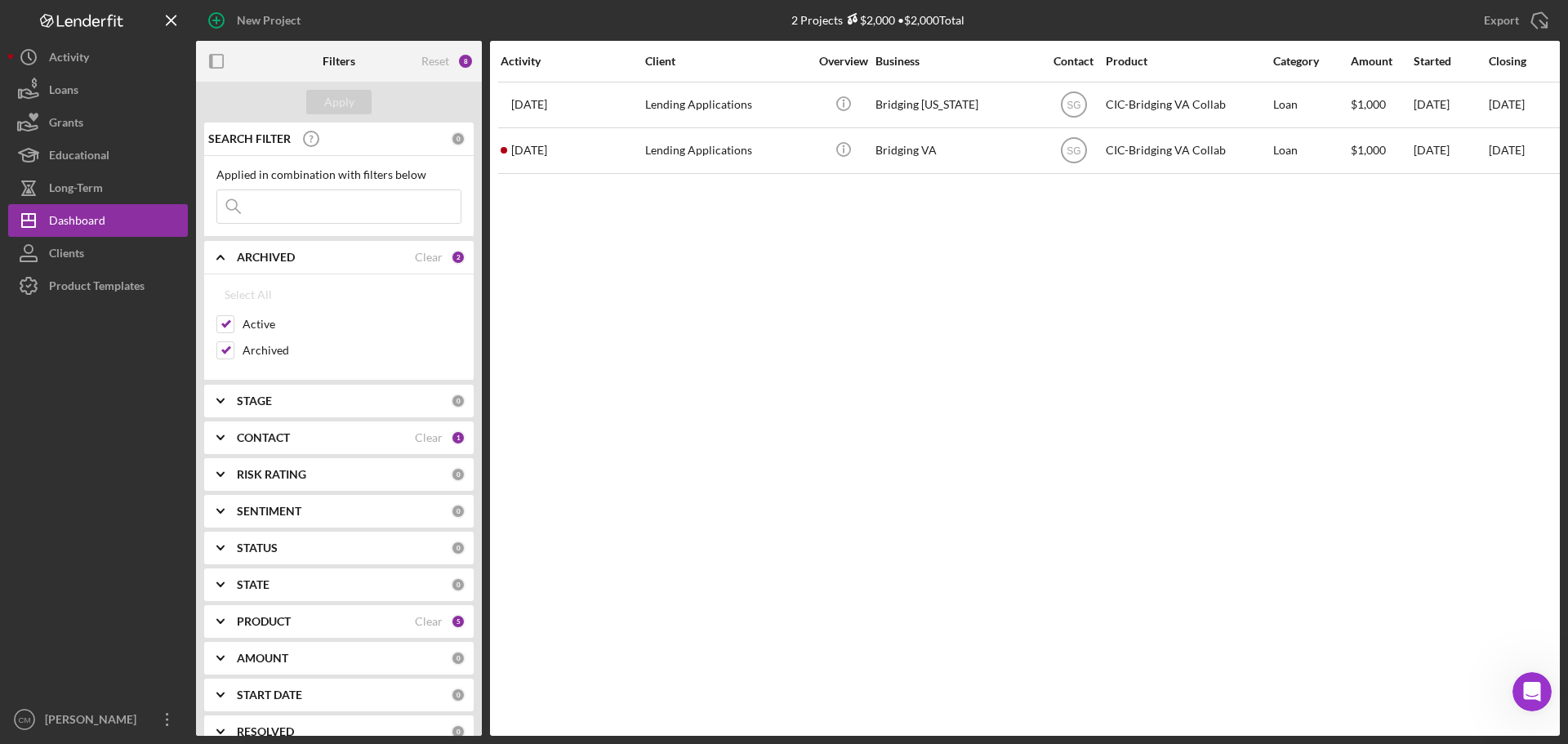
click at [333, 446] on div "CONTACT Clear 1" at bounding box center [351, 438] width 229 height 32
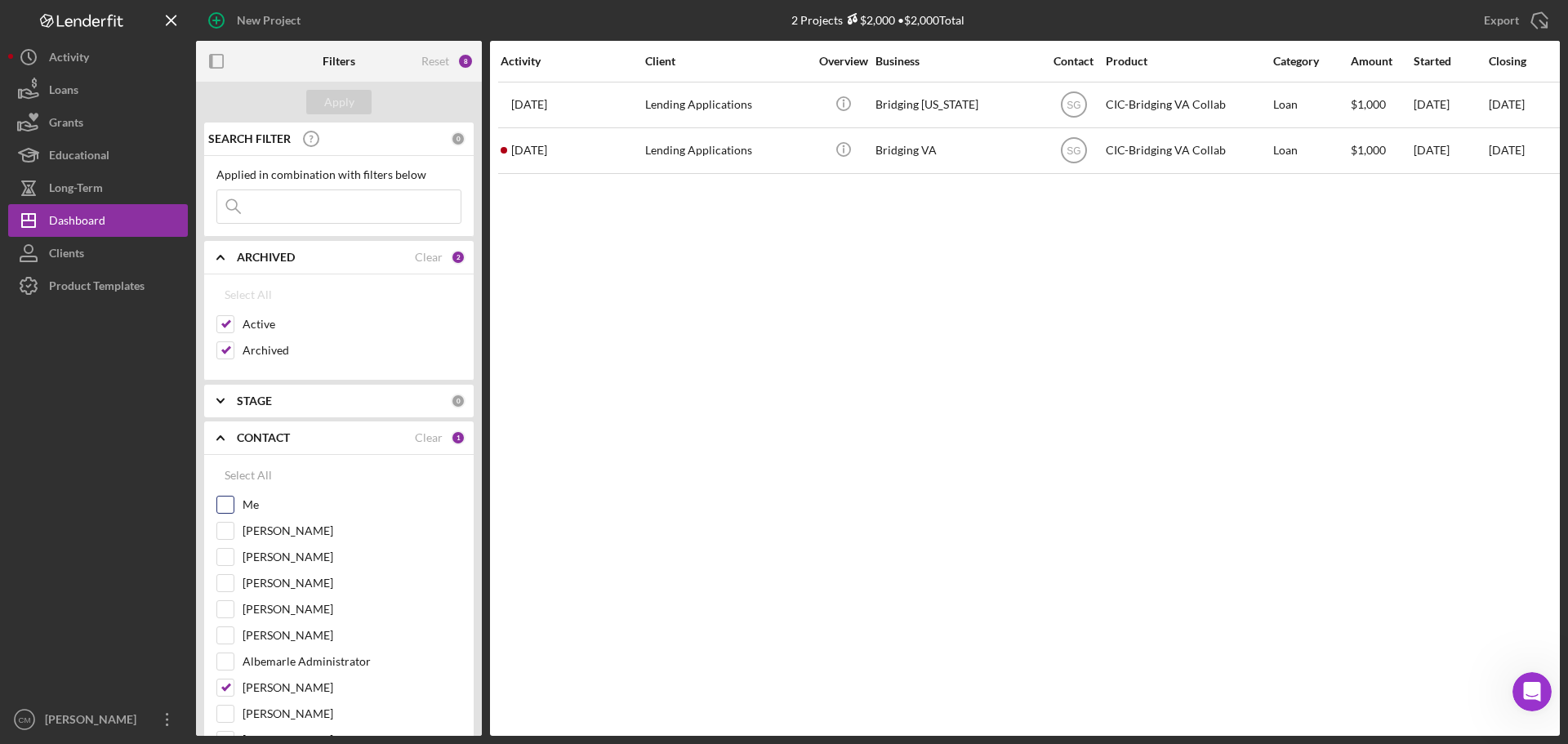
click at [230, 506] on input "Me" at bounding box center [225, 504] width 16 height 16
checkbox input "true"
click at [221, 711] on input "[PERSON_NAME]" at bounding box center [225, 713] width 16 height 16
checkbox input "true"
click at [223, 685] on input "[PERSON_NAME]" at bounding box center [225, 687] width 16 height 16
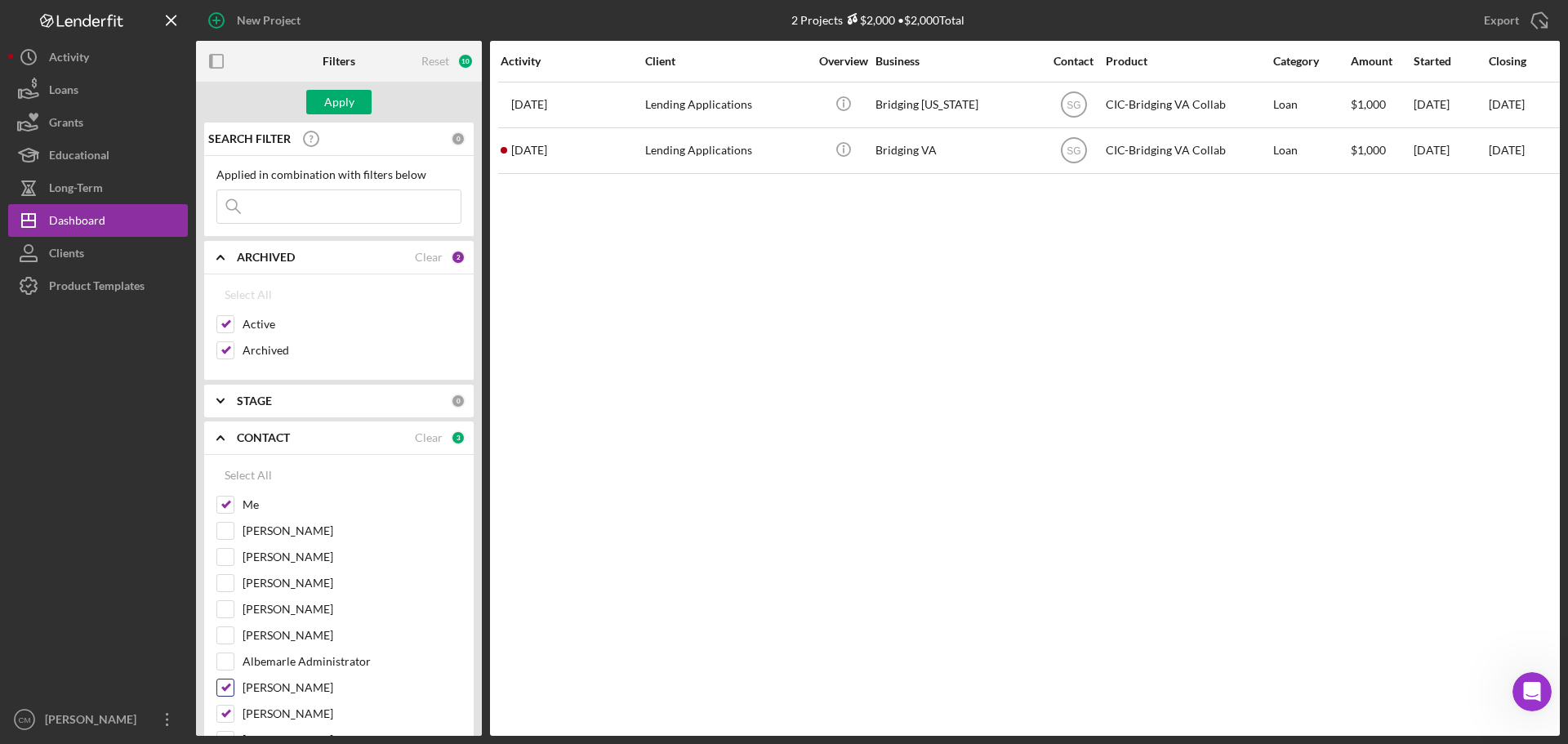
checkbox input "false"
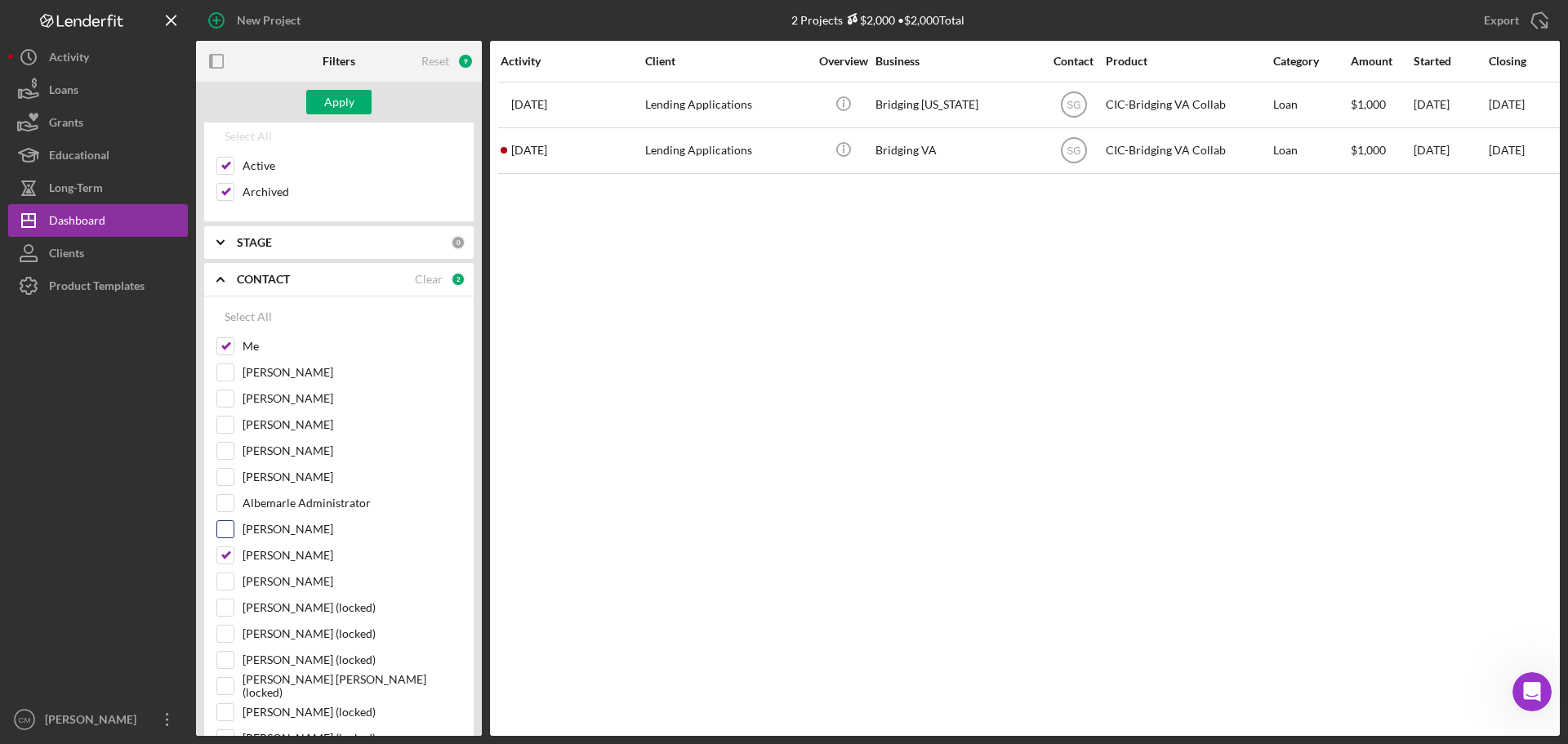
scroll to position [163, 0]
click at [231, 447] on input "[PERSON_NAME]" at bounding box center [225, 445] width 16 height 16
checkbox input "true"
click at [342, 102] on div "Apply" at bounding box center [340, 102] width 31 height 25
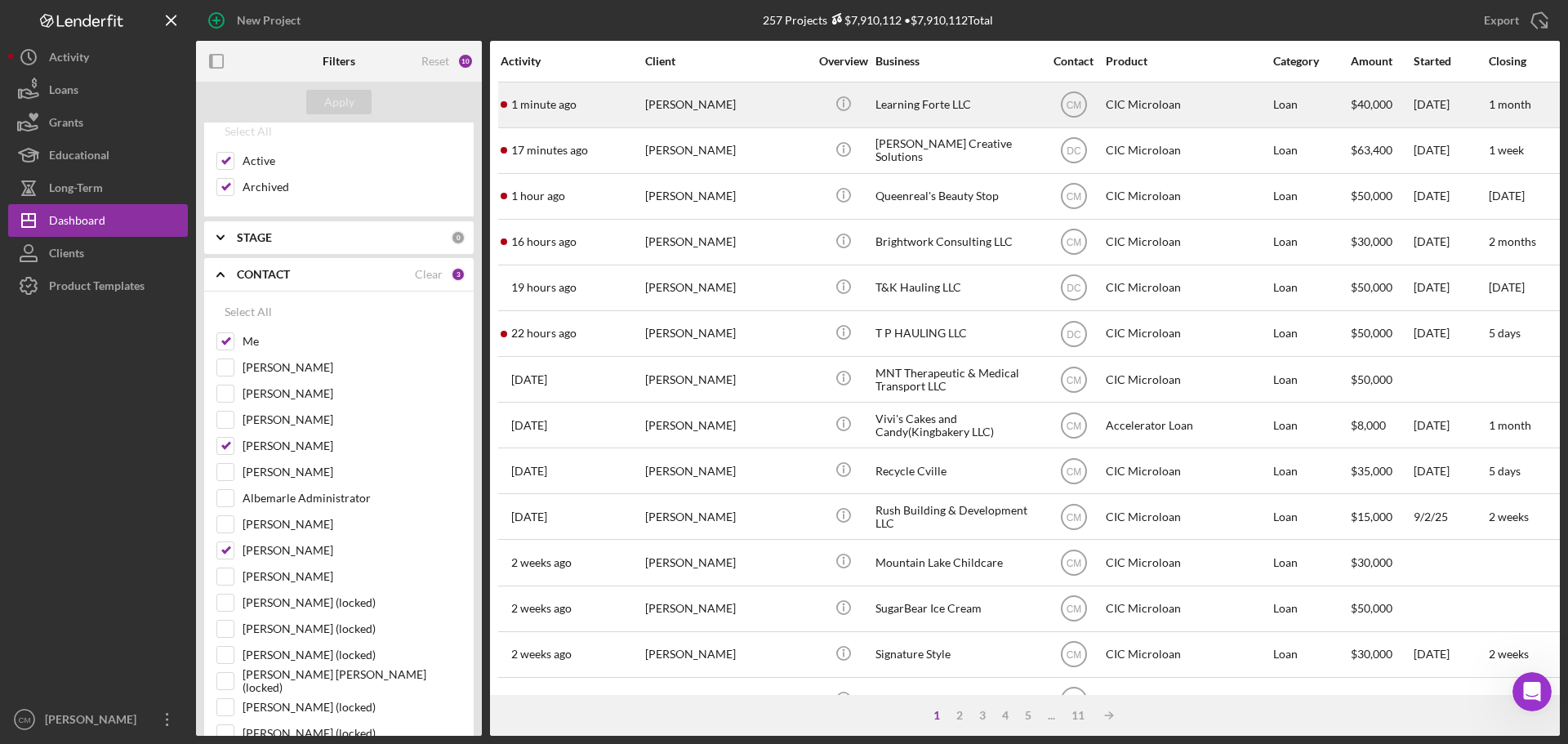
click at [969, 109] on div "Learning Forte LLC" at bounding box center [956, 104] width 163 height 43
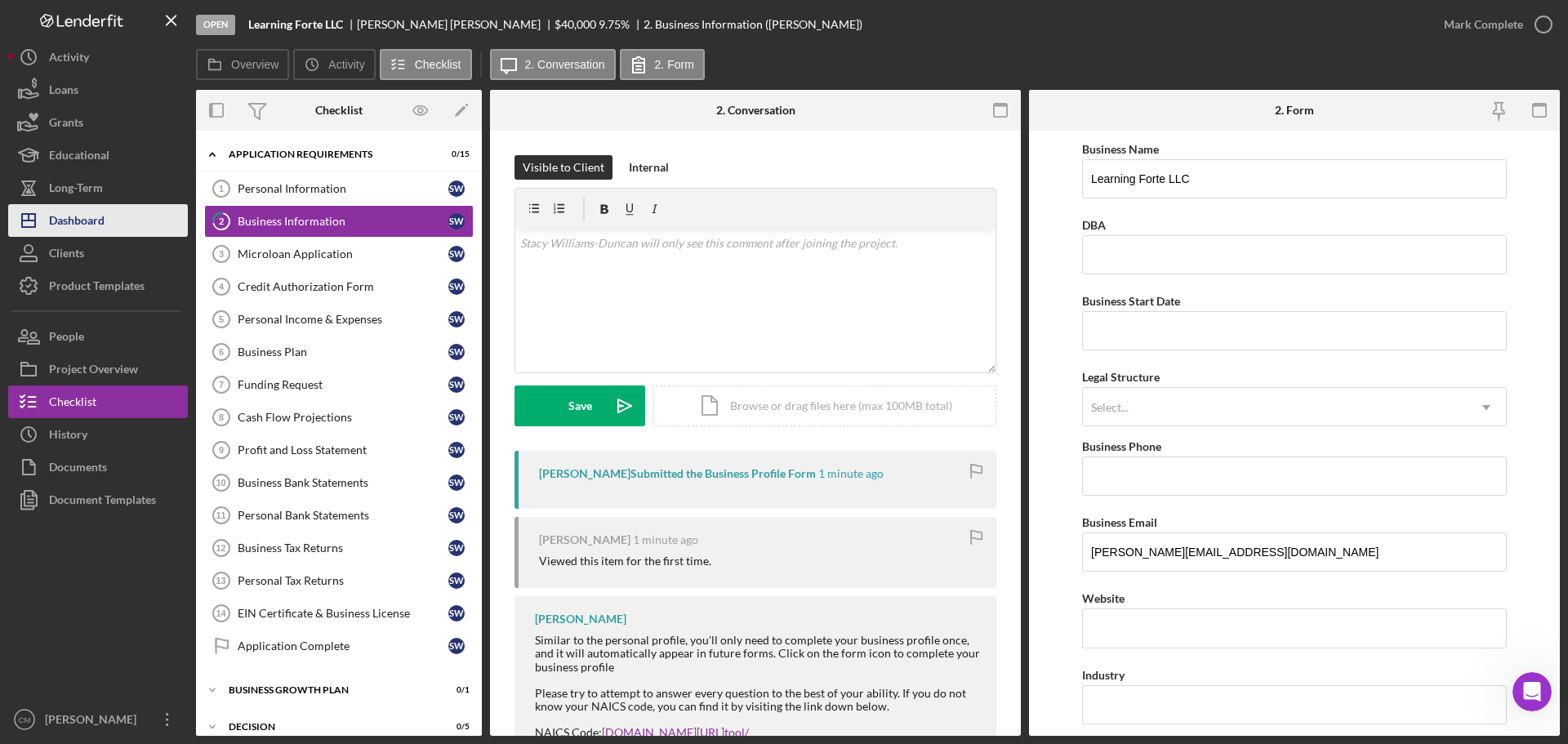
click at [65, 212] on div "Dashboard" at bounding box center [76, 222] width 55 height 37
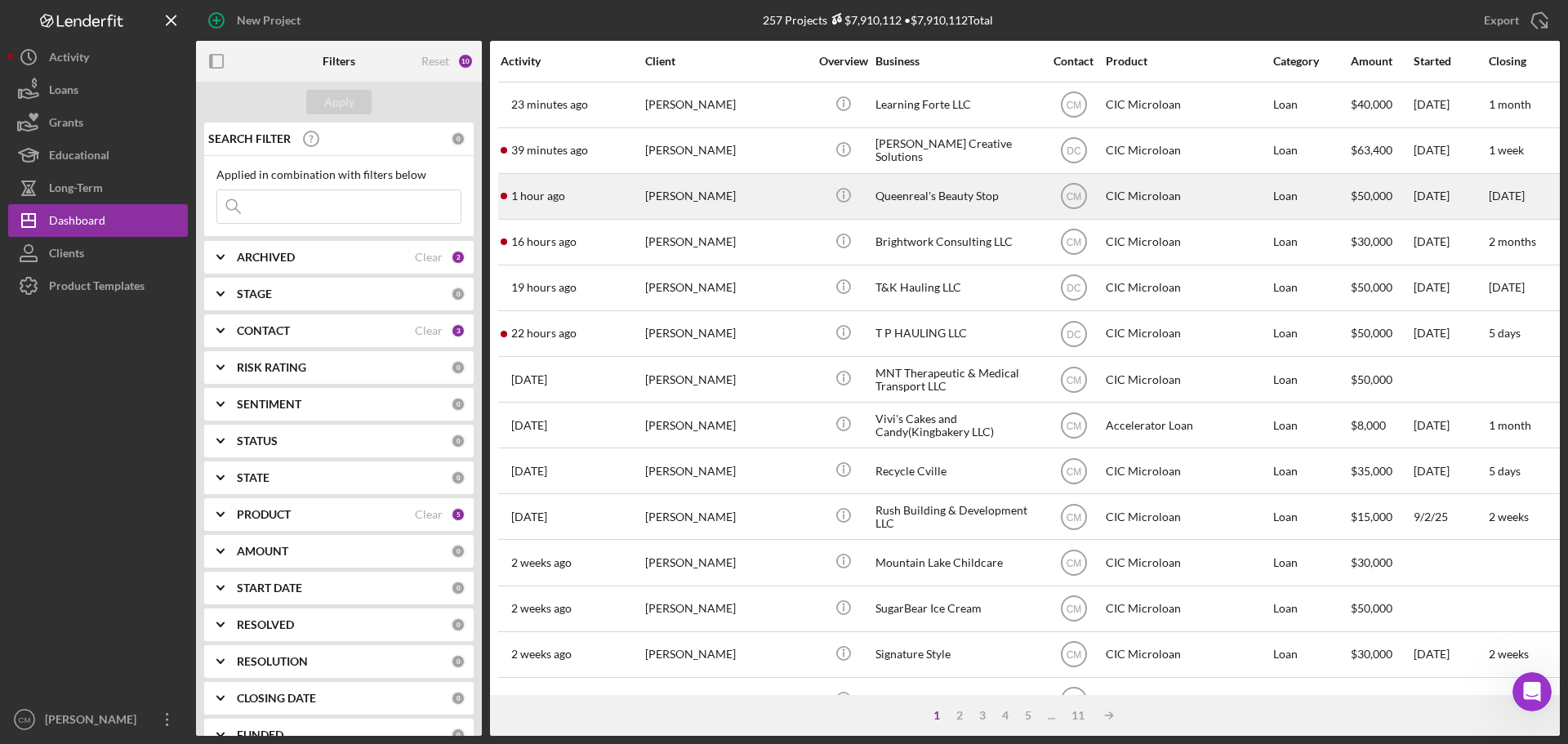
click at [915, 189] on div "Queenreal's Beauty Stop" at bounding box center [956, 196] width 163 height 43
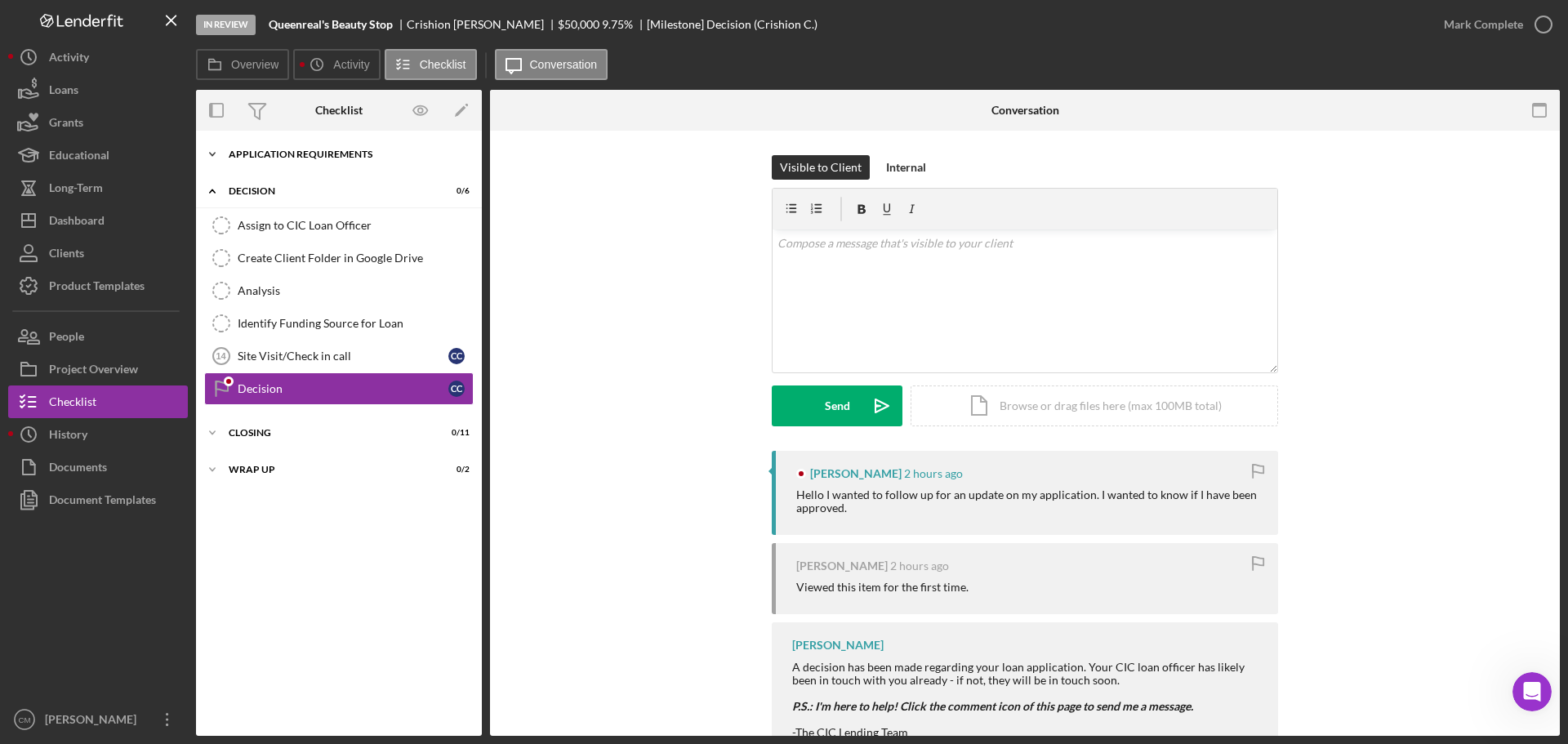
click at [277, 155] on div "APPLICATION REQUIREMENTS" at bounding box center [345, 155] width 233 height 10
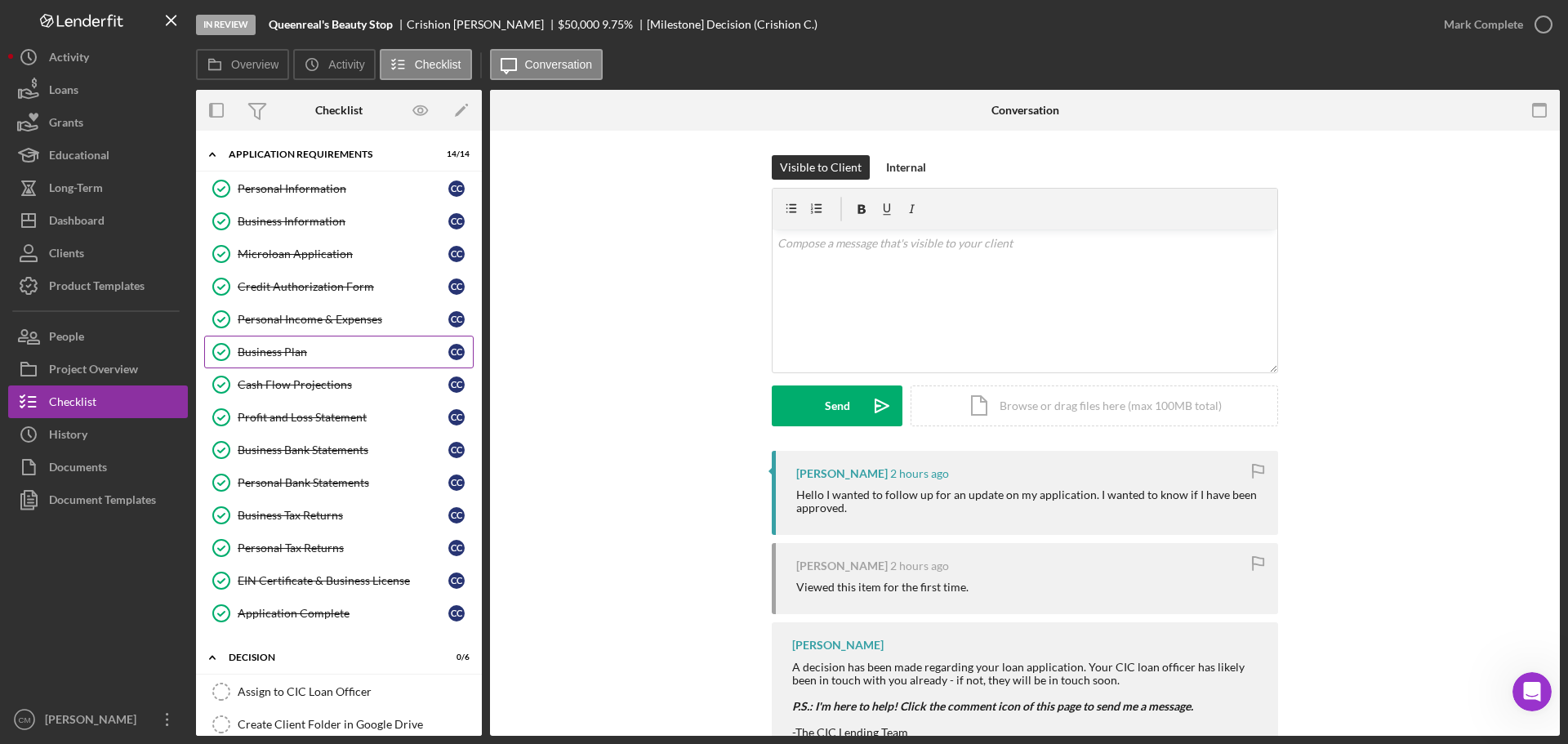
click at [323, 361] on link "Business Plan Business Plan C C" at bounding box center [339, 352] width 269 height 32
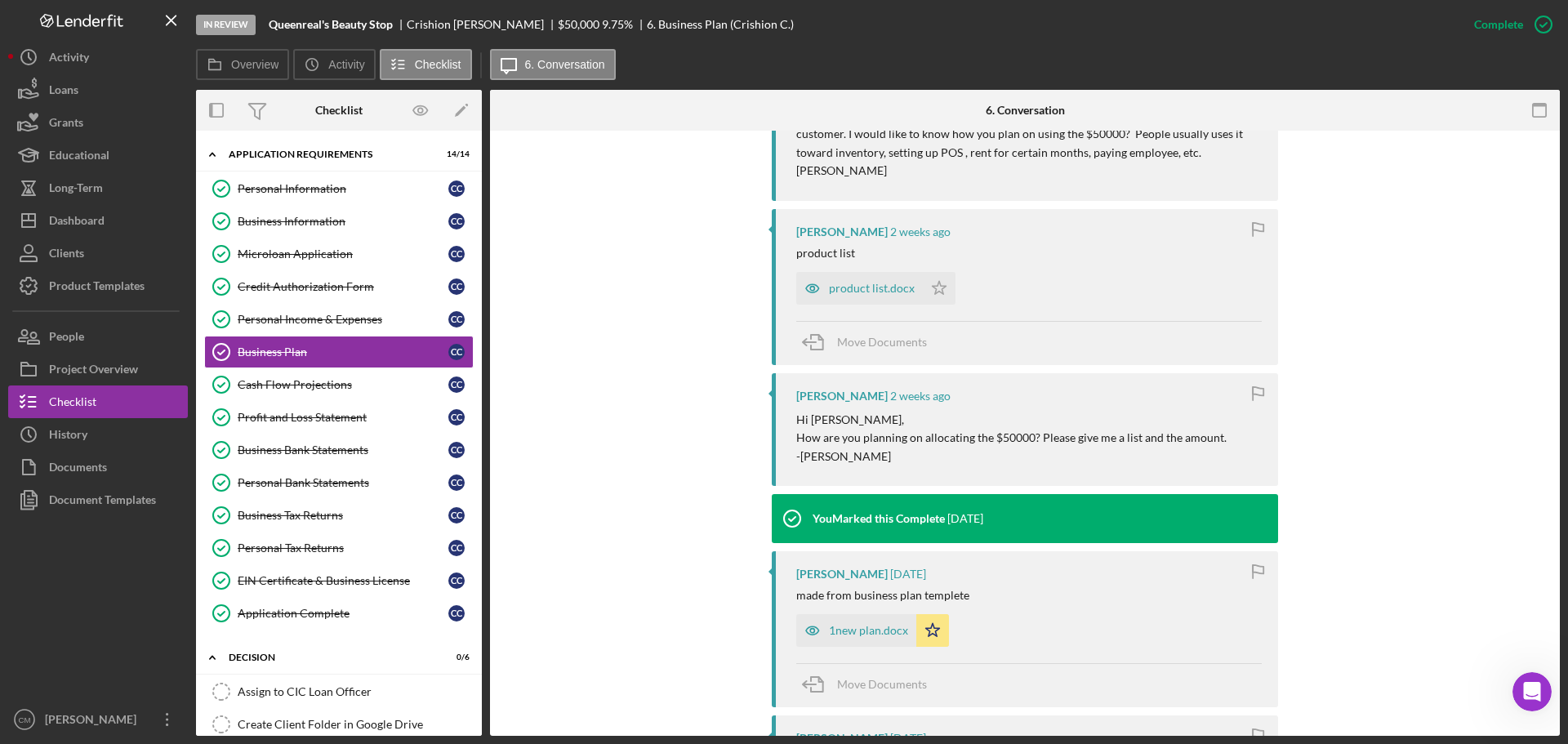
scroll to position [1306, 0]
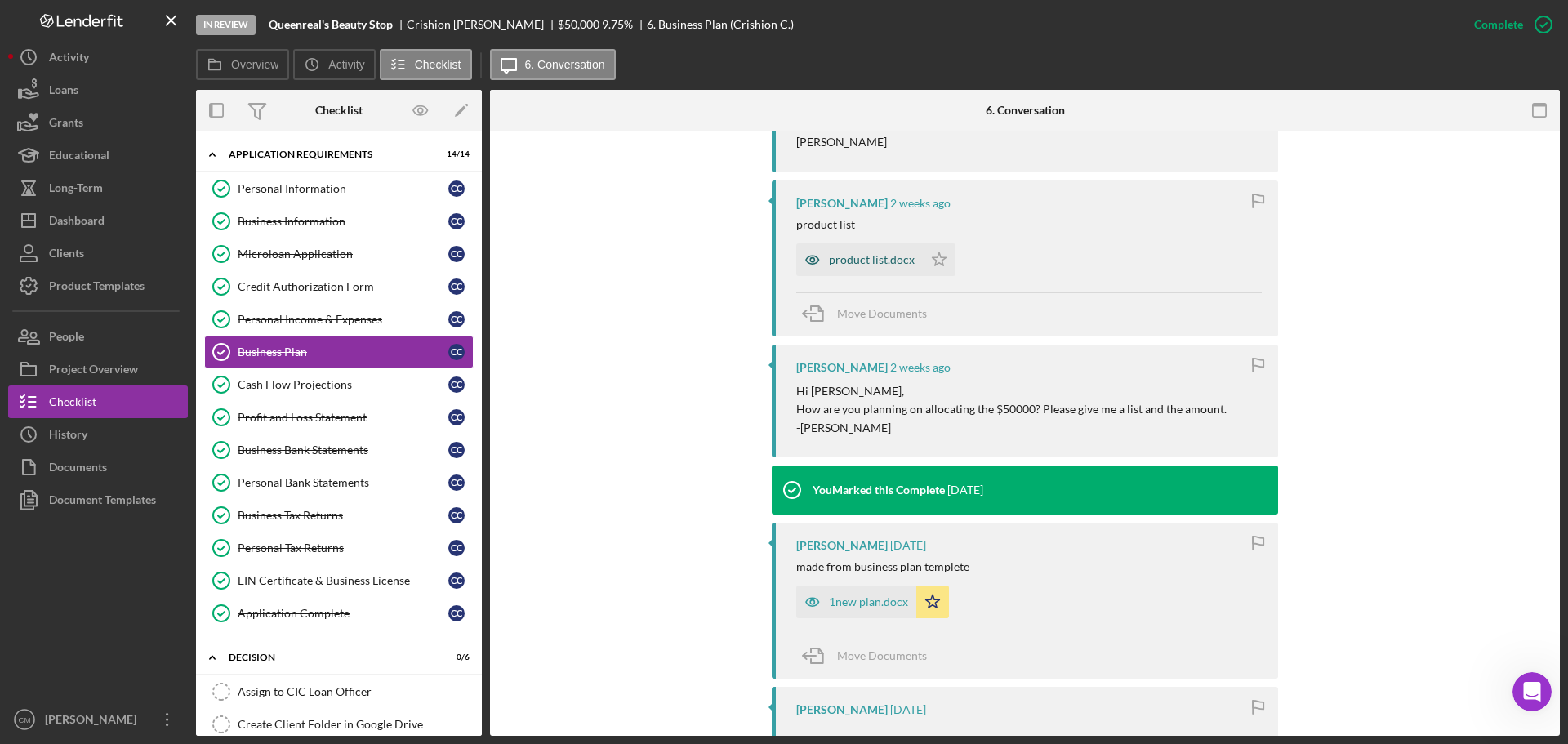
click at [810, 261] on icon "button" at bounding box center [812, 259] width 4 height 4
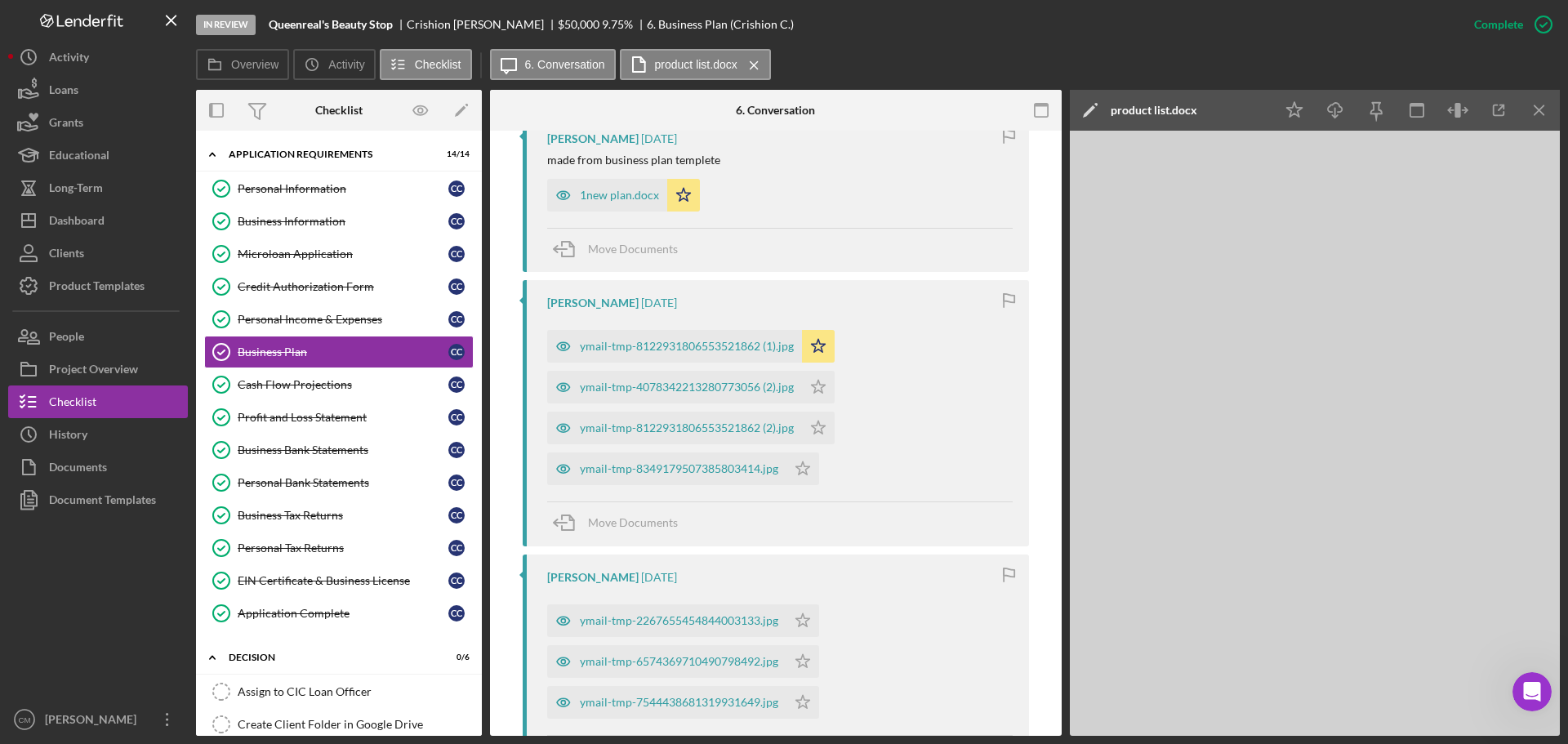
scroll to position [1714, 0]
click at [558, 341] on icon "button" at bounding box center [564, 345] width 13 height 9
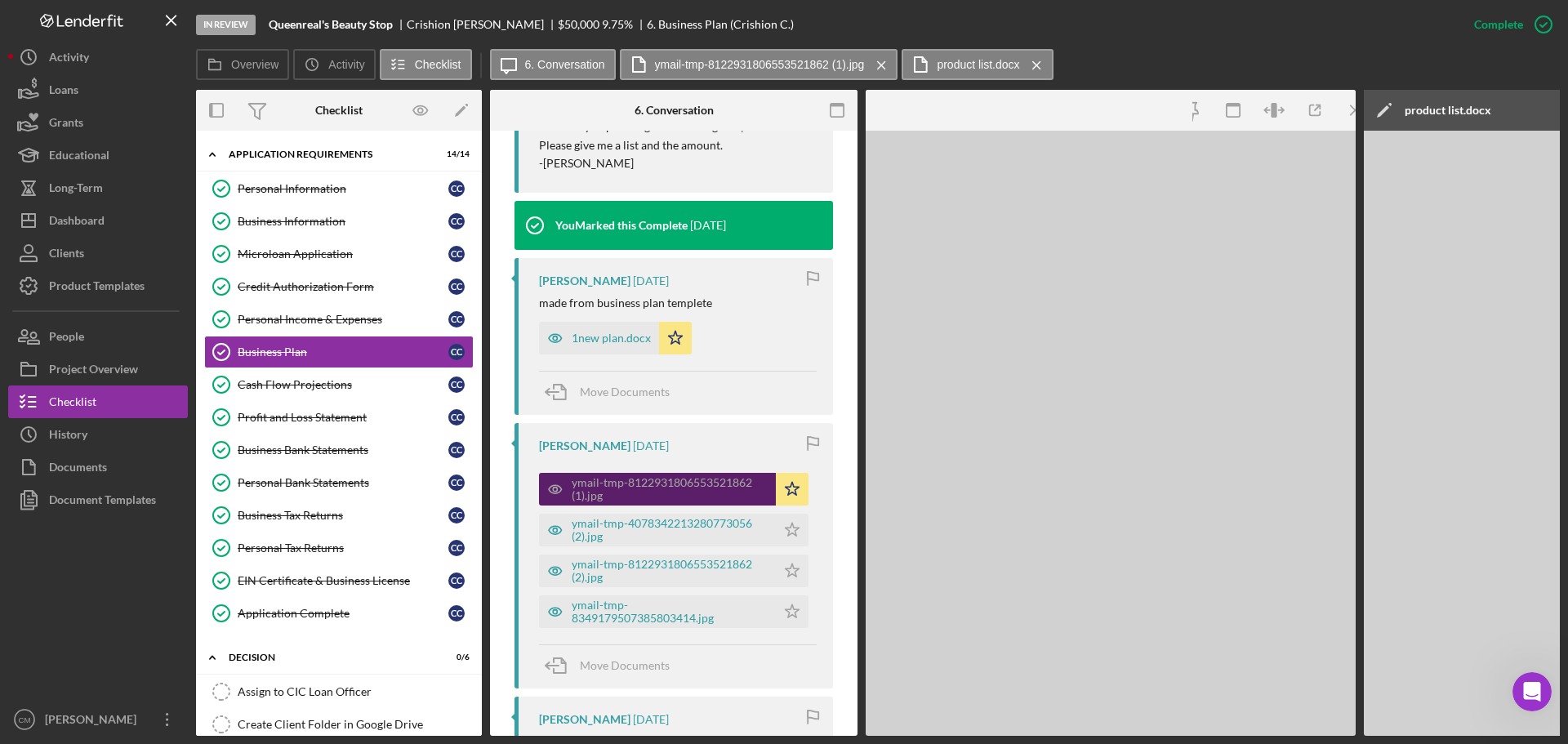
scroll to position [1858, 0]
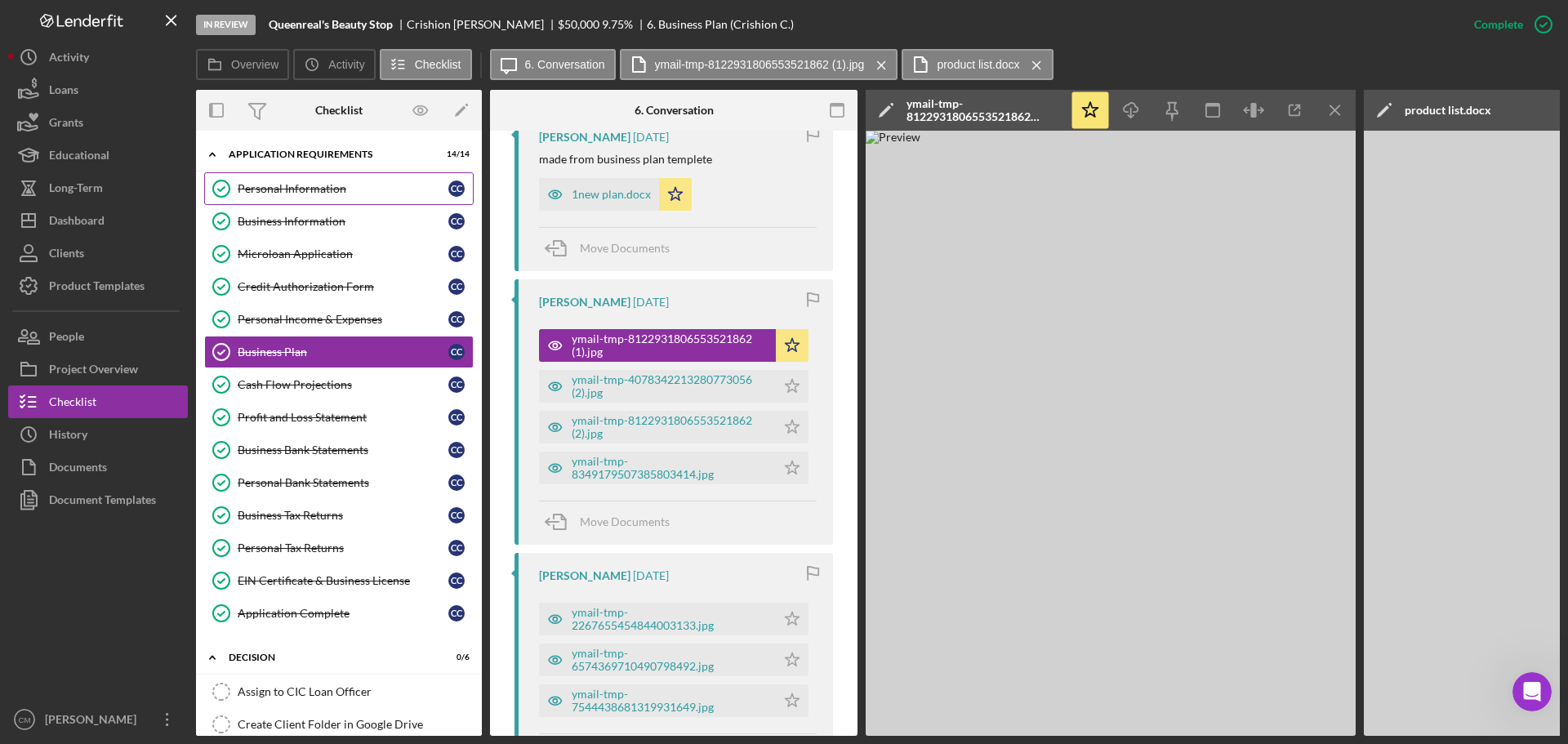
click at [308, 191] on div "Personal Information" at bounding box center [343, 189] width 211 height 13
